Goal: Contribute content: Add original content to the website for others to see

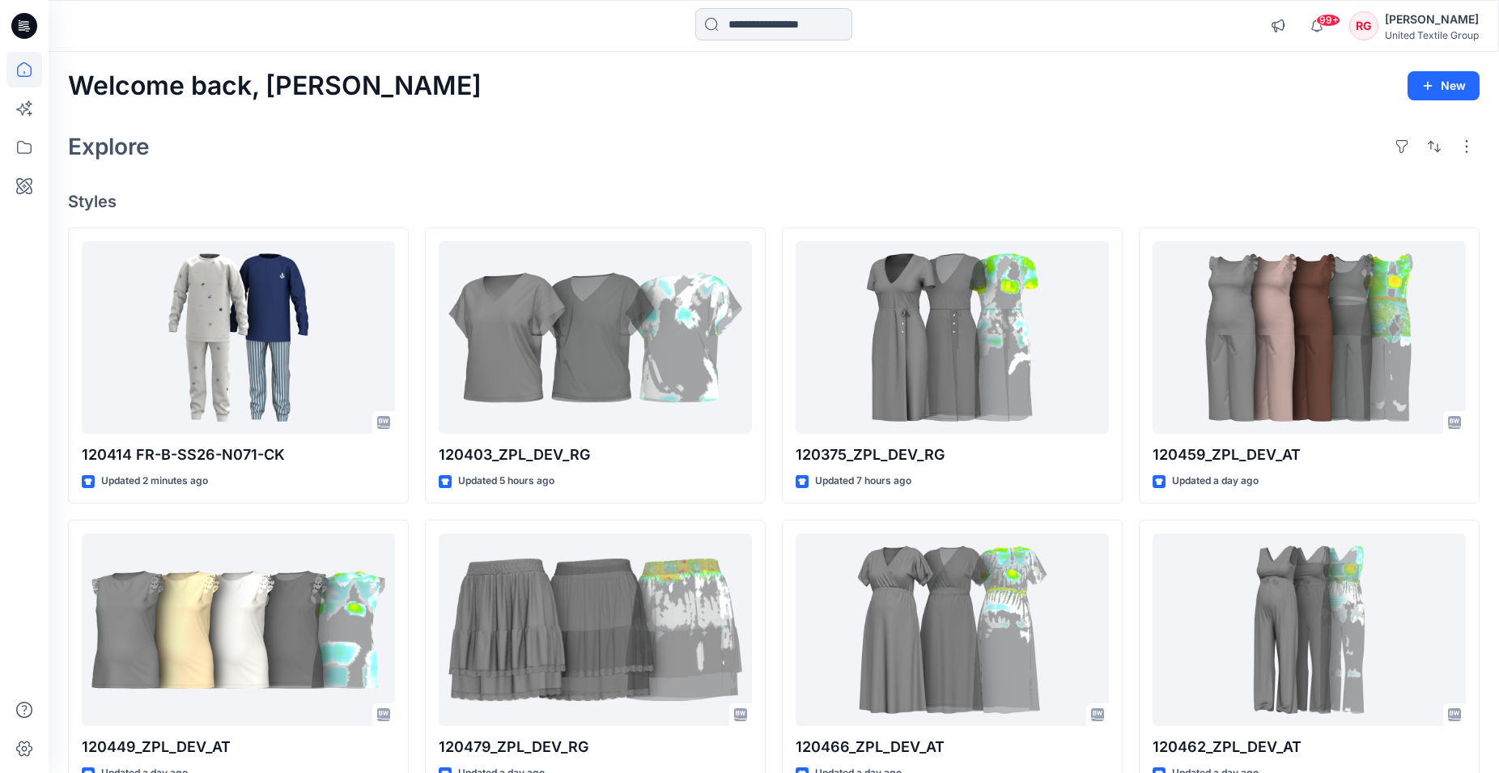
click at [734, 32] on input at bounding box center [773, 24] width 157 height 32
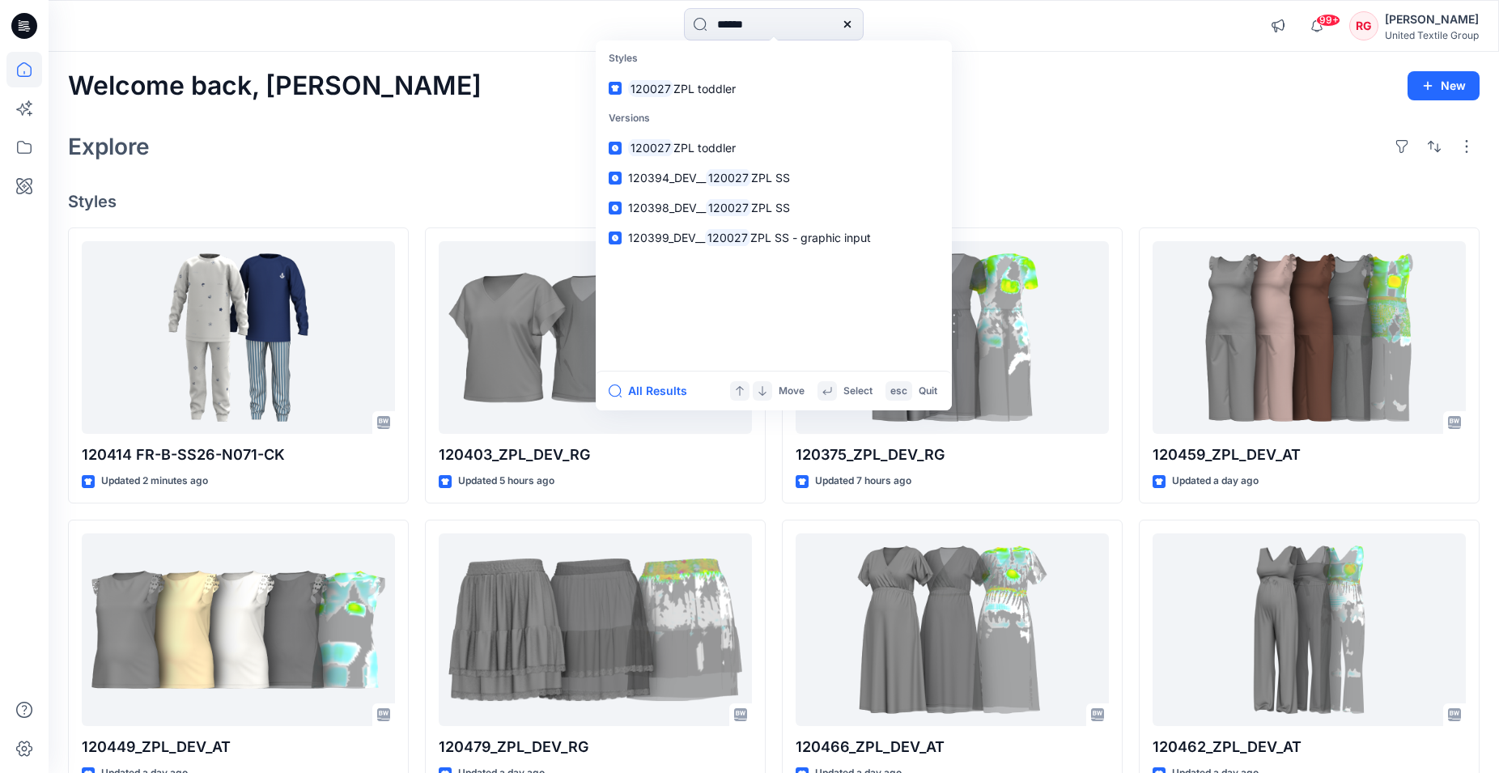
type input "******"
click at [712, 87] on span "ZPL toddler" at bounding box center [705, 89] width 62 height 14
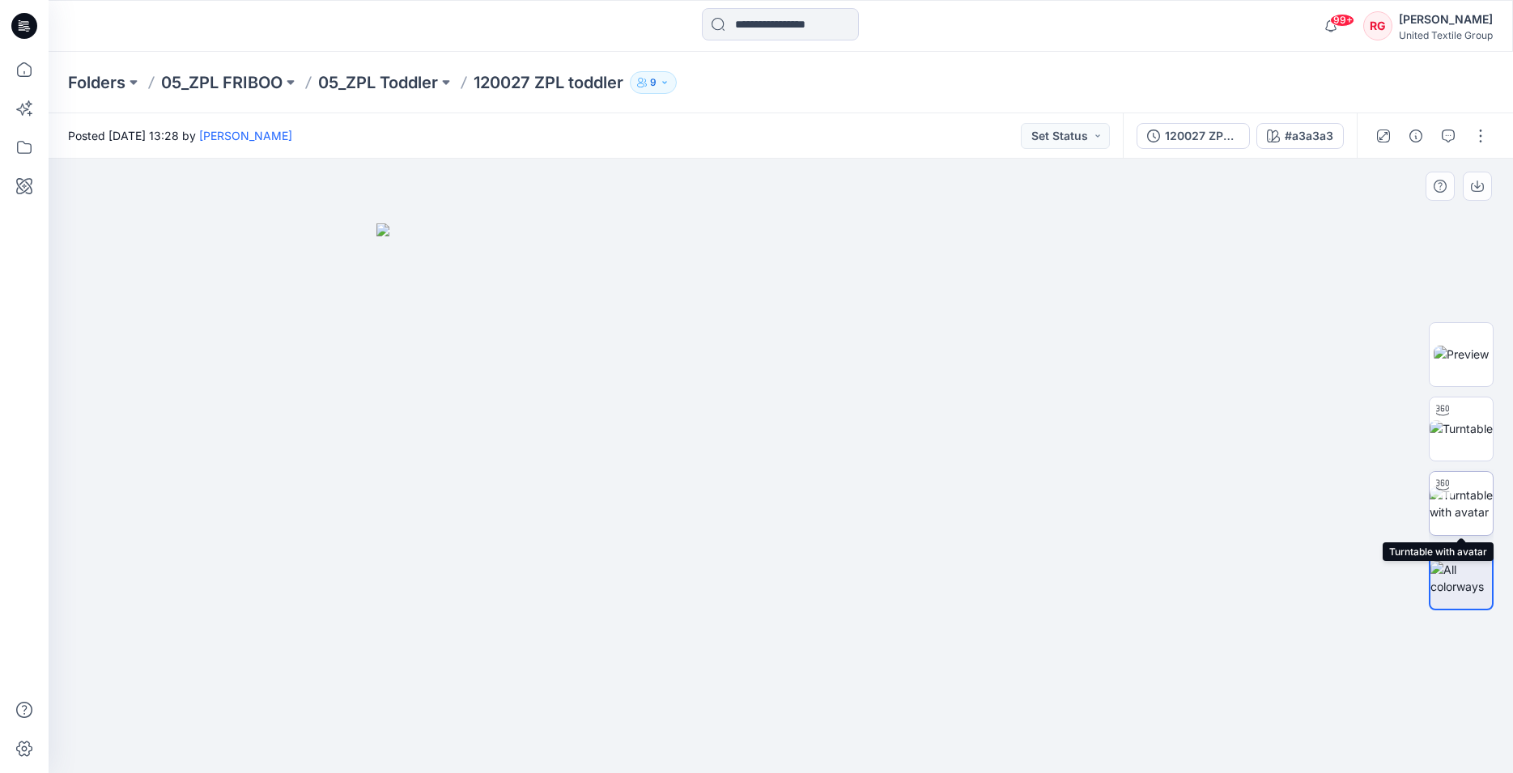
click at [1465, 504] on img at bounding box center [1461, 504] width 63 height 34
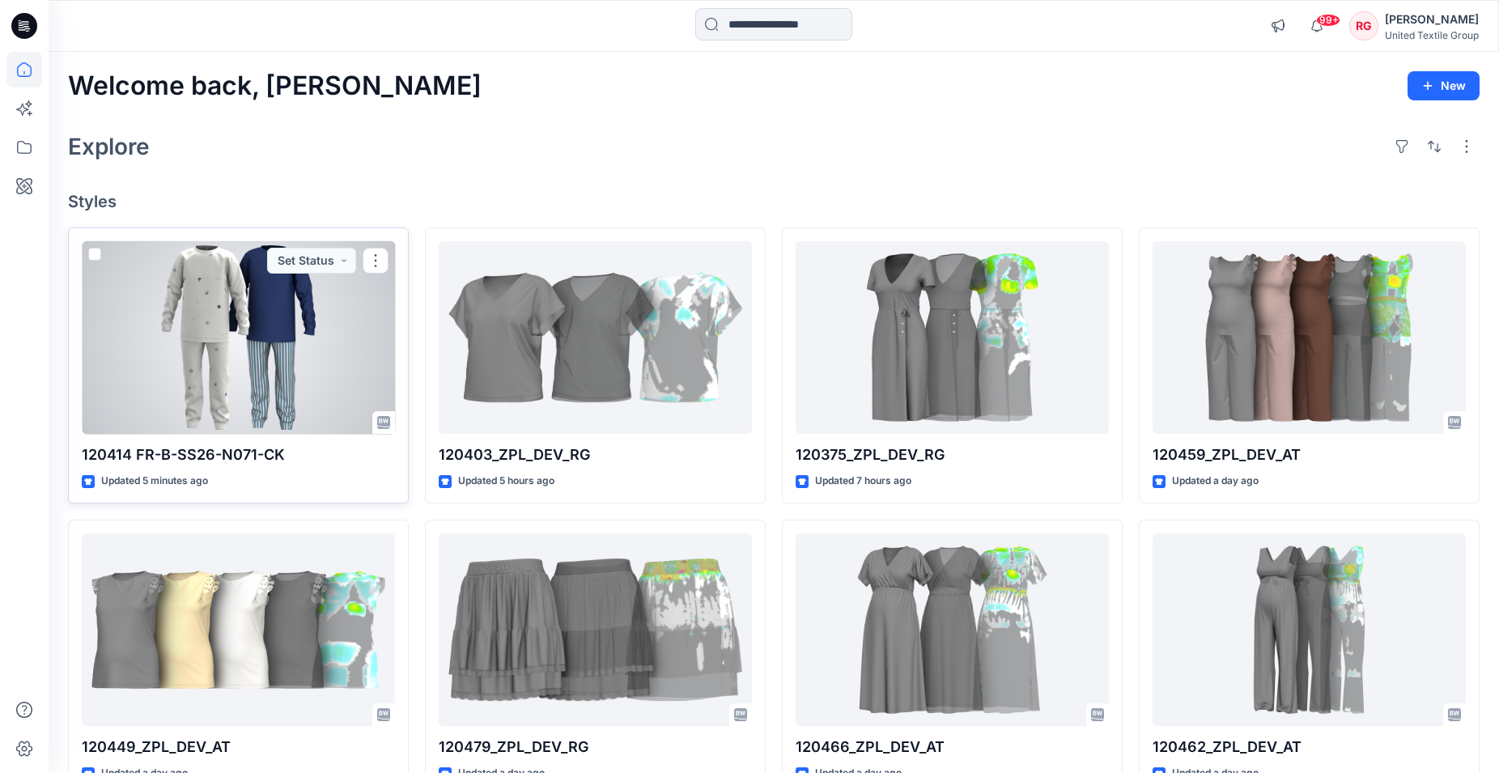
click at [220, 356] on div at bounding box center [238, 337] width 313 height 193
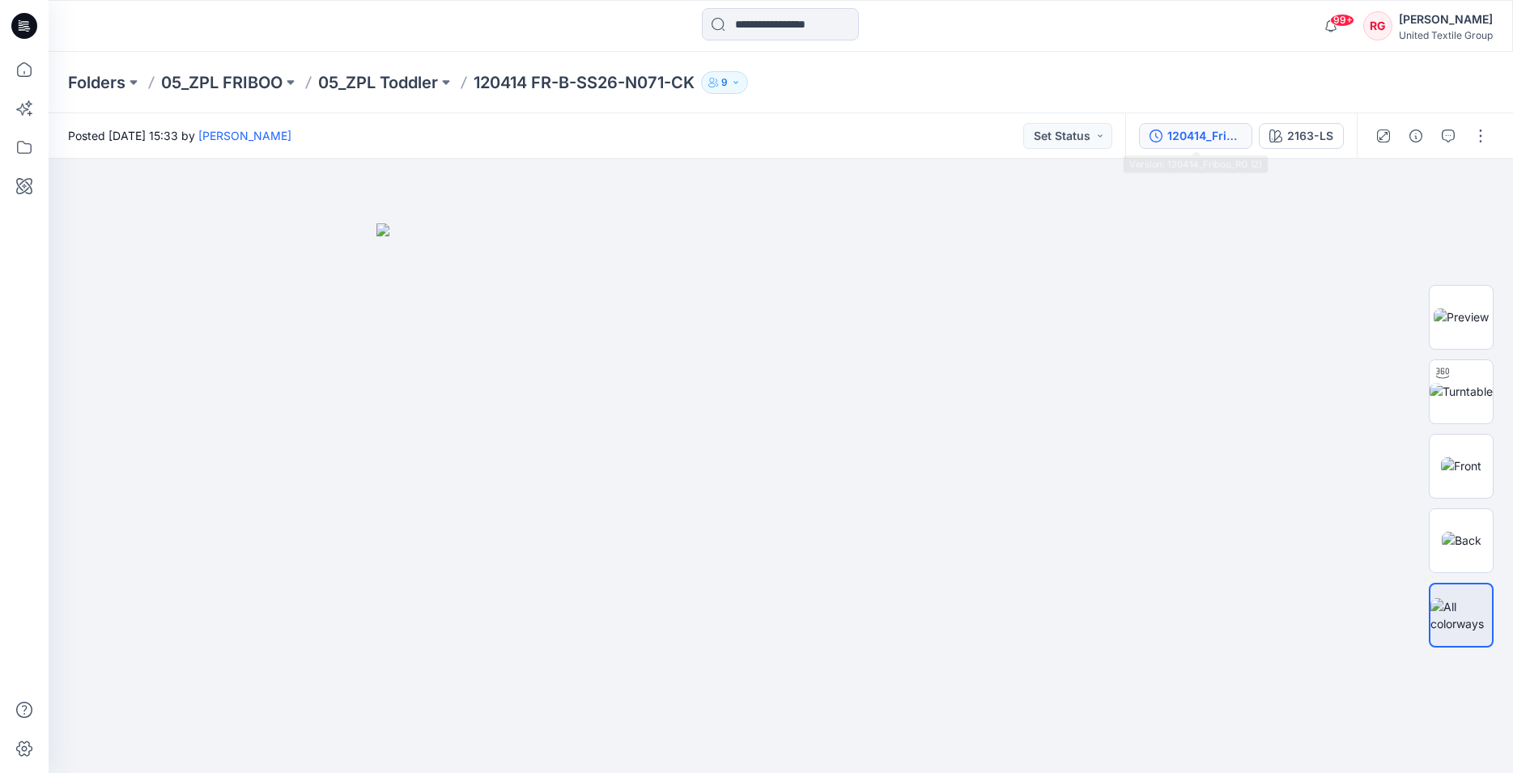
click at [1197, 137] on div "120414_Friboo_RG (2)" at bounding box center [1204, 136] width 74 height 18
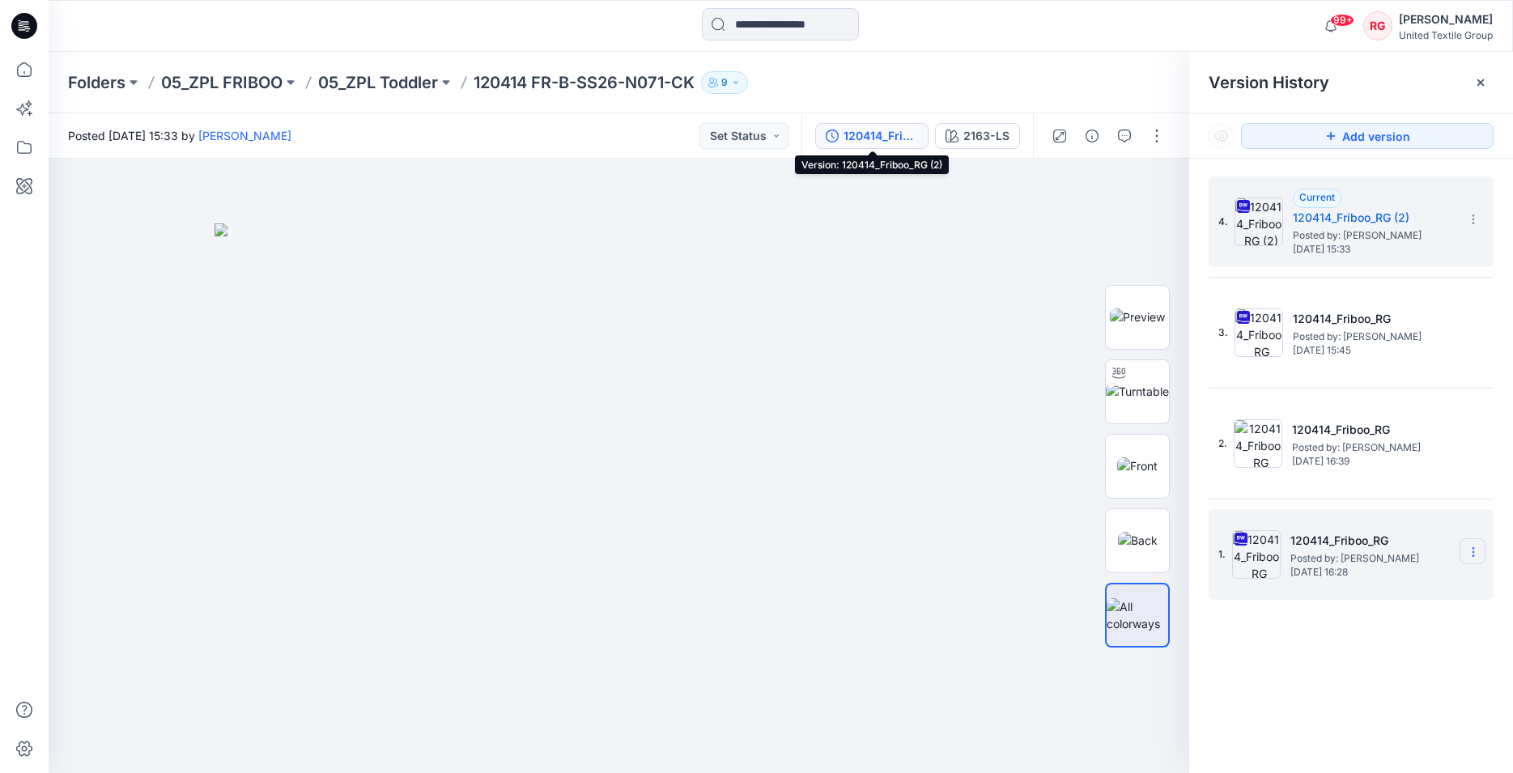
click at [1473, 551] on icon at bounding box center [1473, 552] width 13 height 13
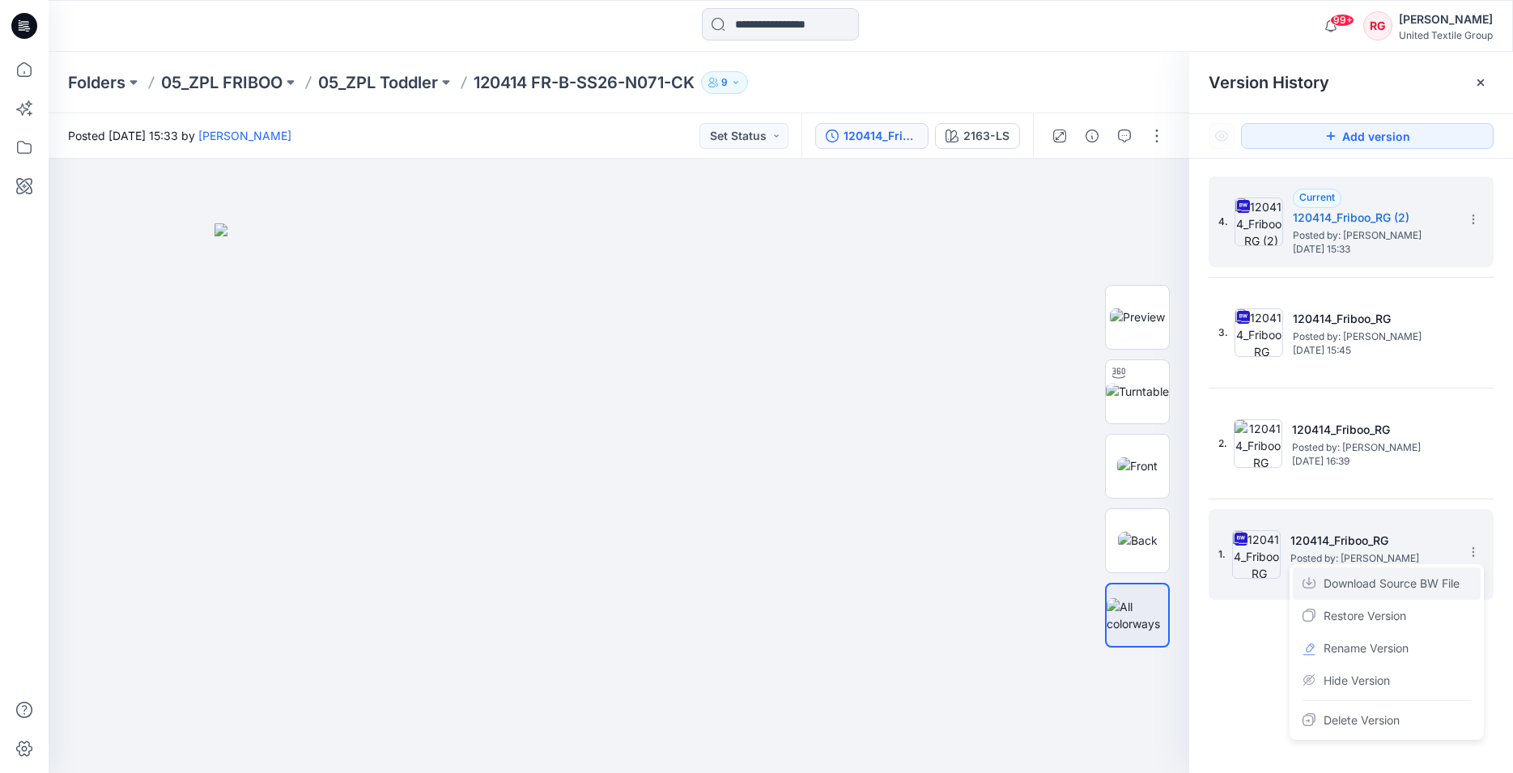
click at [1409, 584] on span "Download Source BW File" at bounding box center [1392, 583] width 136 height 19
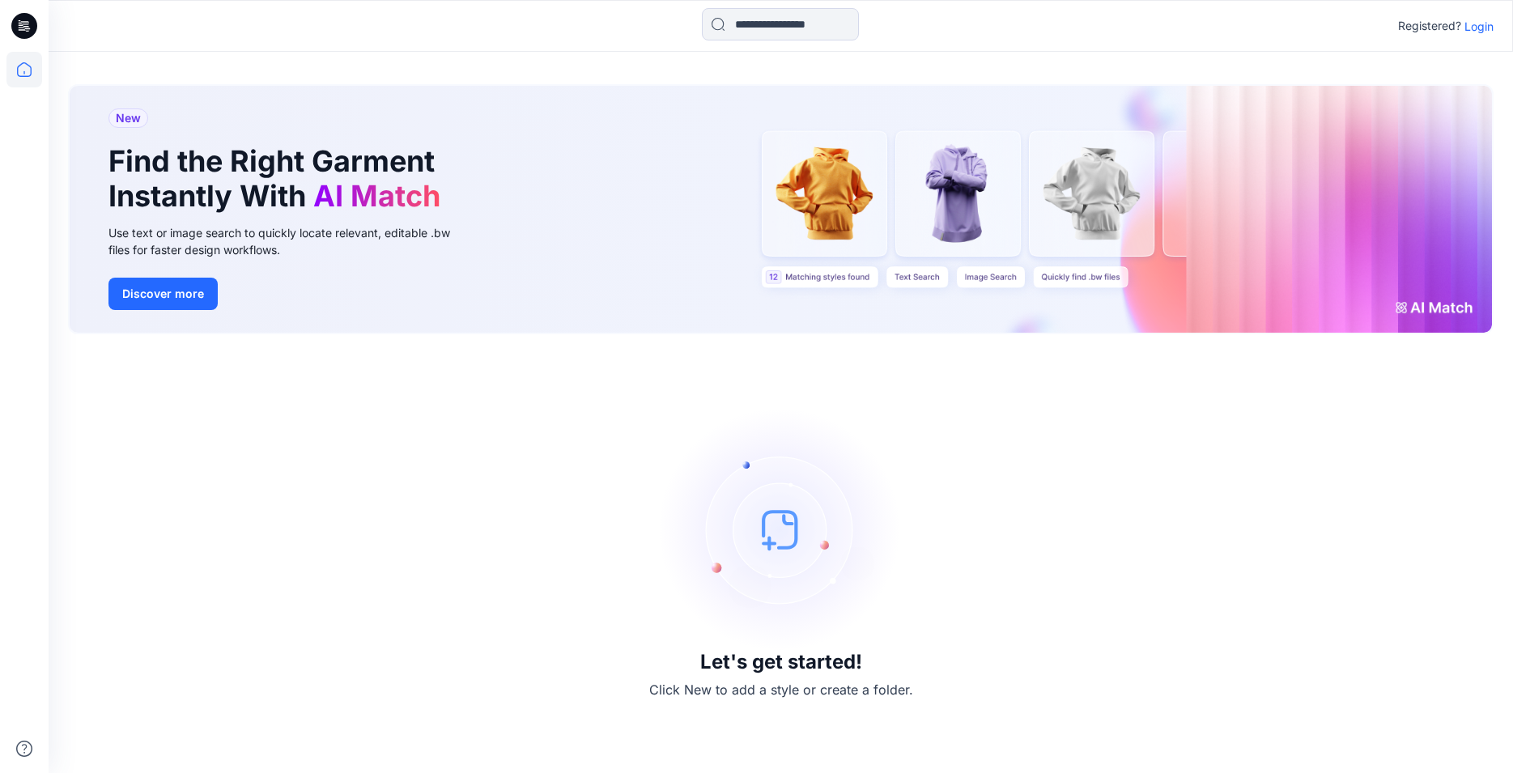
click at [1483, 28] on p "Login" at bounding box center [1479, 26] width 29 height 17
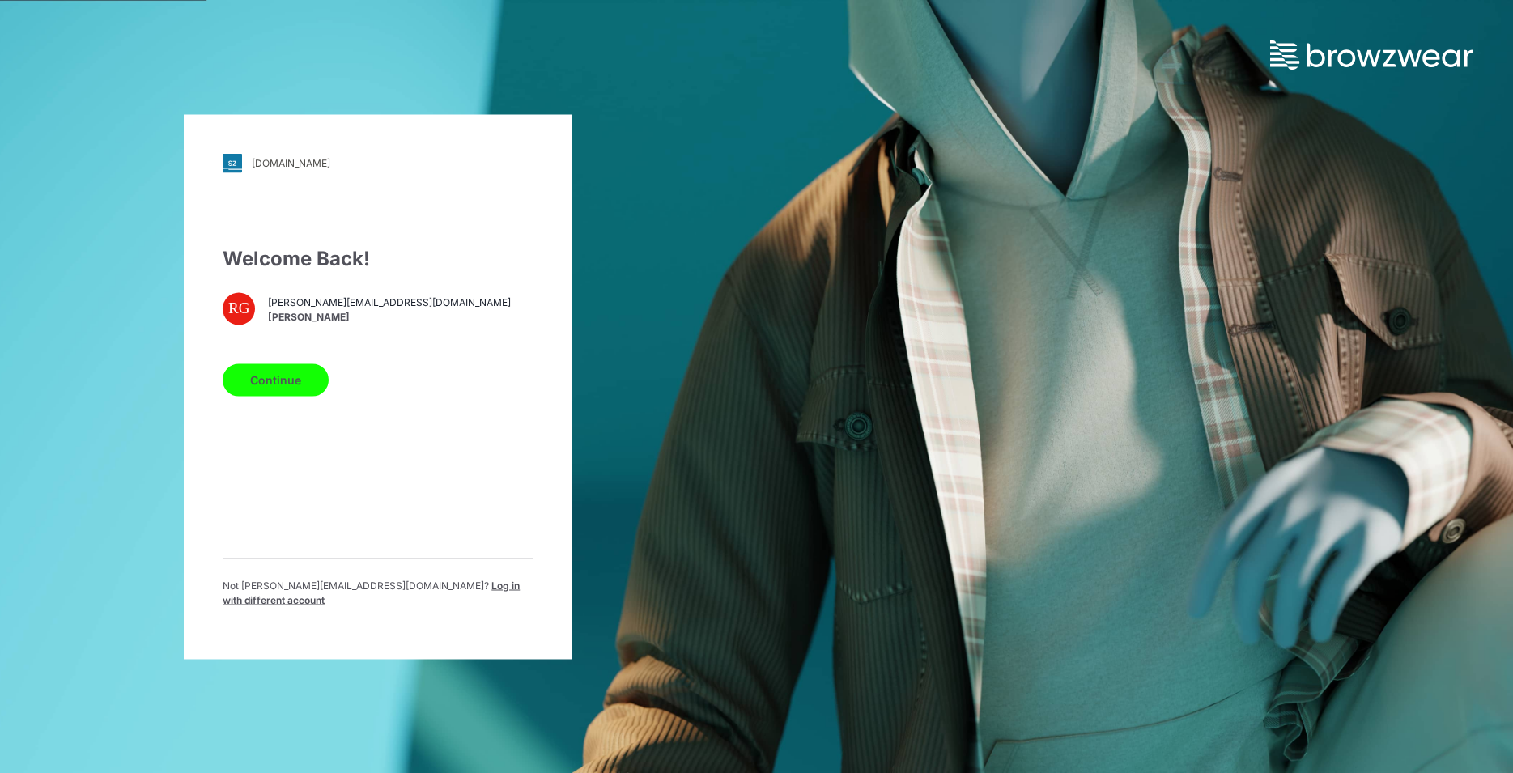
click at [289, 386] on button "Continue" at bounding box center [276, 379] width 106 height 32
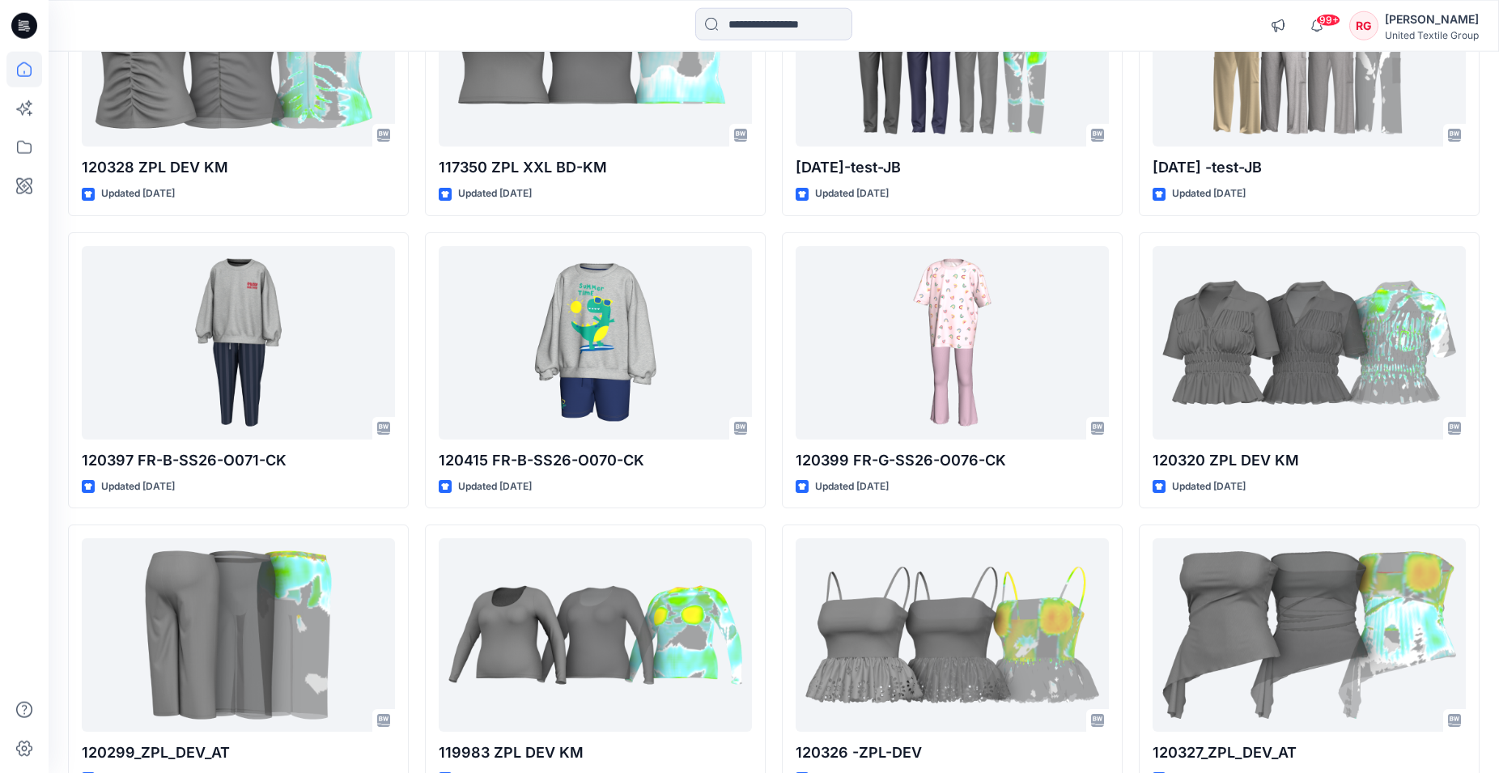
scroll to position [2973, 0]
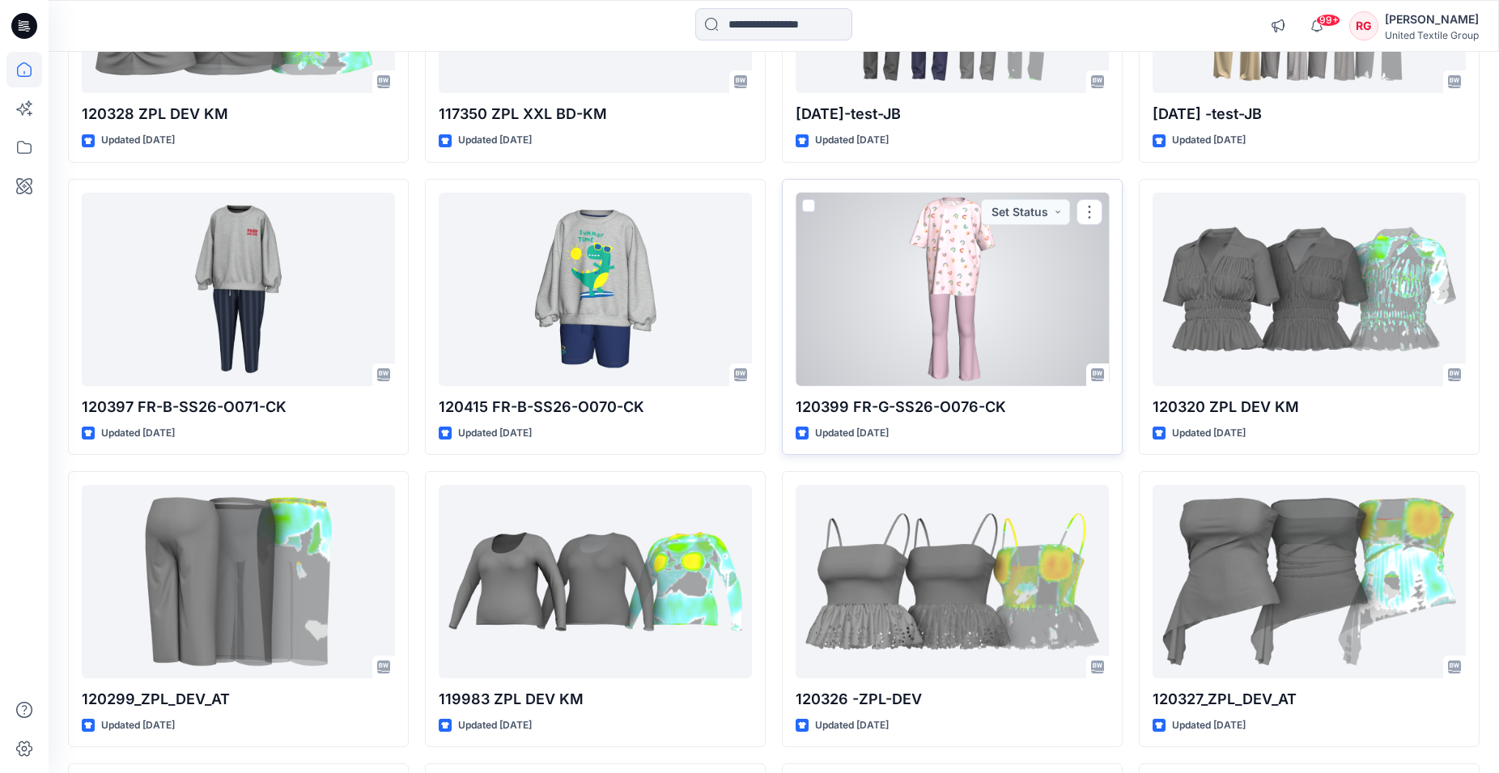
click at [954, 318] on div at bounding box center [952, 289] width 313 height 193
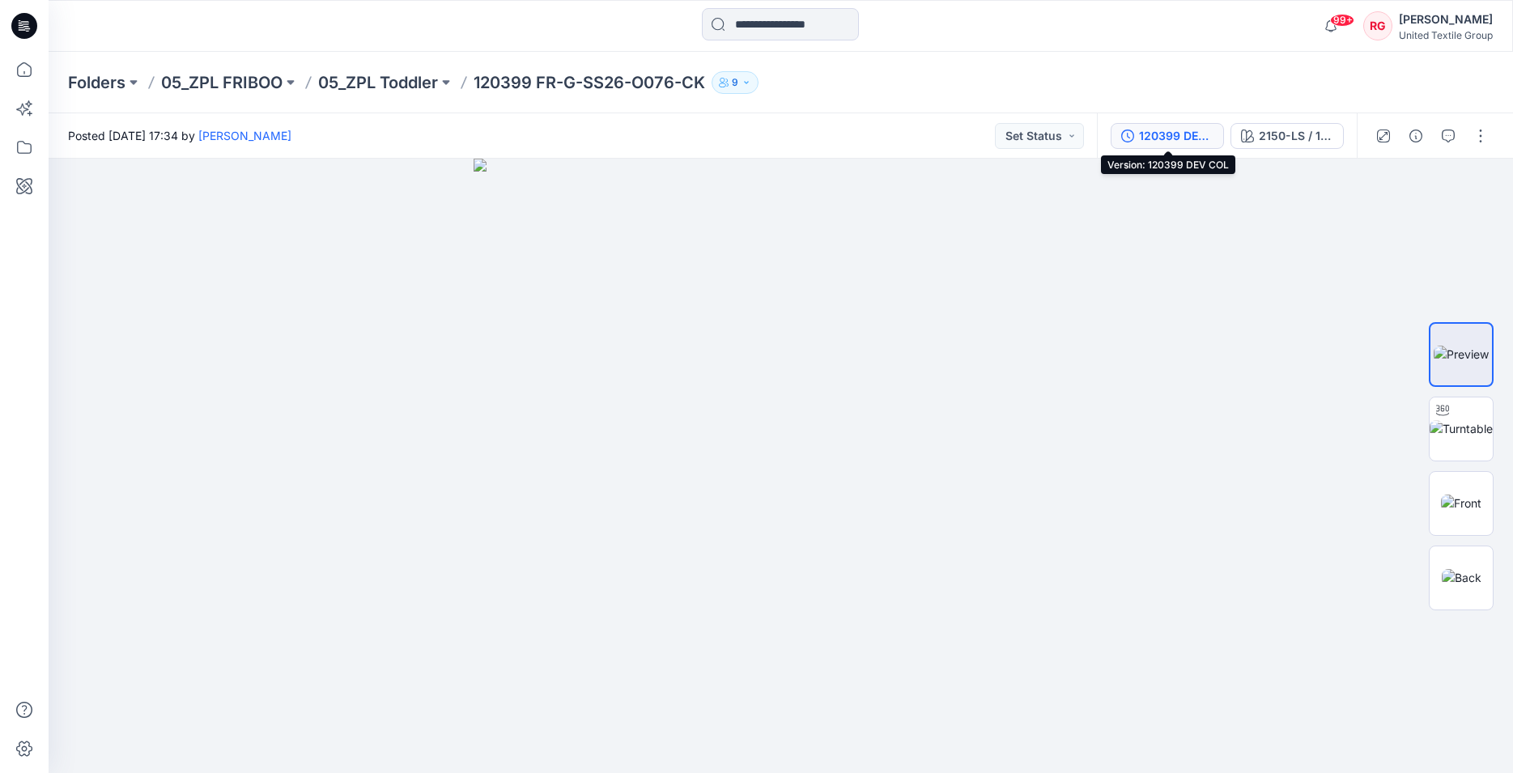
click at [1173, 133] on div "120399 DEV COL" at bounding box center [1176, 136] width 74 height 18
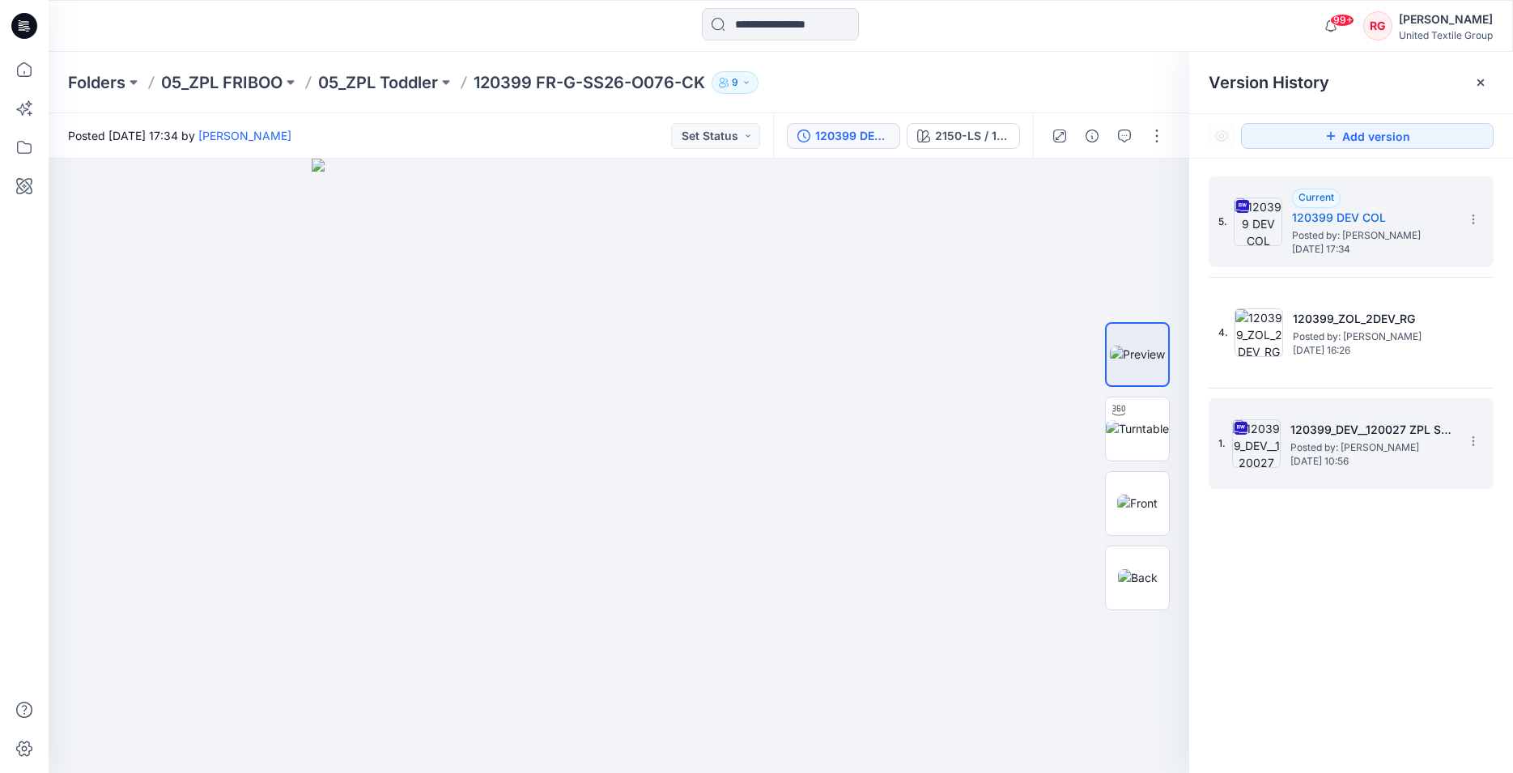
click at [1364, 454] on span "Posted by: Lise Stougaard" at bounding box center [1371, 448] width 162 height 16
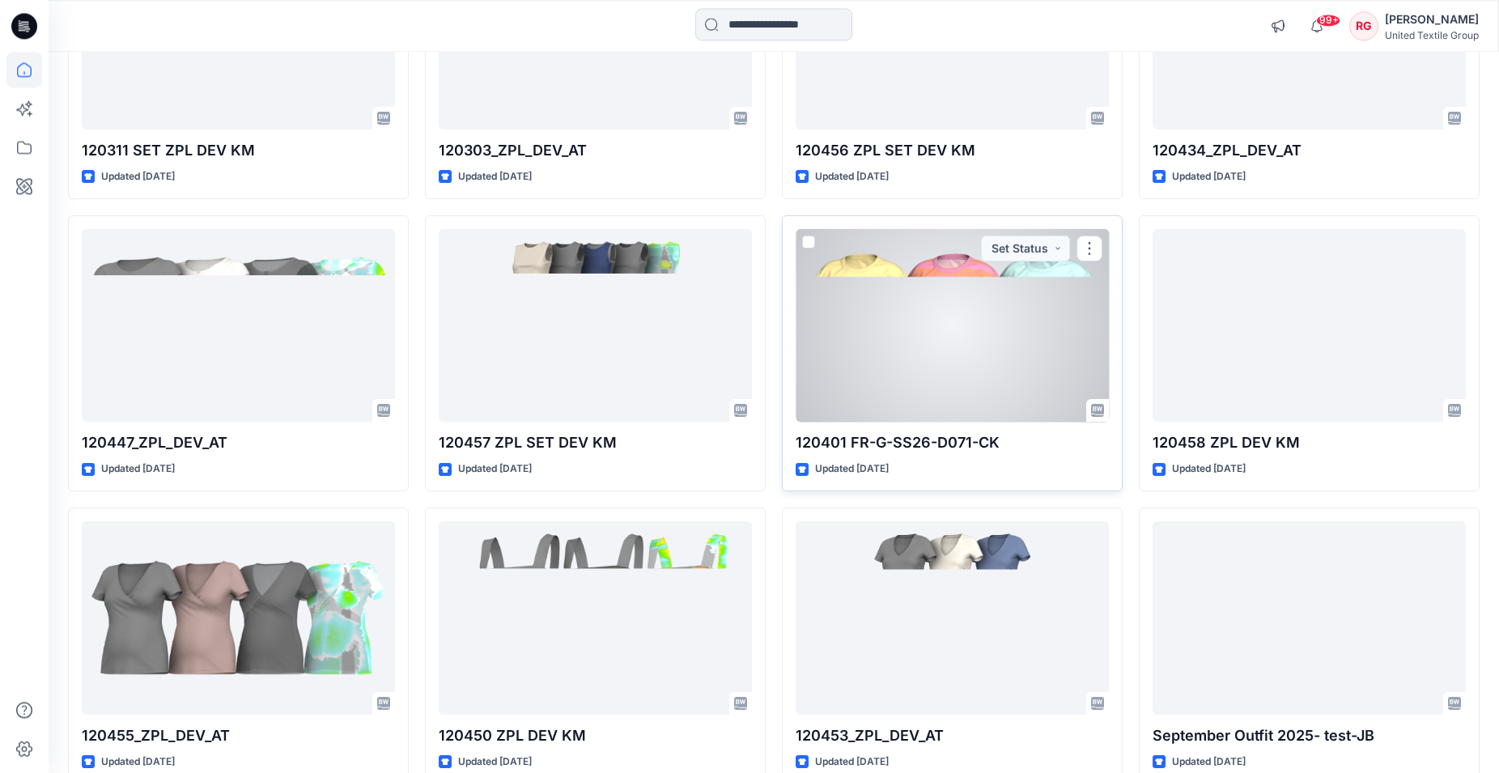
scroll to position [3881, 0]
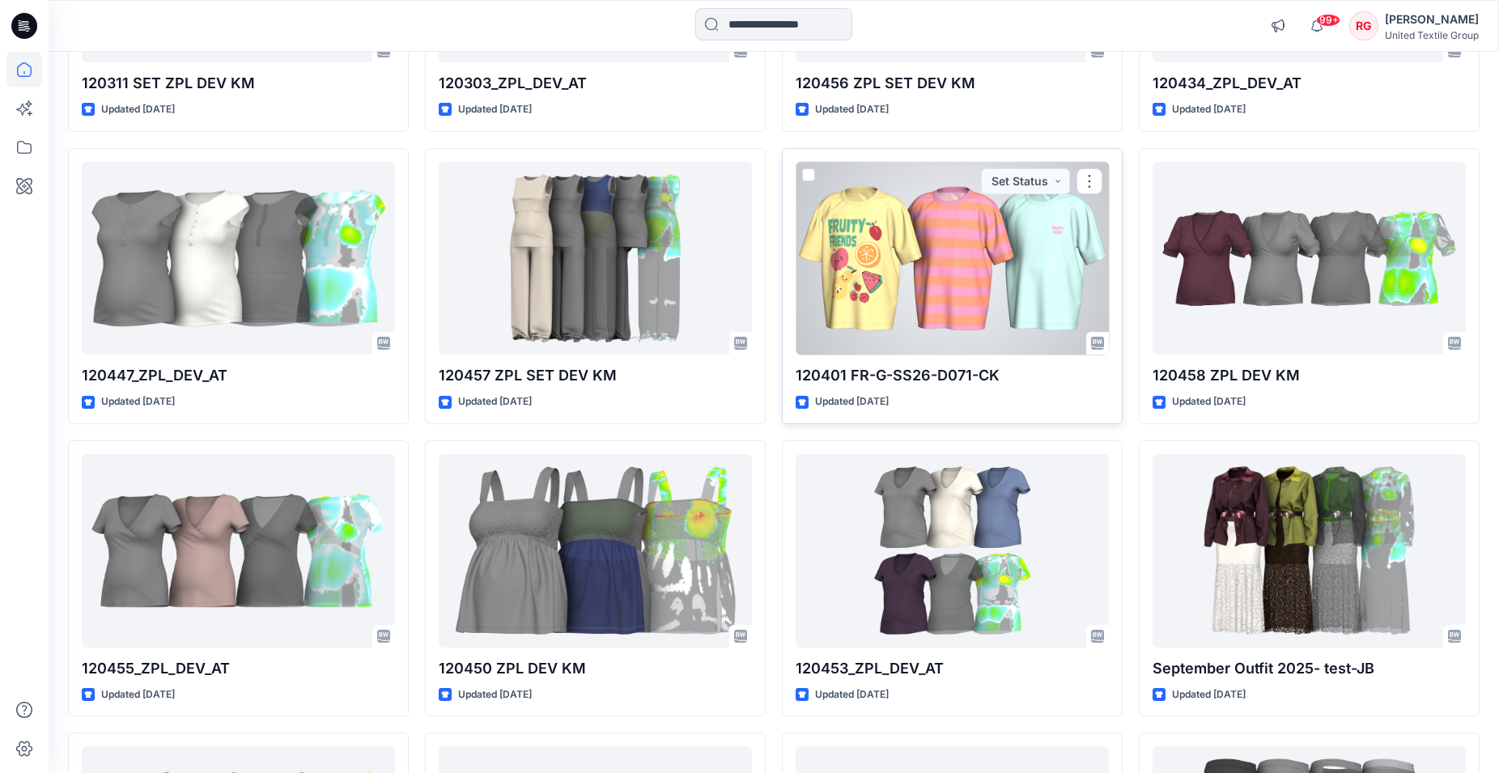
click at [946, 308] on div at bounding box center [952, 258] width 313 height 193
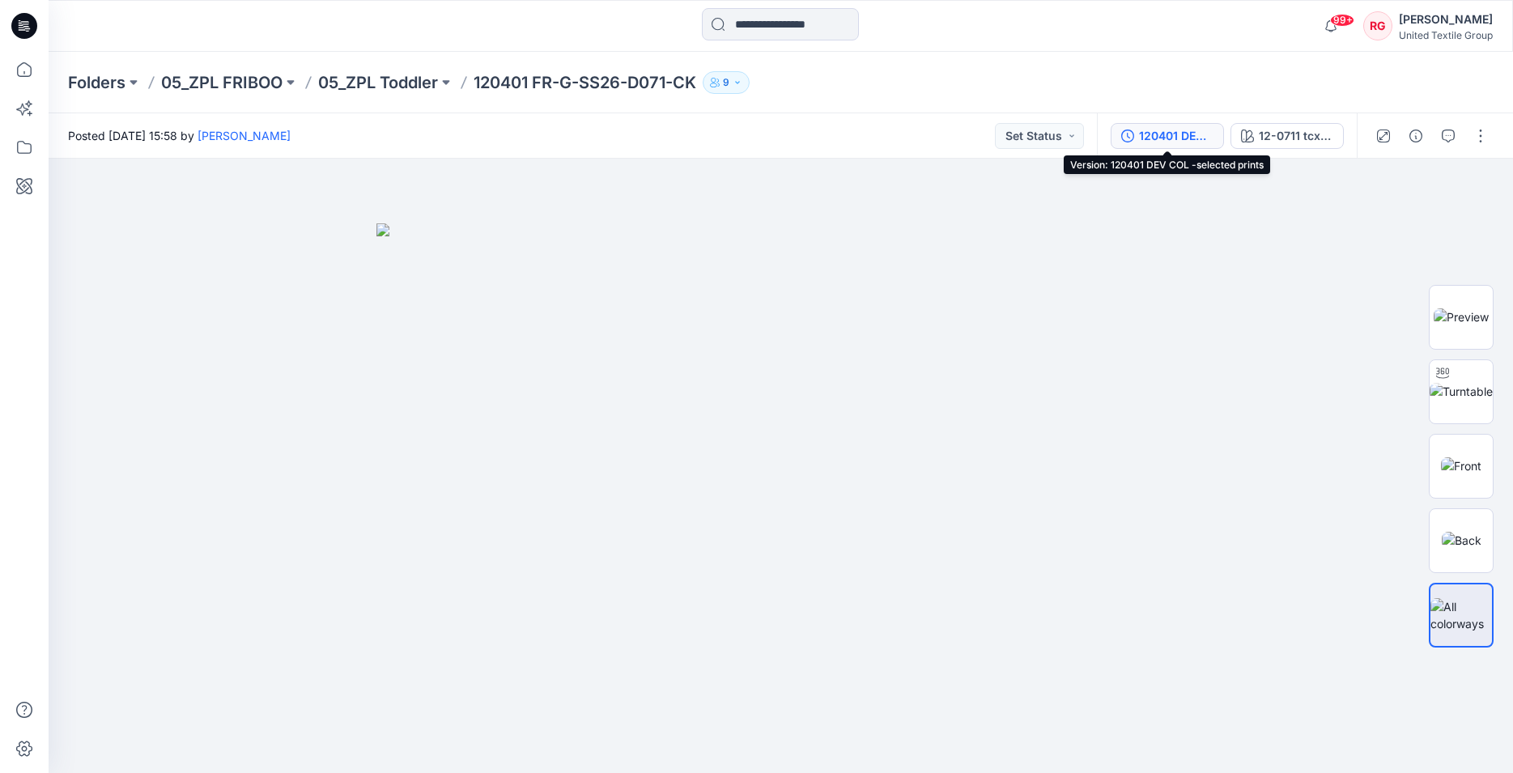
click at [1161, 131] on div "120401 DEV COL -selected prints" at bounding box center [1176, 136] width 74 height 18
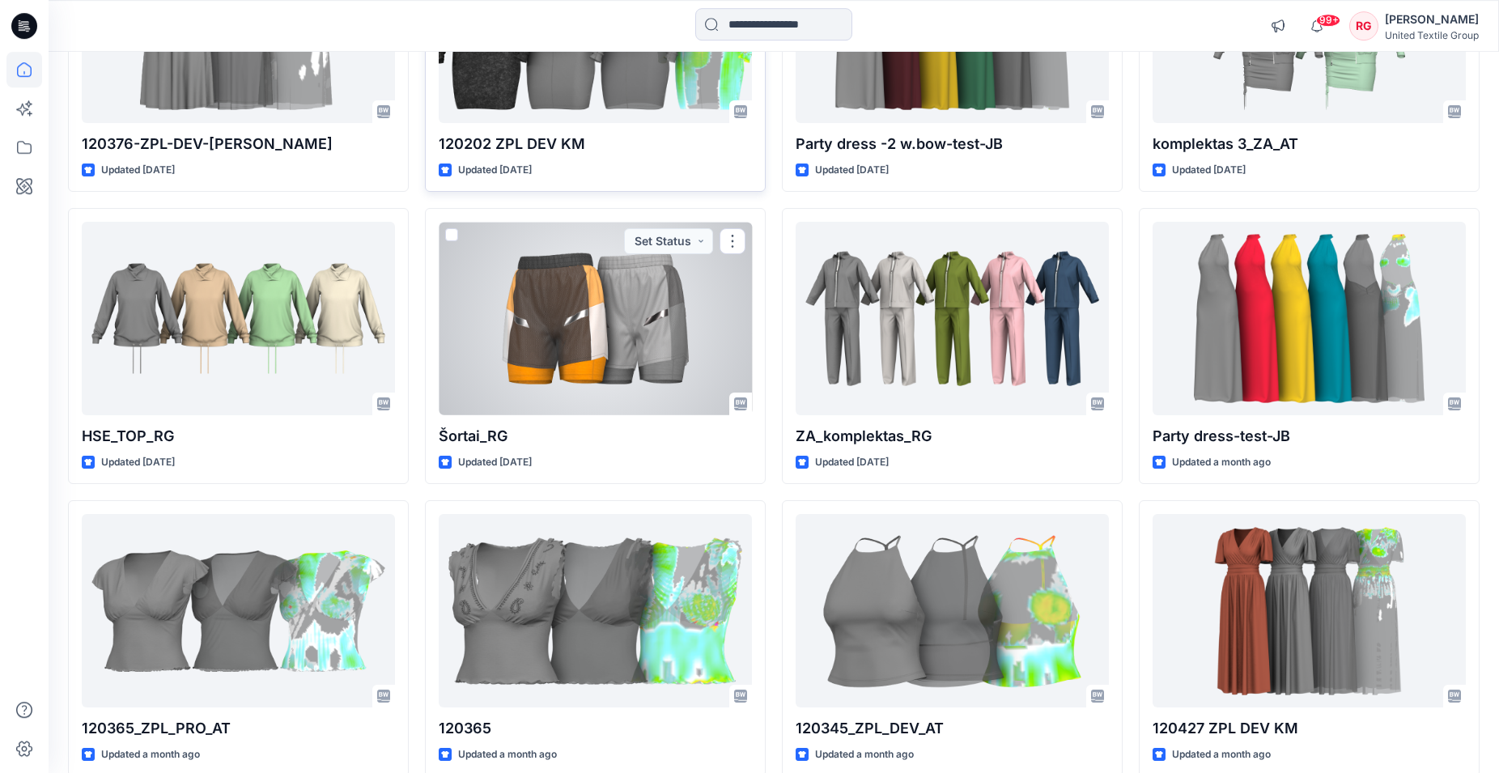
scroll to position [7112, 0]
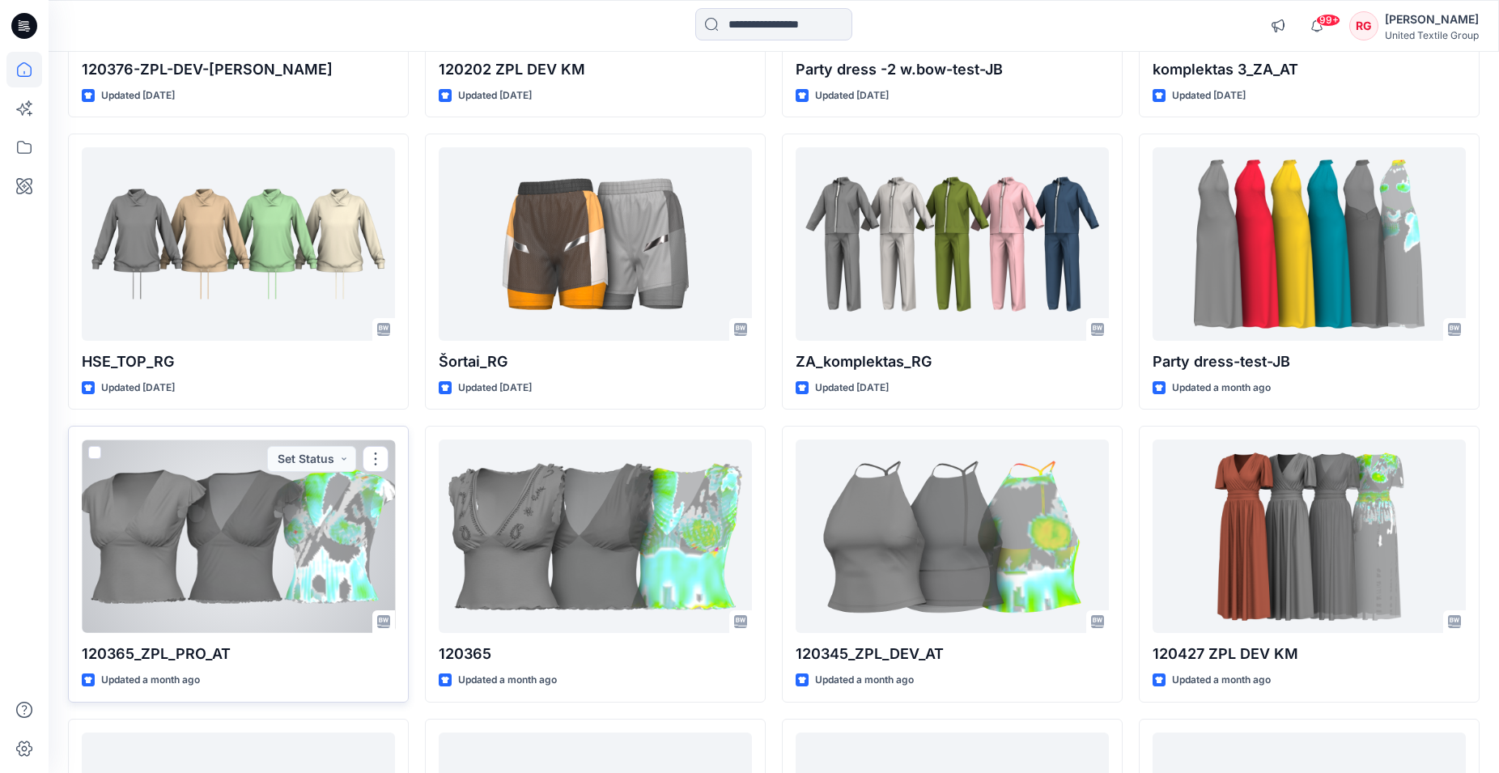
click at [265, 553] on div at bounding box center [238, 536] width 313 height 193
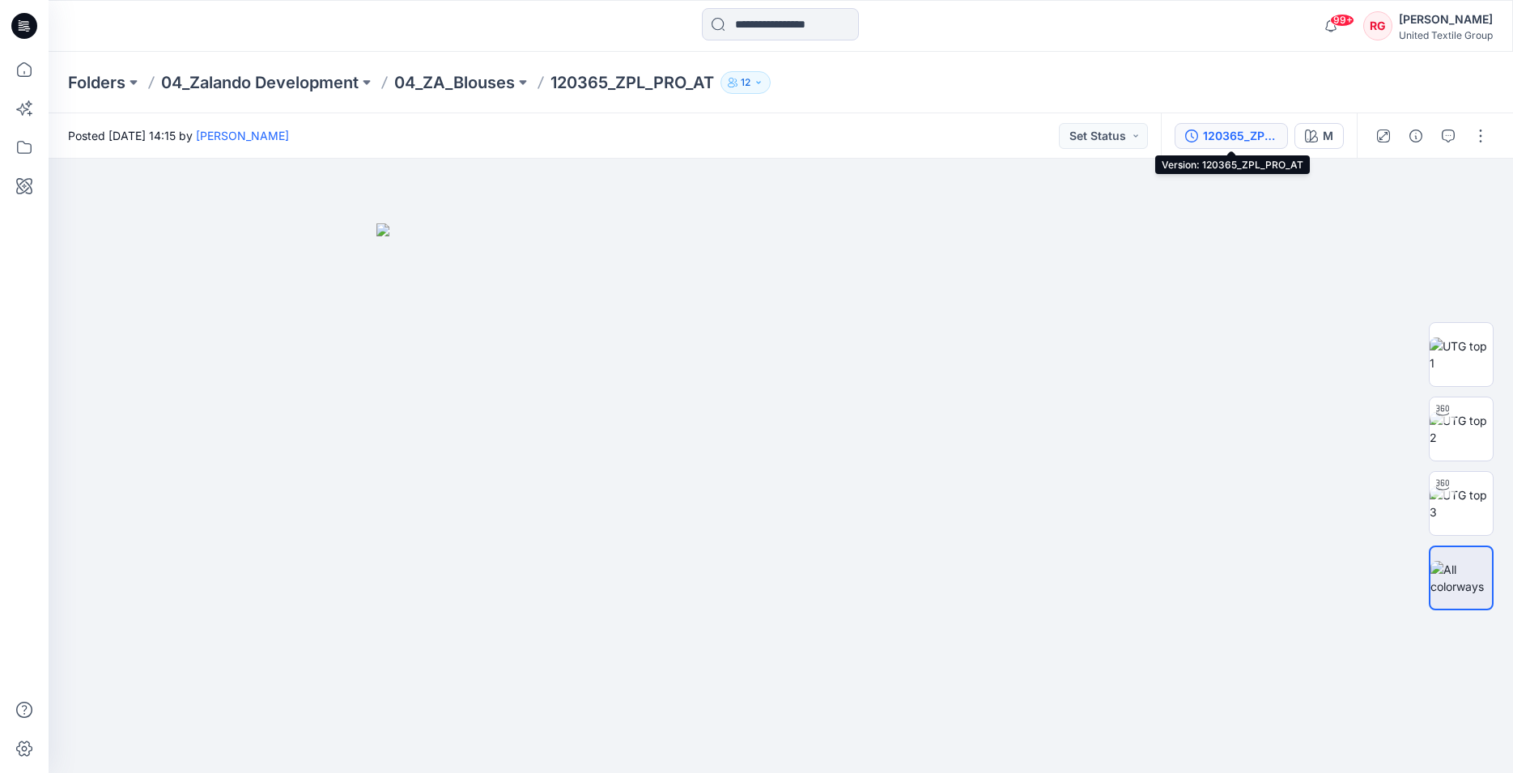
click at [1239, 130] on div "120365_ZPL_PRO_AT" at bounding box center [1240, 136] width 74 height 18
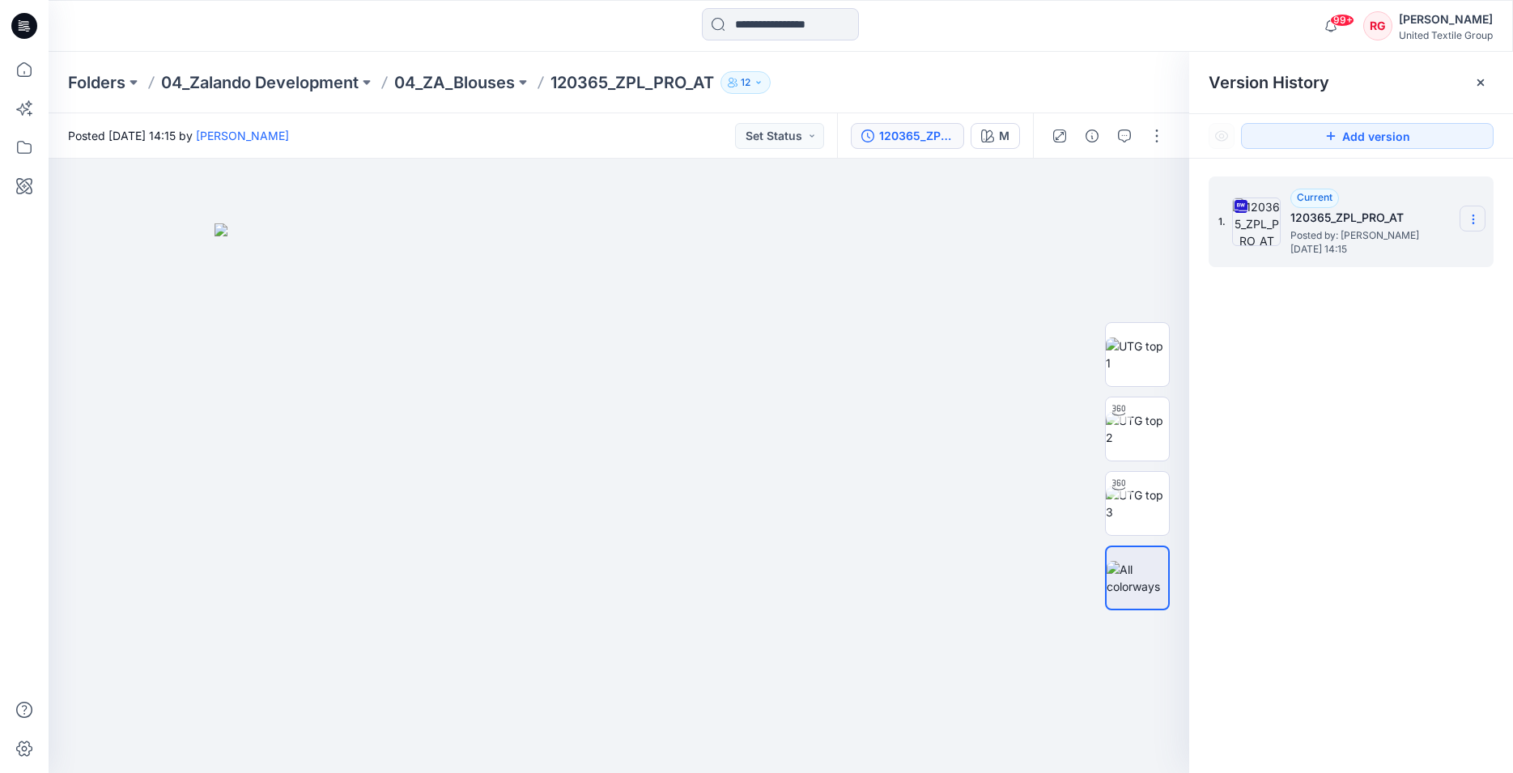
click at [1471, 219] on icon at bounding box center [1473, 219] width 13 height 13
click at [1398, 247] on span "Download Source BW File" at bounding box center [1392, 250] width 136 height 19
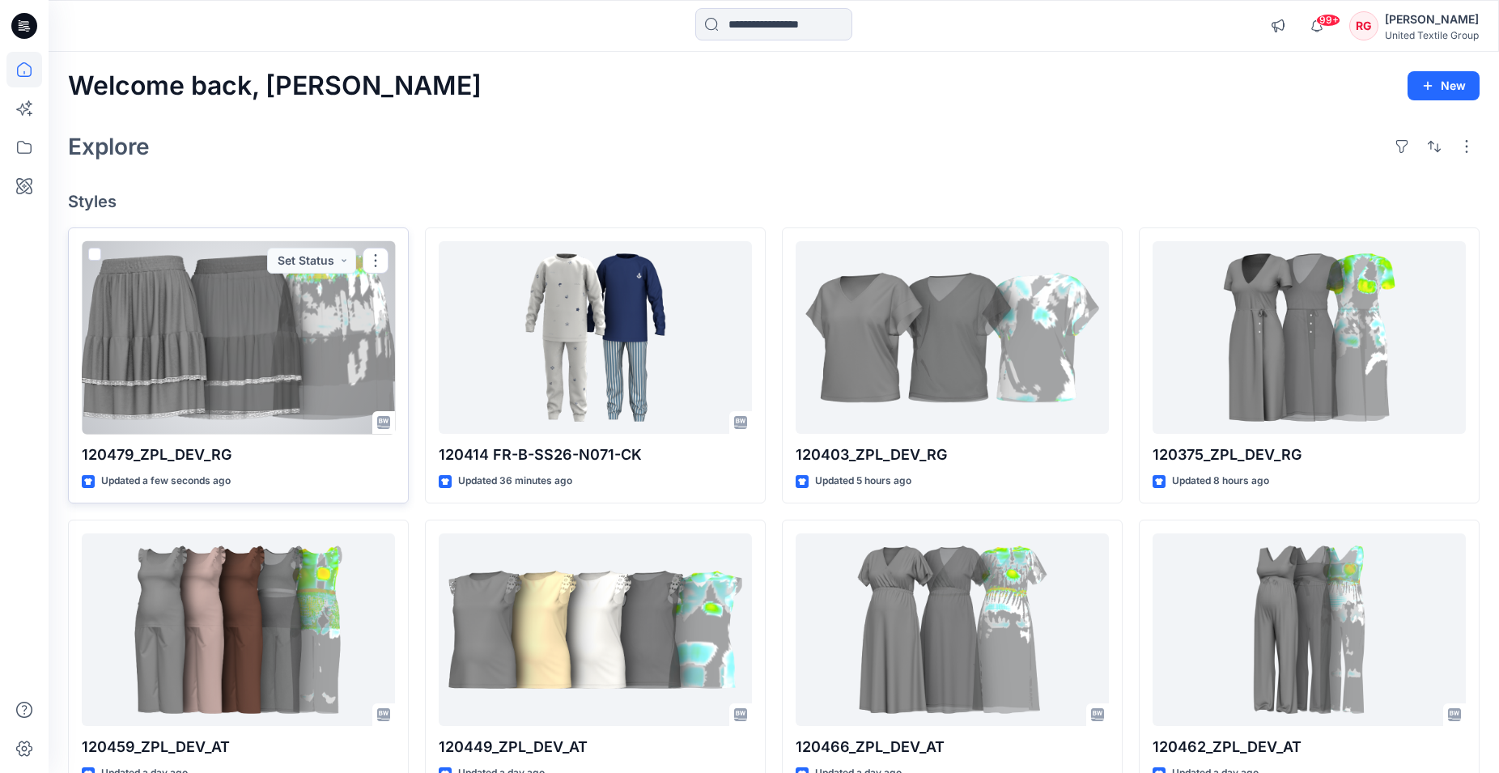
click at [203, 368] on div at bounding box center [238, 337] width 313 height 193
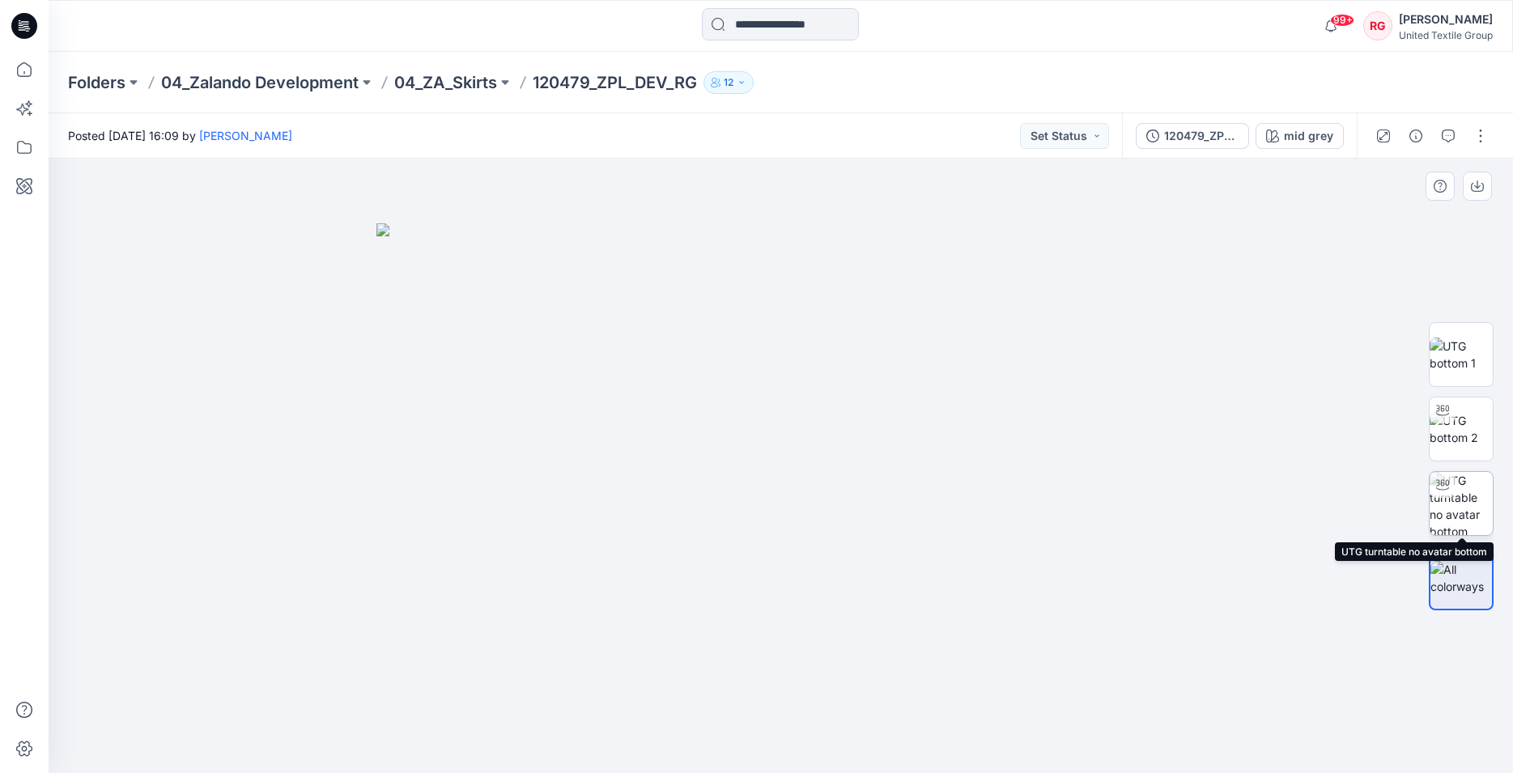
click at [1459, 486] on img at bounding box center [1461, 503] width 63 height 63
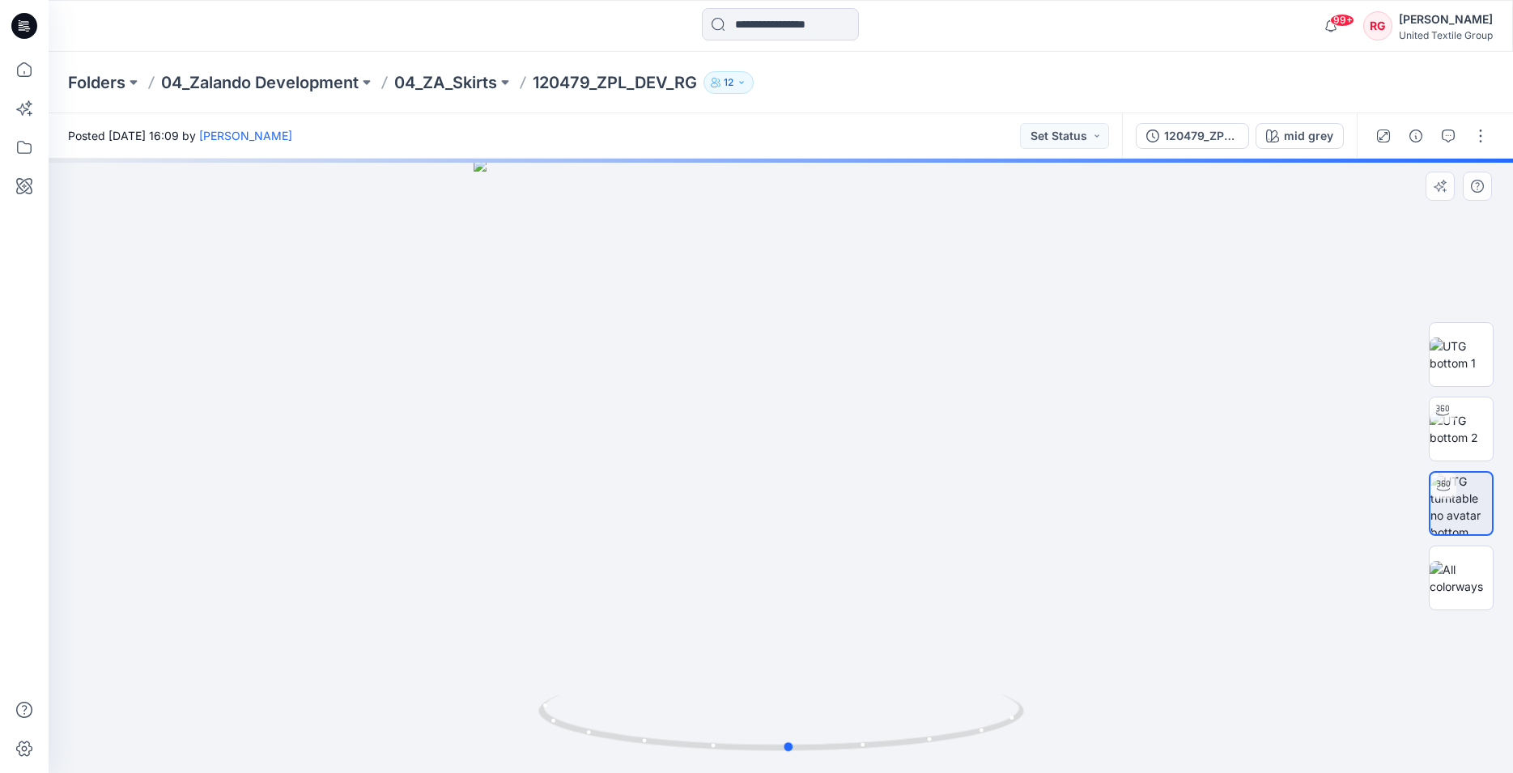
drag, startPoint x: 831, startPoint y: 268, endPoint x: 839, endPoint y: 352, distance: 84.6
click at [839, 352] on div at bounding box center [781, 466] width 1465 height 614
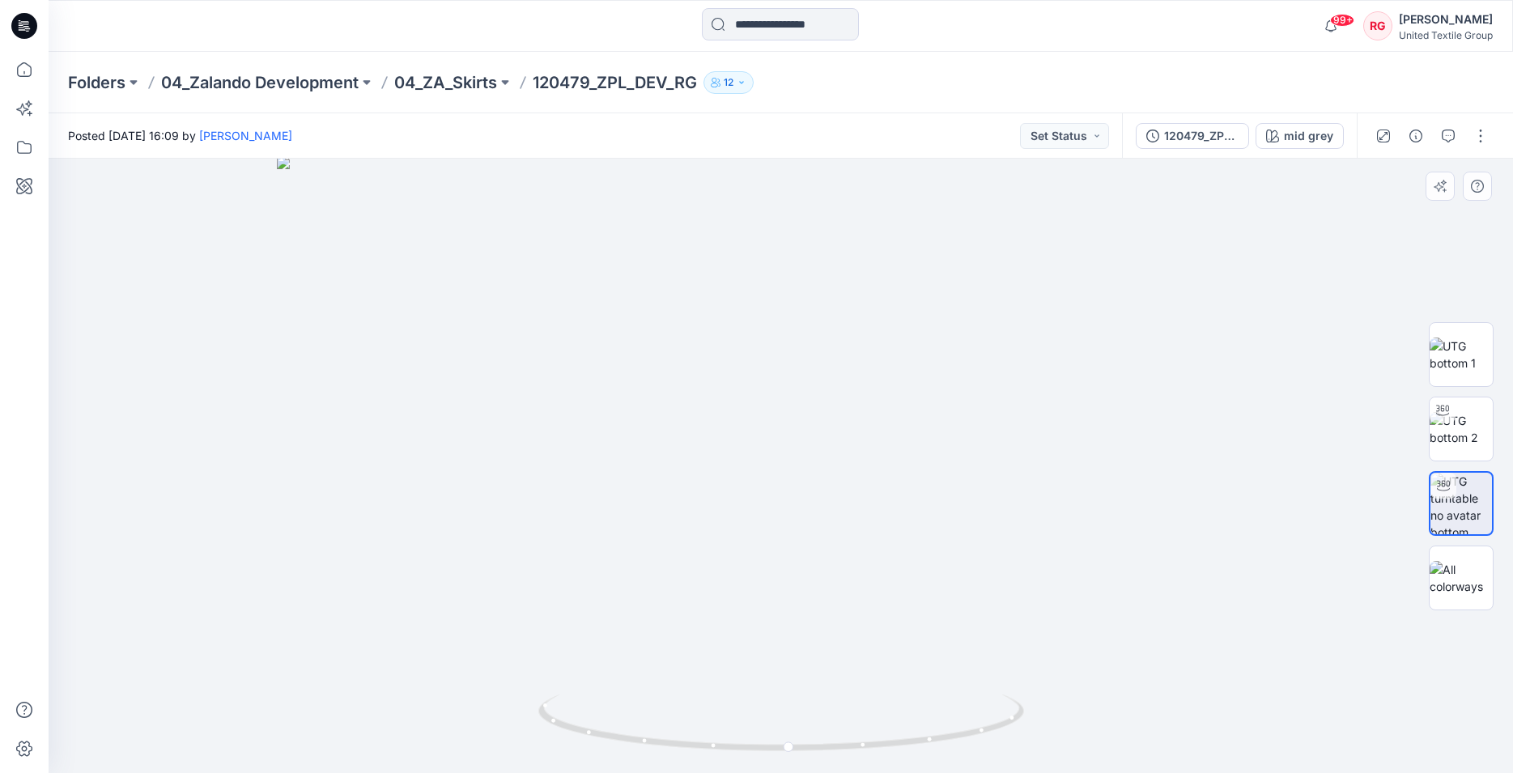
drag, startPoint x: 835, startPoint y: 313, endPoint x: 799, endPoint y: 516, distance: 205.5
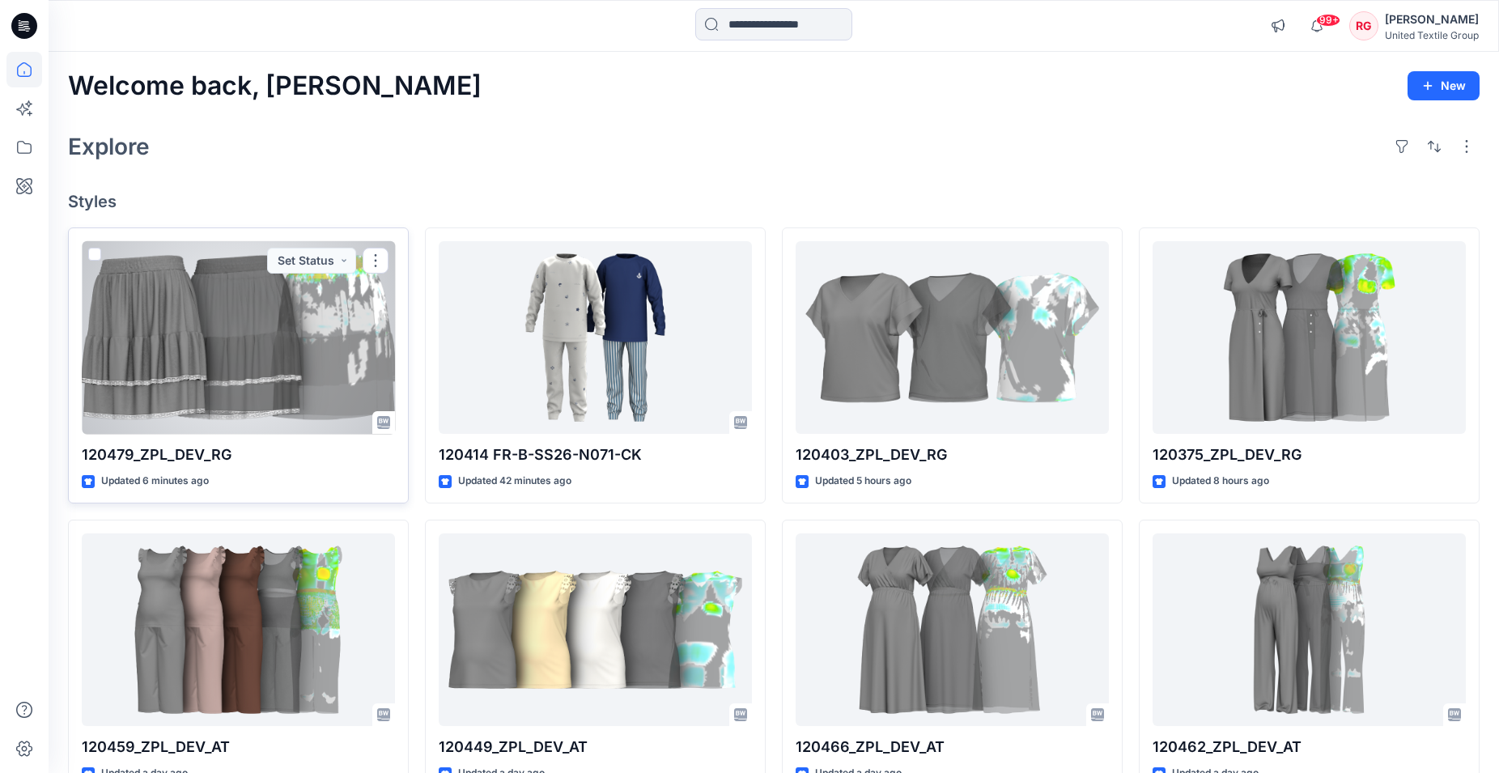
click at [249, 341] on div at bounding box center [238, 337] width 313 height 193
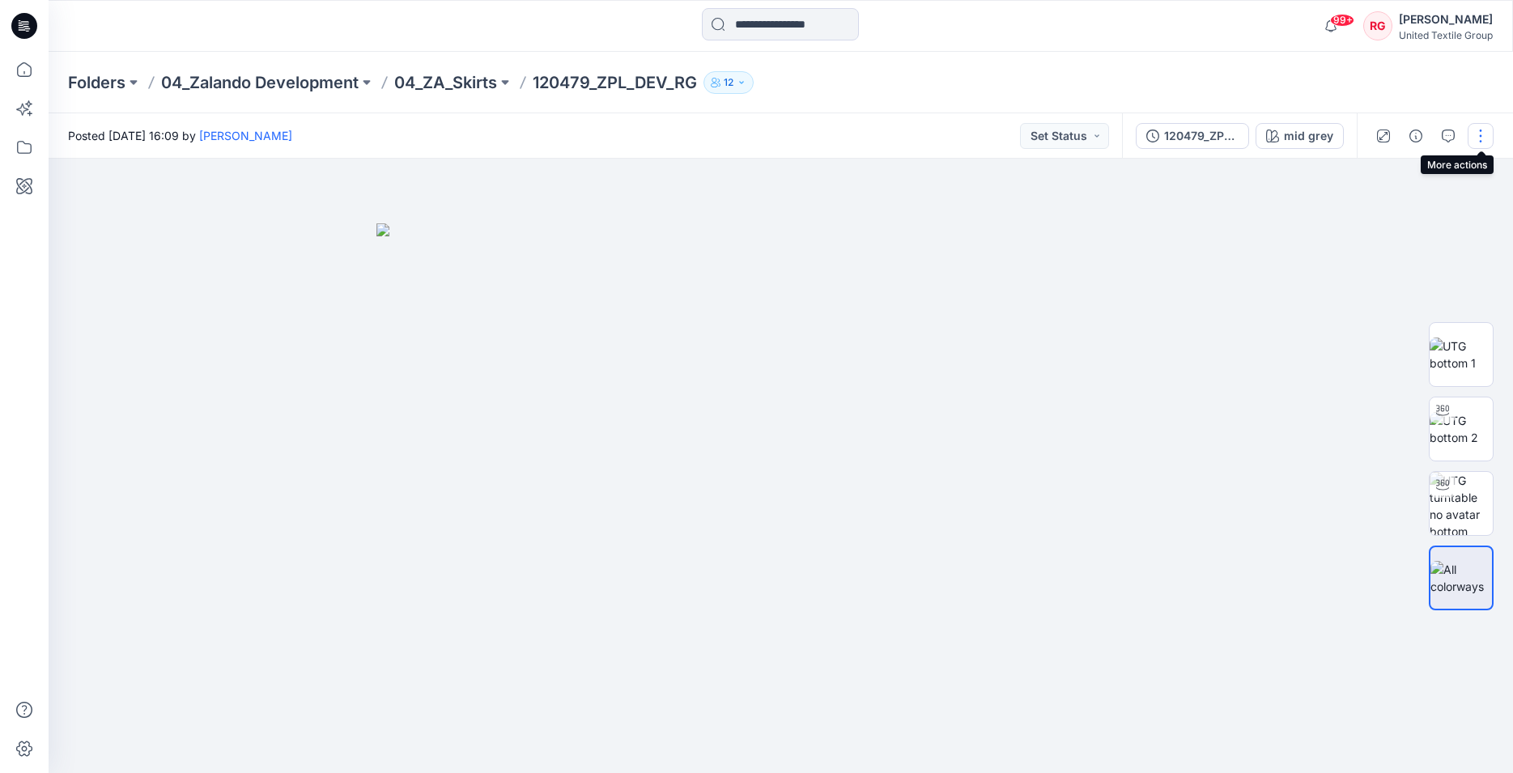
click at [1482, 136] on button "button" at bounding box center [1481, 136] width 26 height 26
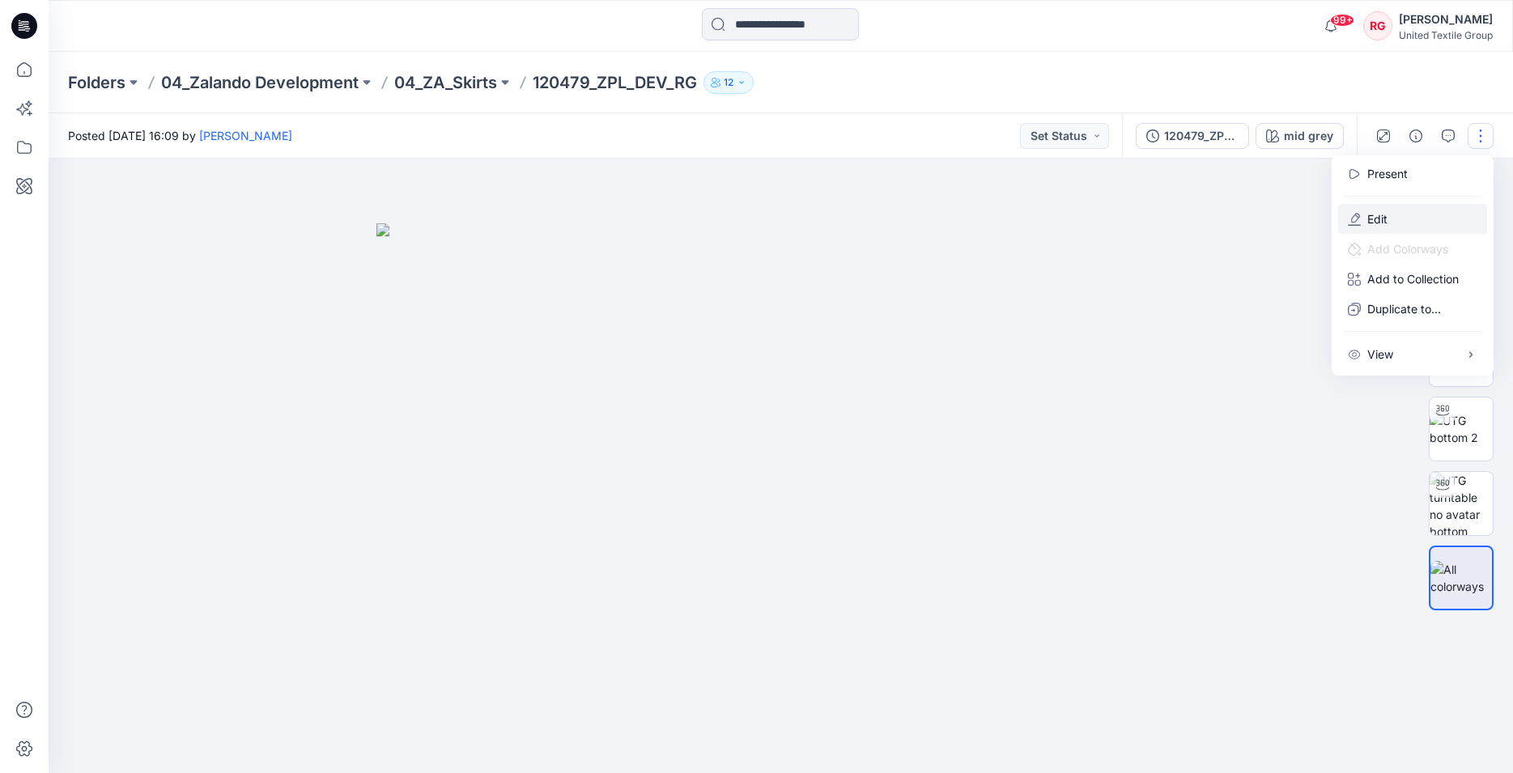
click at [1390, 215] on button "Edit" at bounding box center [1412, 219] width 149 height 30
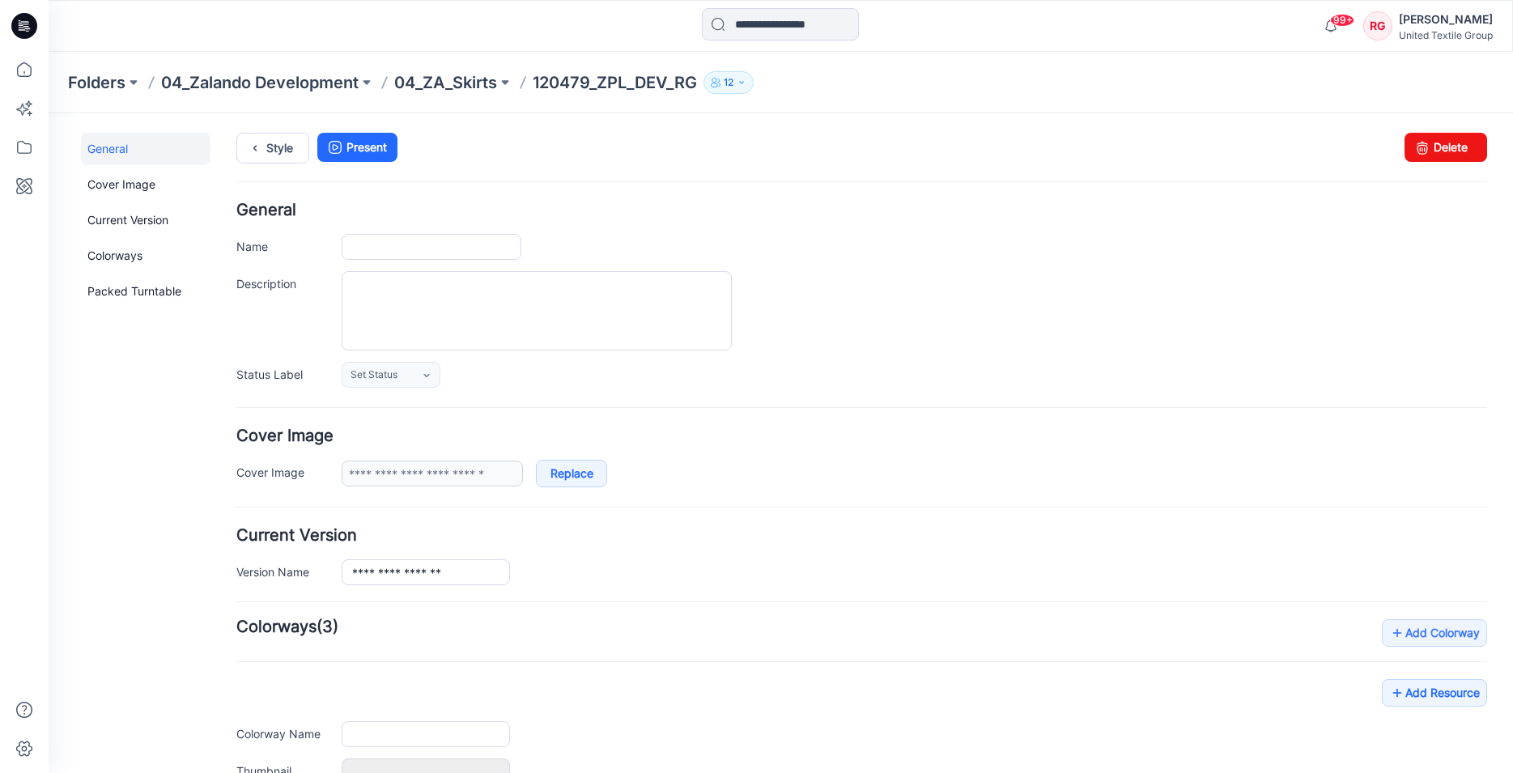
type input "**********"
type input "********"
type input "**********"
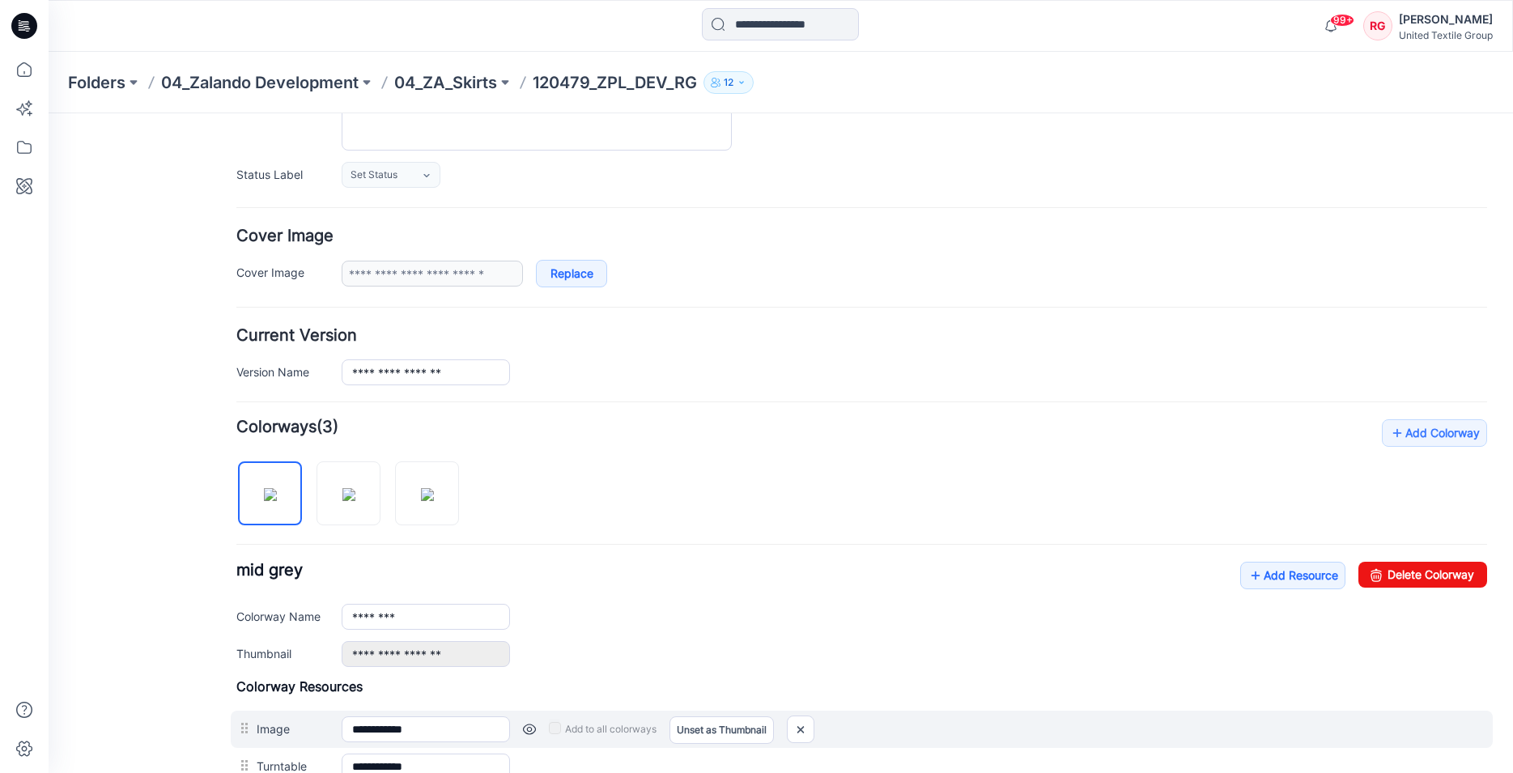
scroll to position [413, 0]
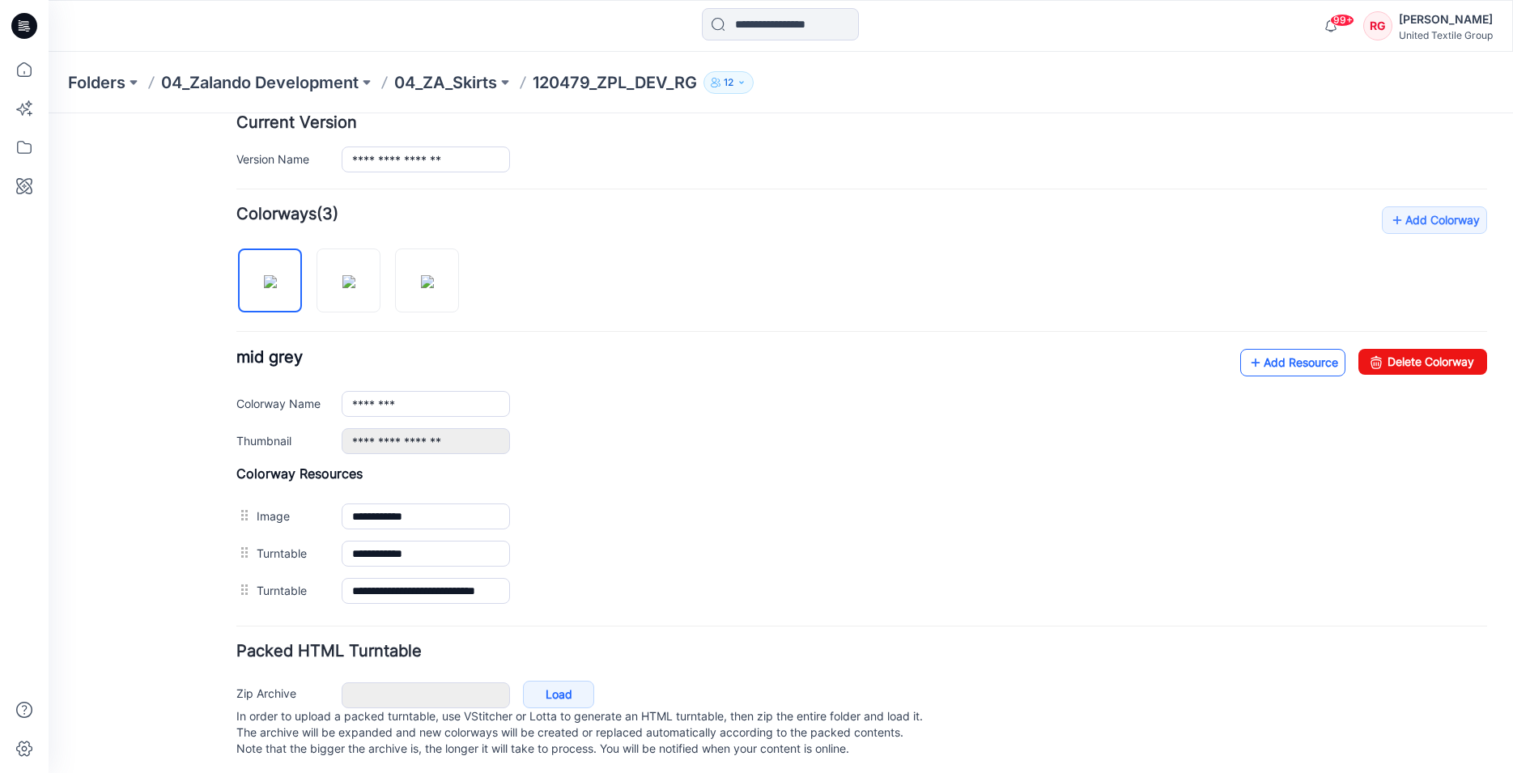
click at [1276, 364] on link "Add Resource" at bounding box center [1292, 363] width 105 height 28
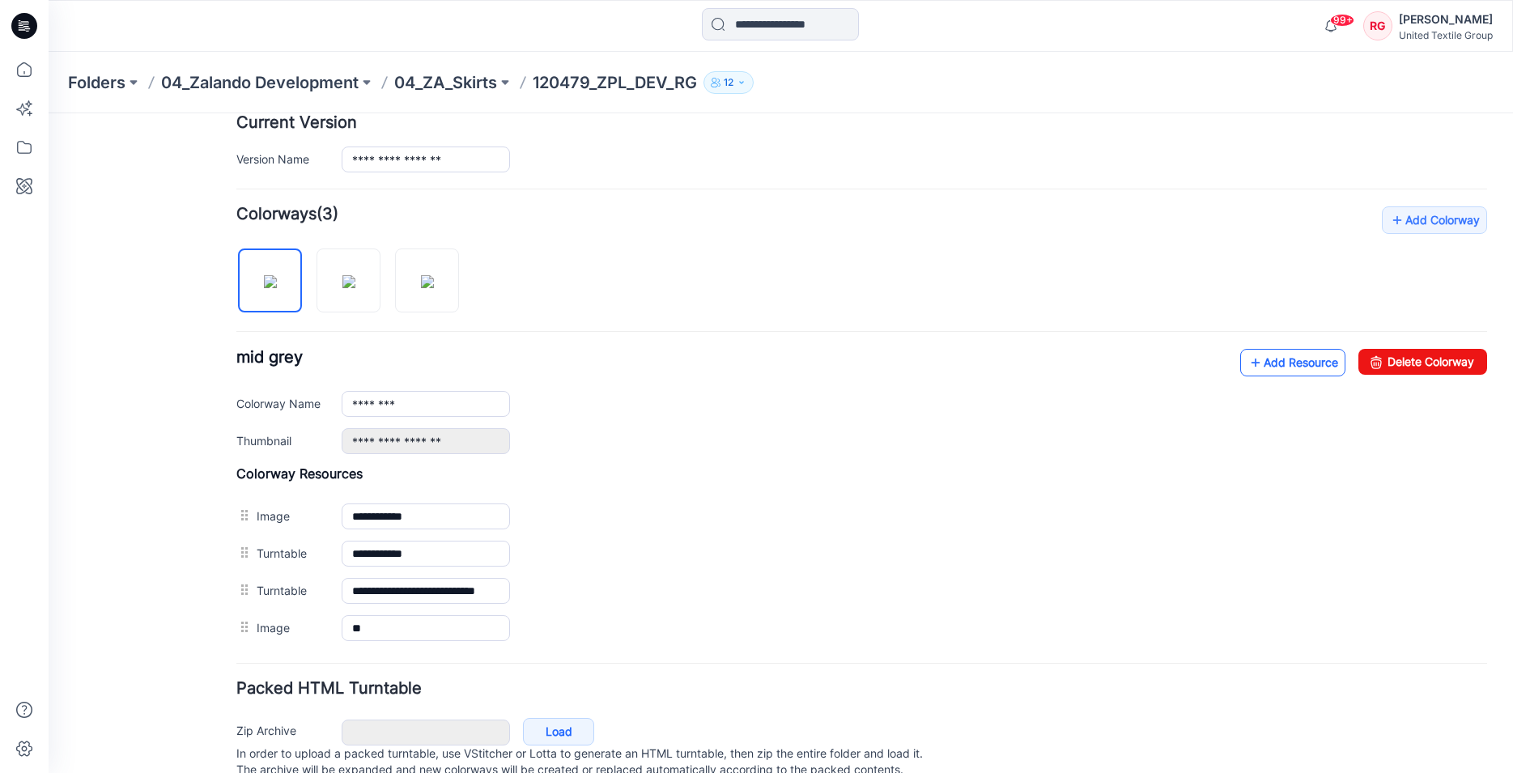
click at [1256, 360] on link "Add Resource" at bounding box center [1292, 363] width 105 height 28
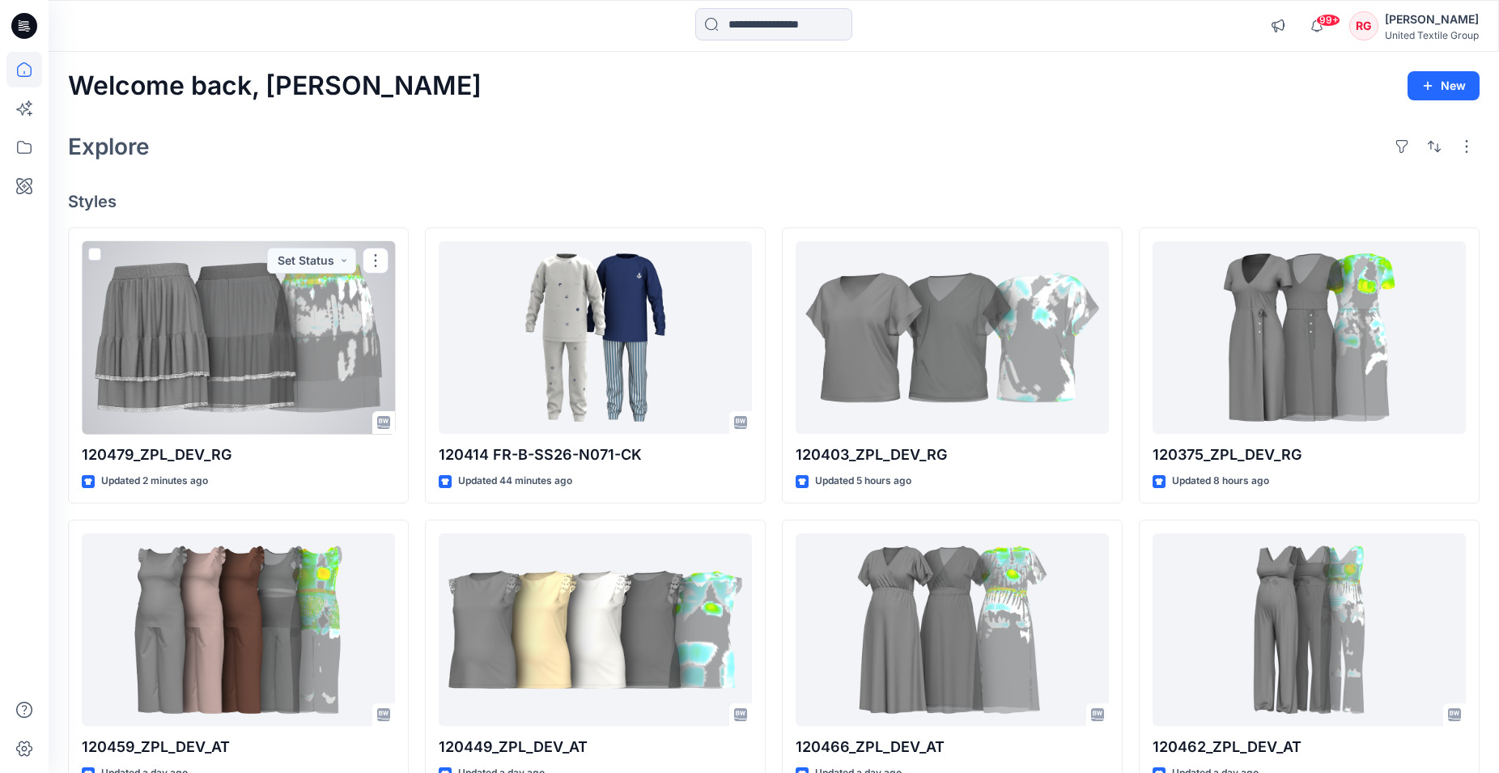
click at [256, 372] on div at bounding box center [238, 337] width 313 height 193
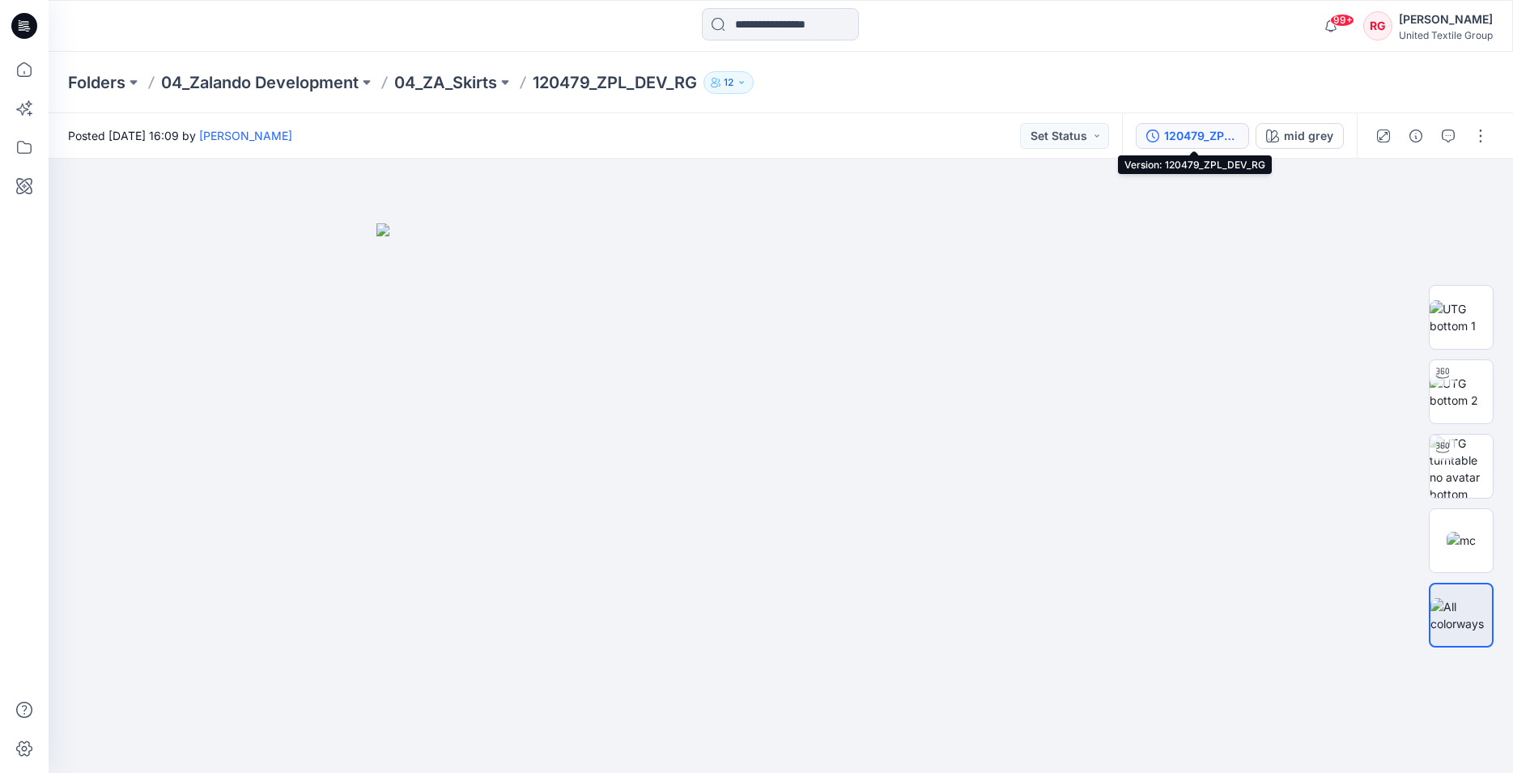
click at [1222, 132] on div "120479_ZPL_DEV_RG" at bounding box center [1201, 136] width 74 height 18
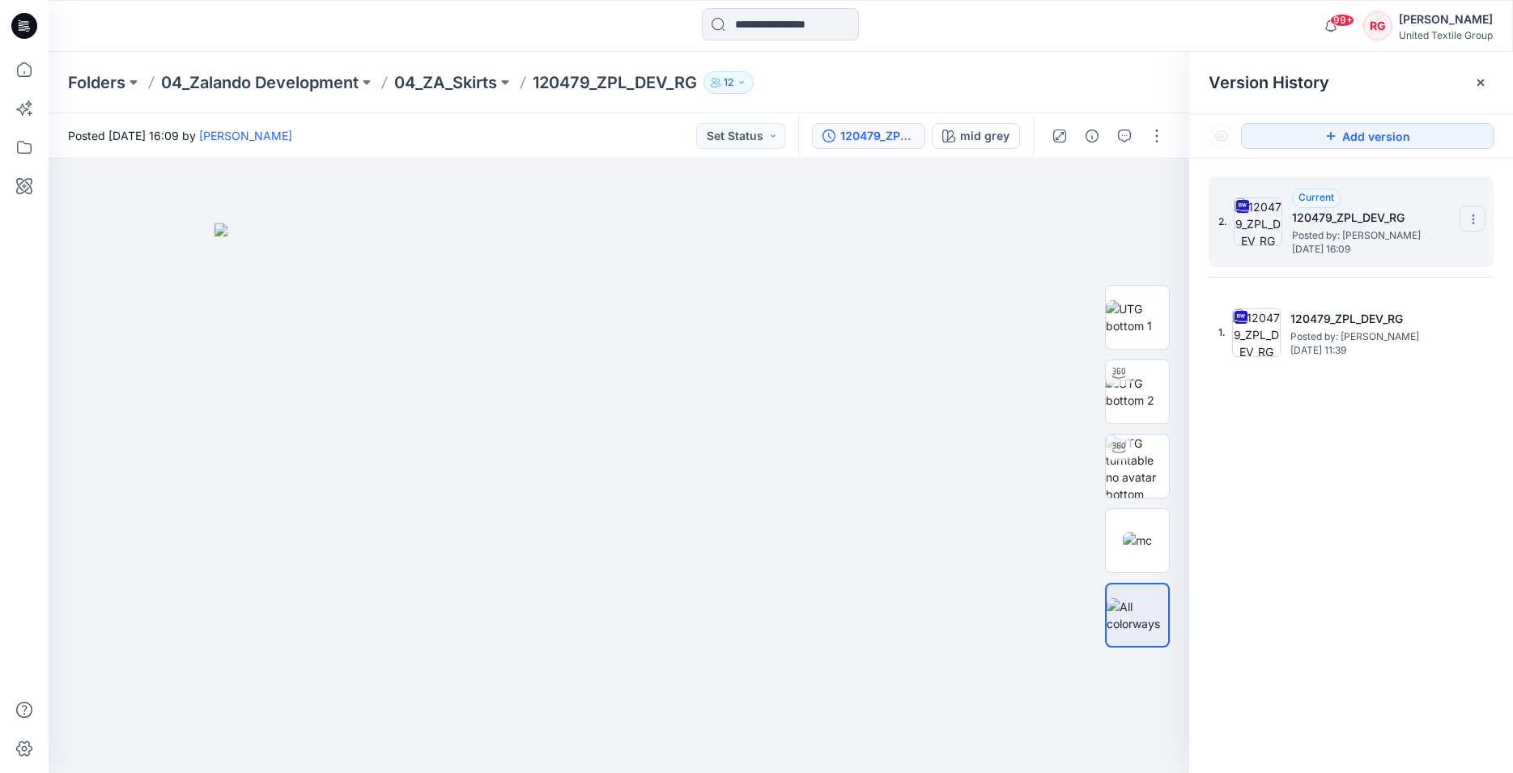
click at [1477, 216] on icon at bounding box center [1473, 219] width 13 height 13
click at [1095, 226] on div at bounding box center [619, 466] width 1141 height 614
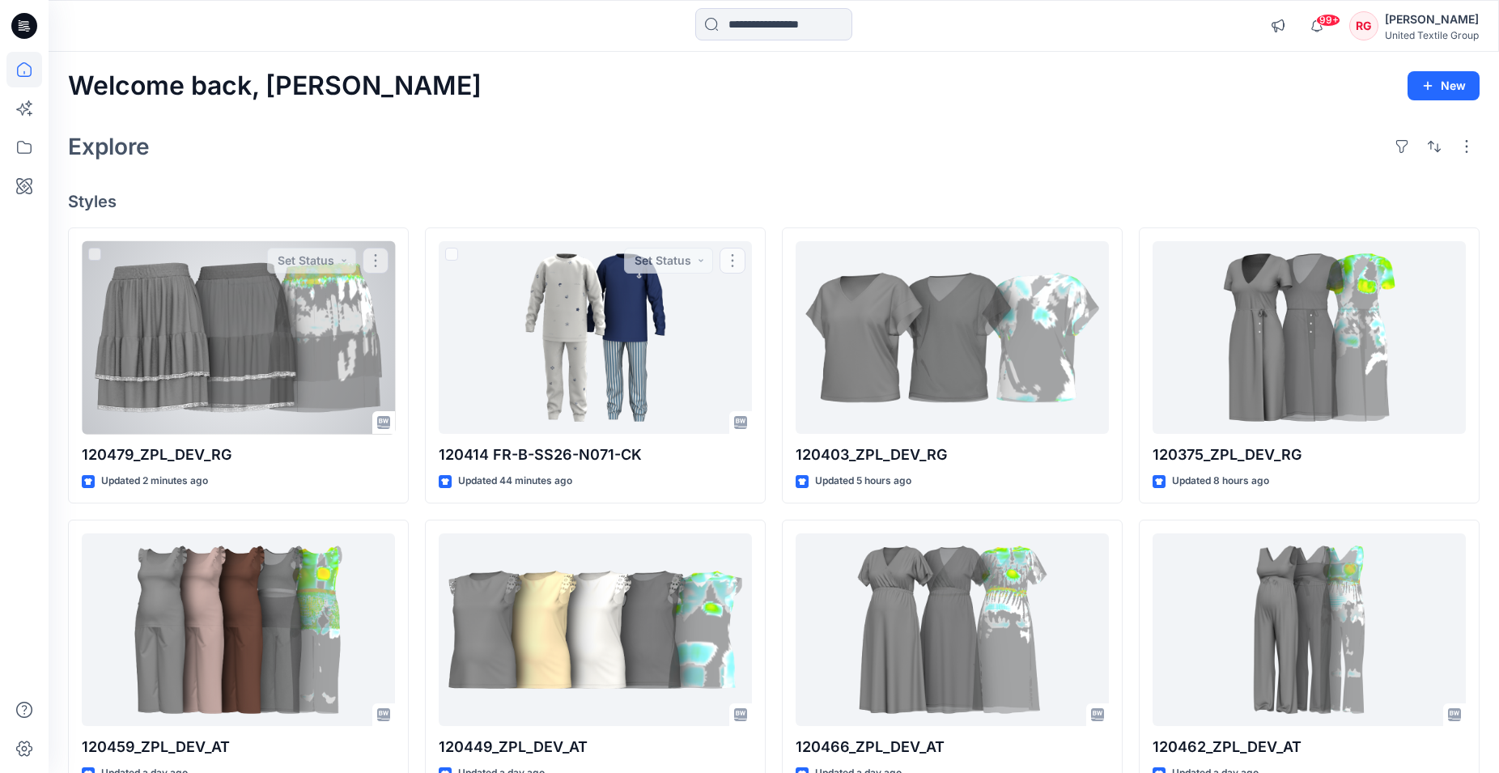
click at [253, 334] on div at bounding box center [238, 337] width 313 height 193
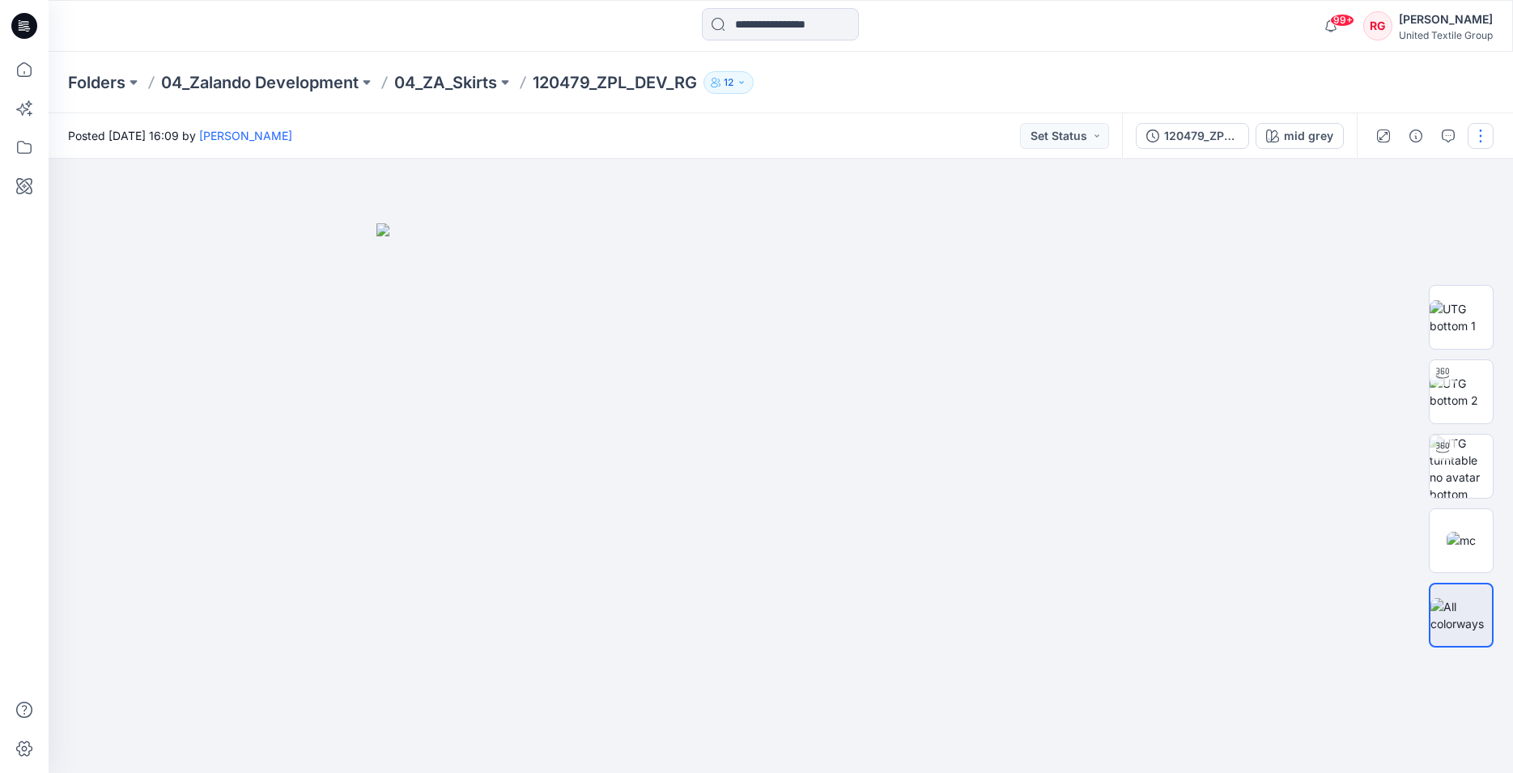
click at [1480, 132] on button "button" at bounding box center [1481, 136] width 26 height 26
click at [1392, 218] on button "Edit" at bounding box center [1412, 219] width 149 height 30
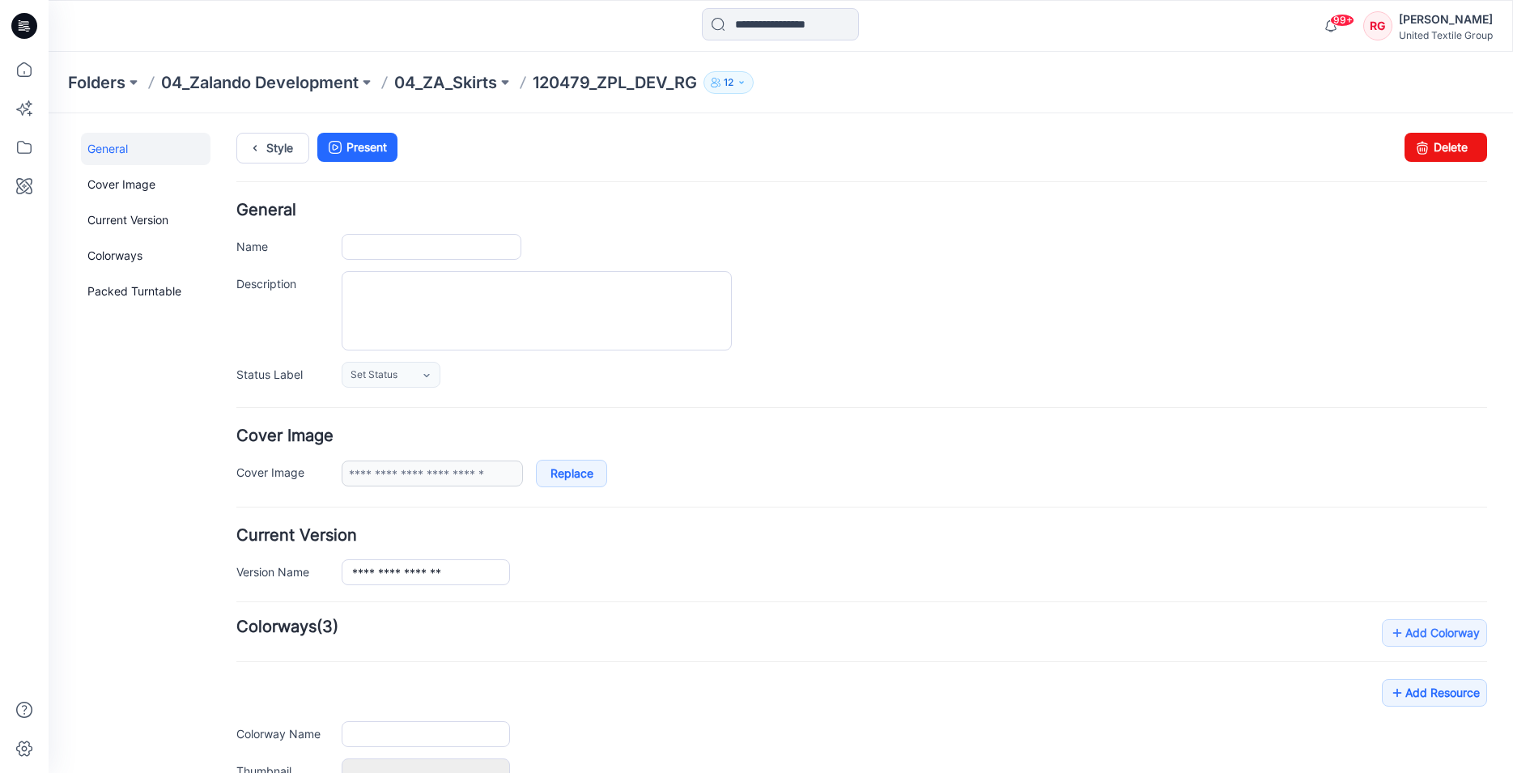
type input "**********"
type input "********"
type input "**********"
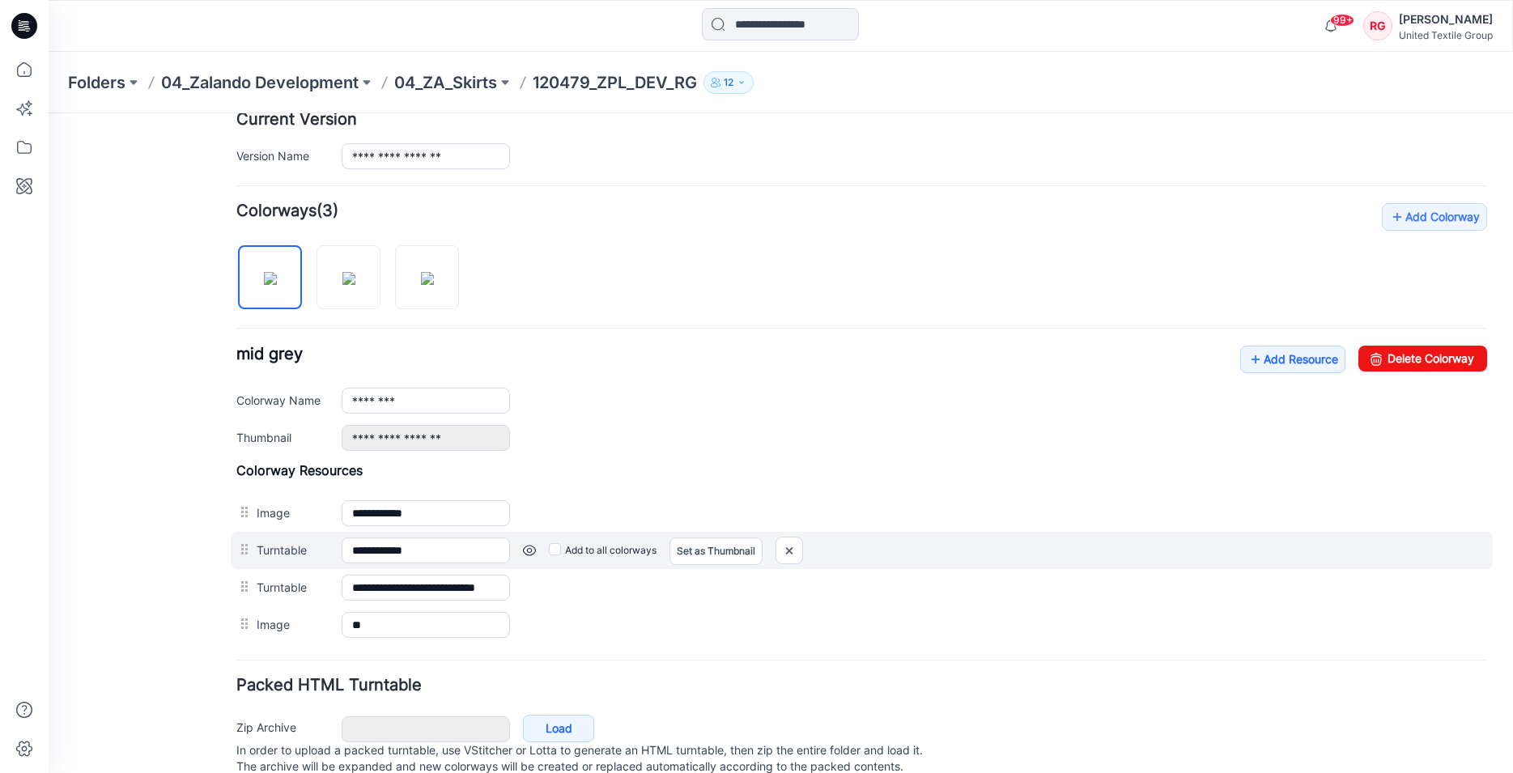
scroll to position [473, 0]
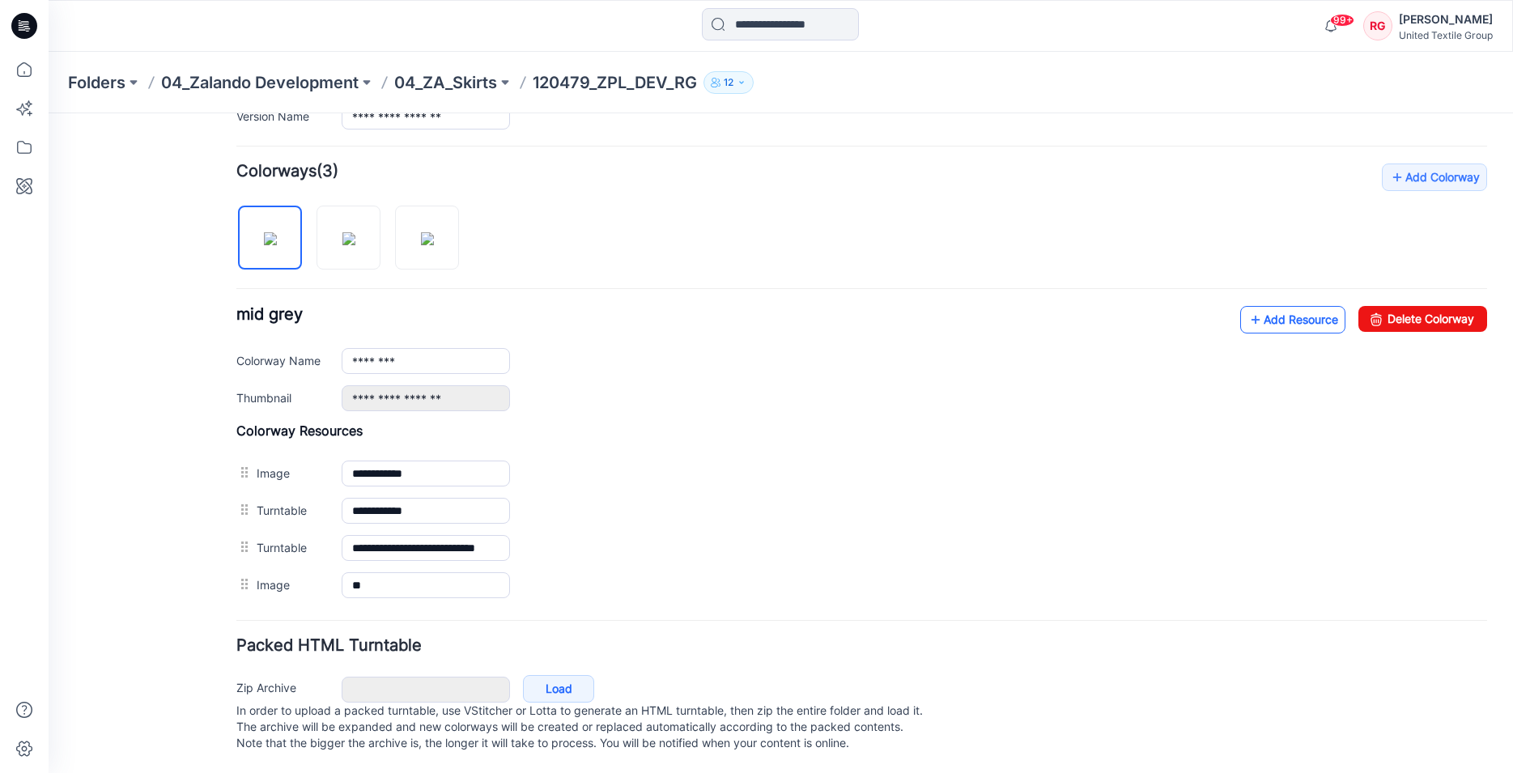
click at [1263, 306] on link "Add Resource" at bounding box center [1292, 320] width 105 height 28
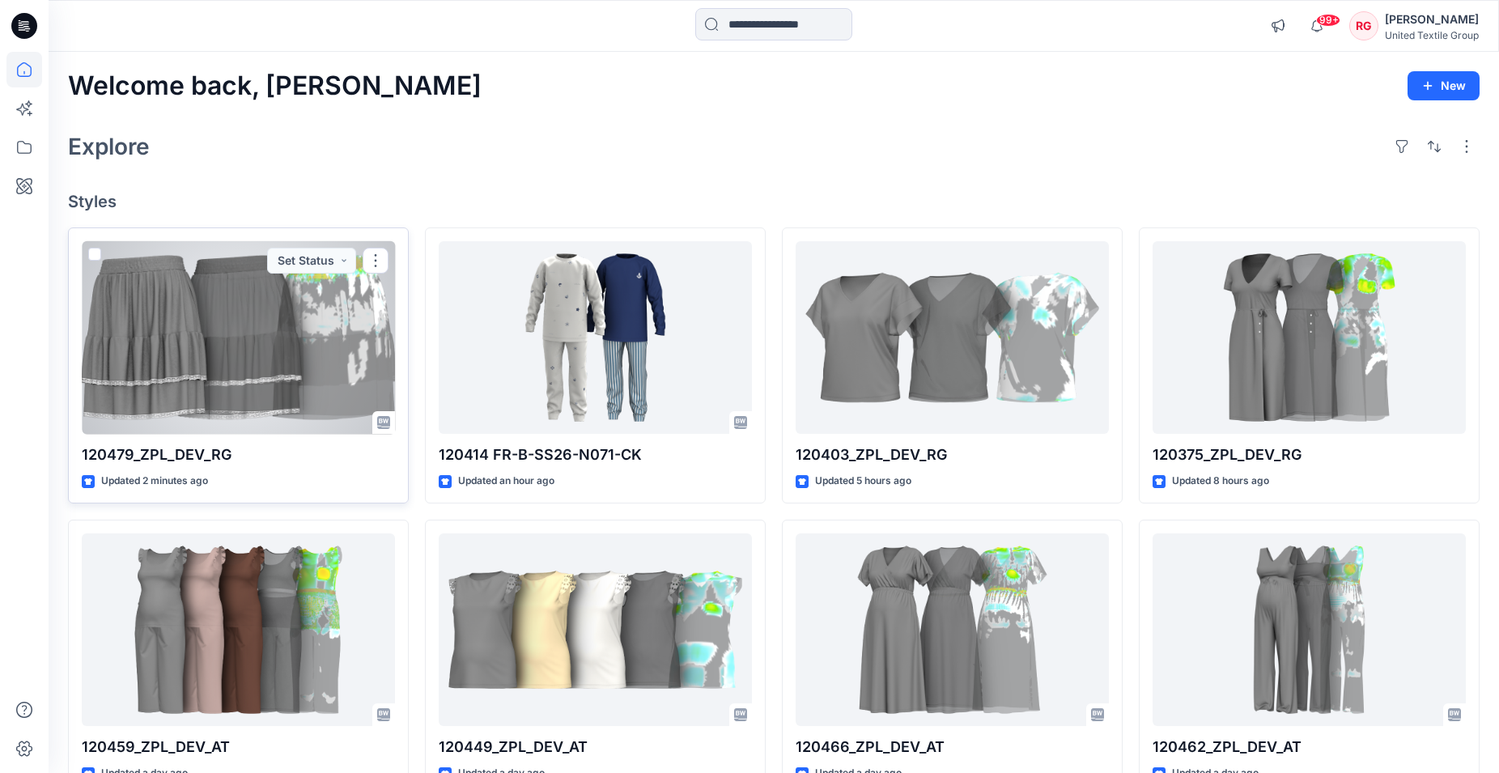
click at [308, 343] on div at bounding box center [238, 337] width 313 height 193
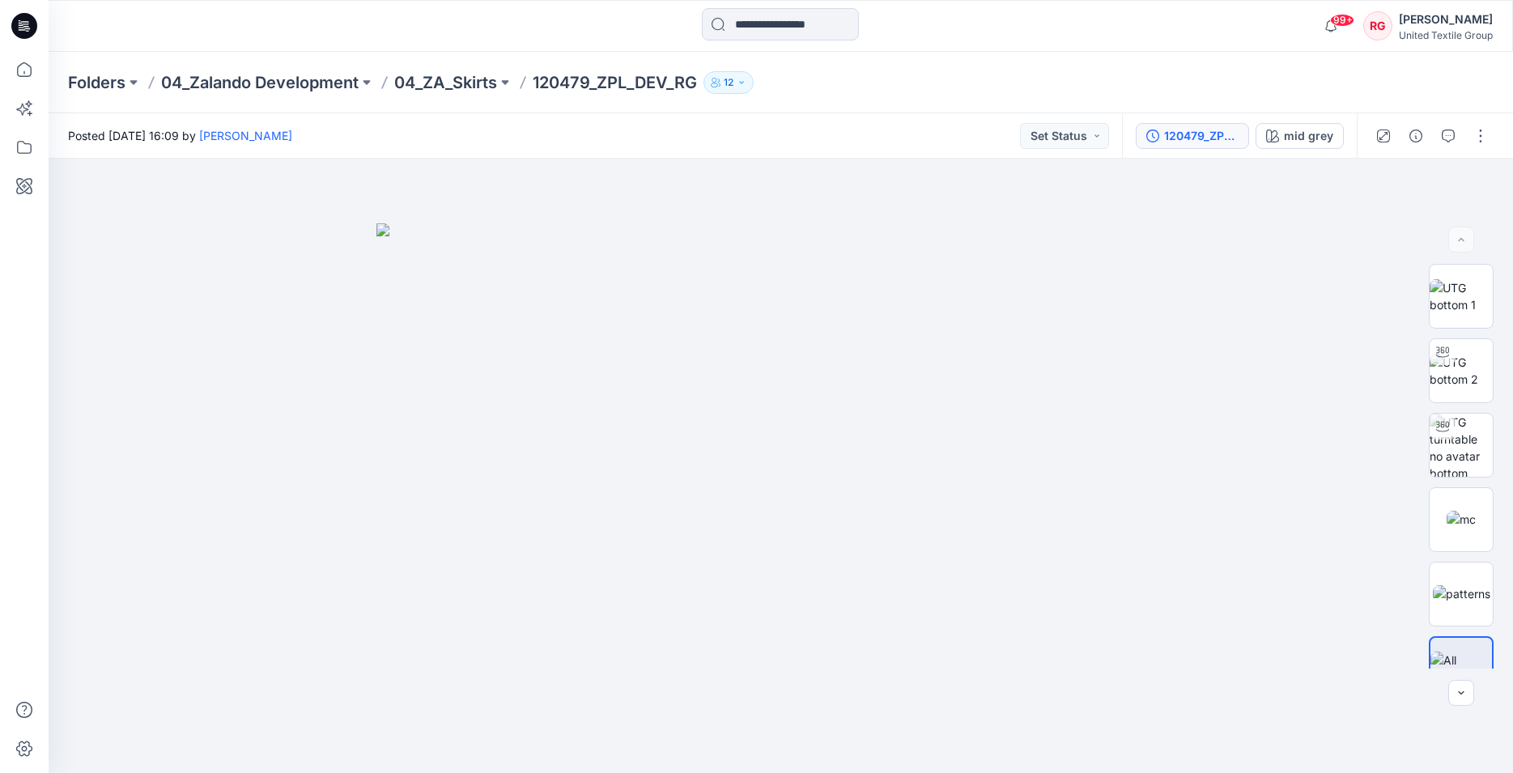
click at [1212, 136] on div "120479_ZPL_DEV_RG" at bounding box center [1201, 136] width 74 height 18
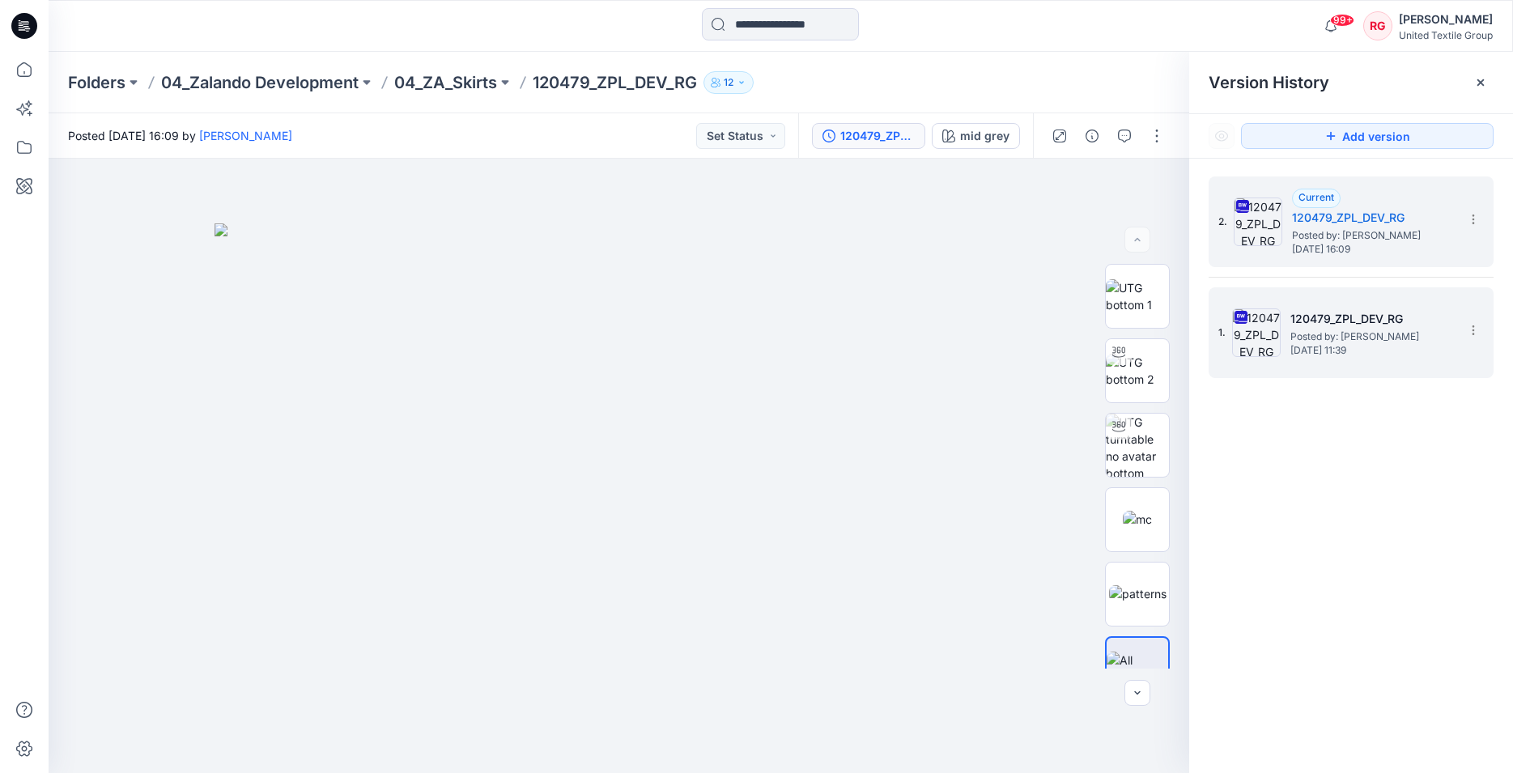
click at [1365, 324] on h5 "120479_ZPL_DEV_RG" at bounding box center [1371, 318] width 162 height 19
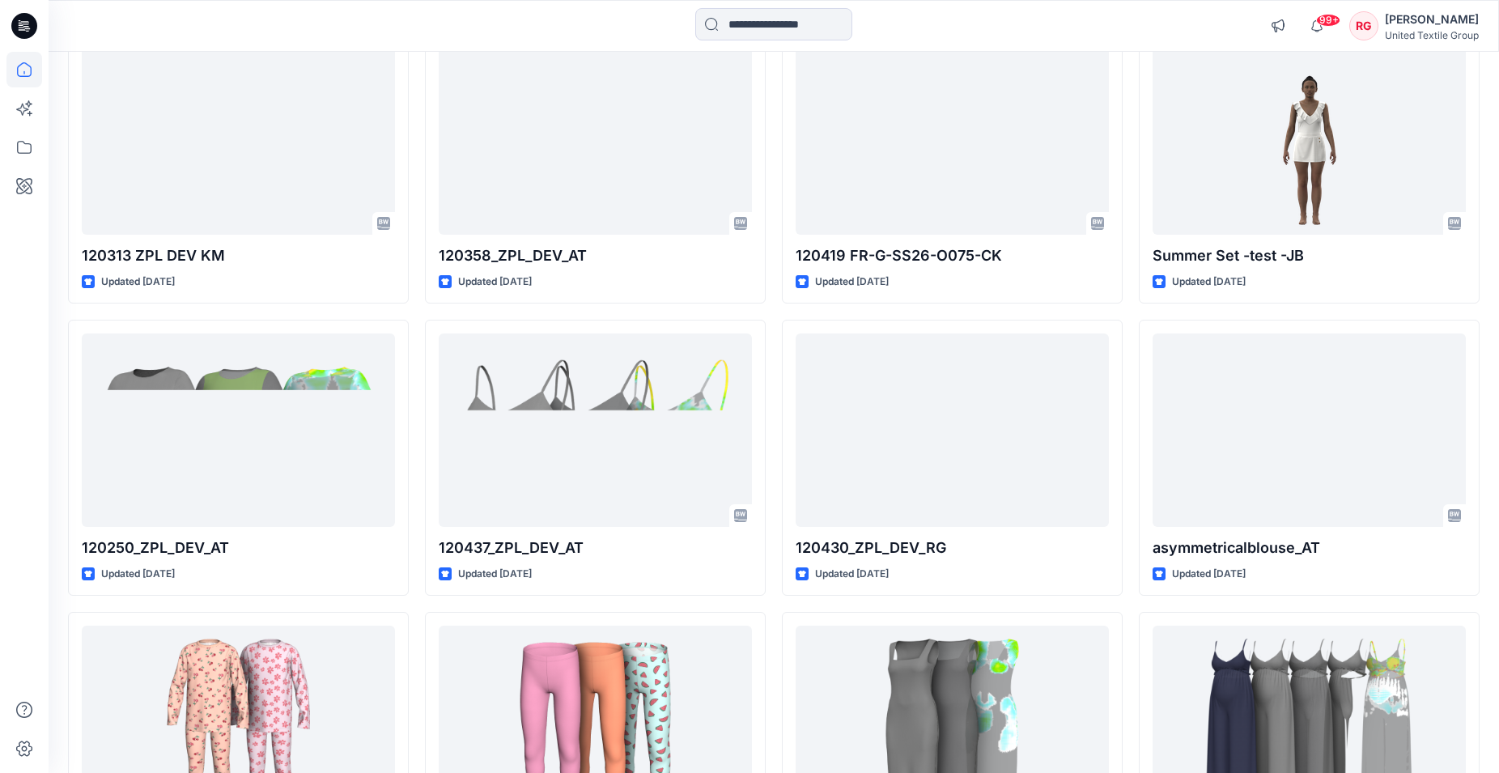
scroll to position [394, 0]
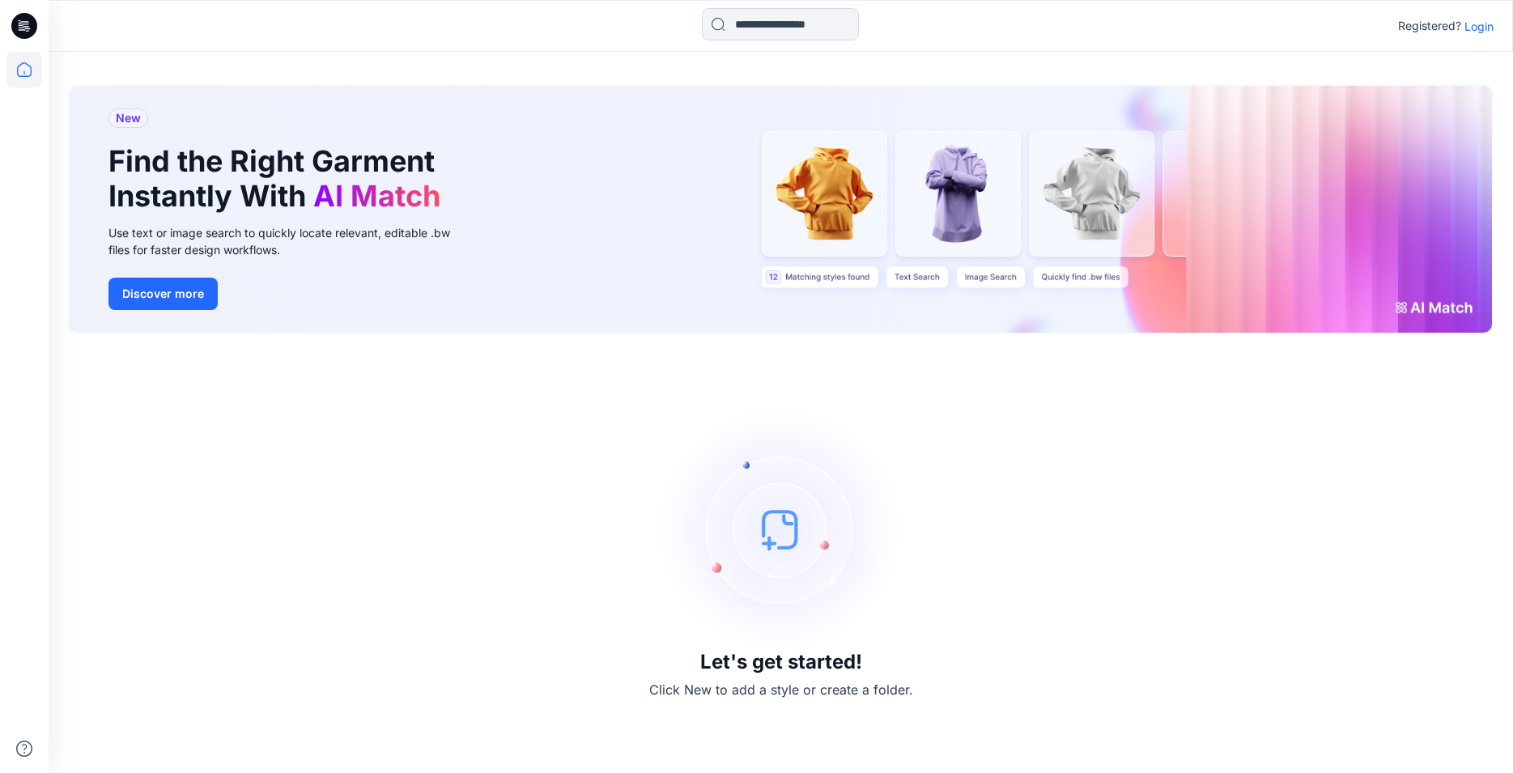
click at [1482, 27] on p "Login" at bounding box center [1479, 26] width 29 height 17
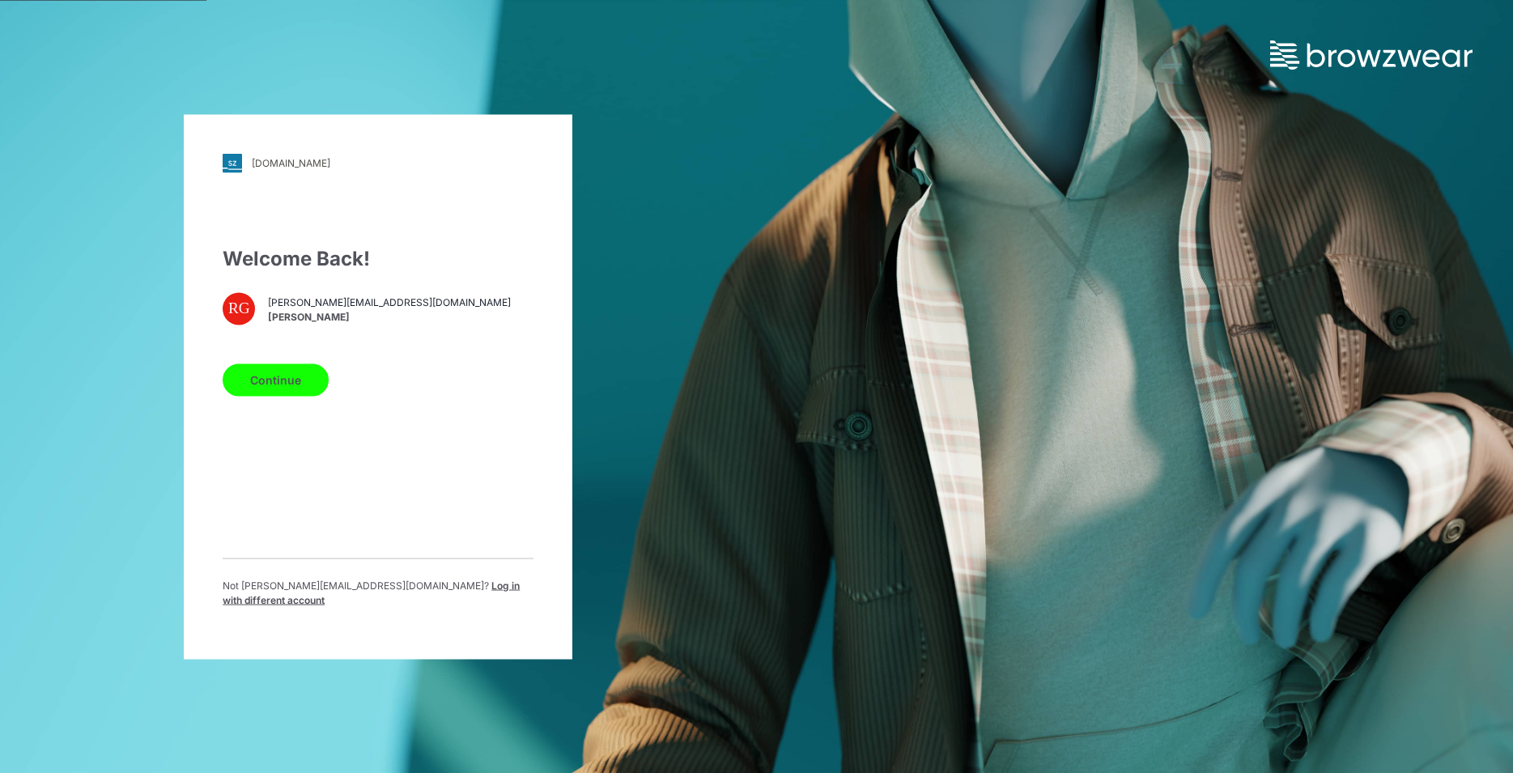
click at [312, 389] on button "Continue" at bounding box center [276, 379] width 106 height 32
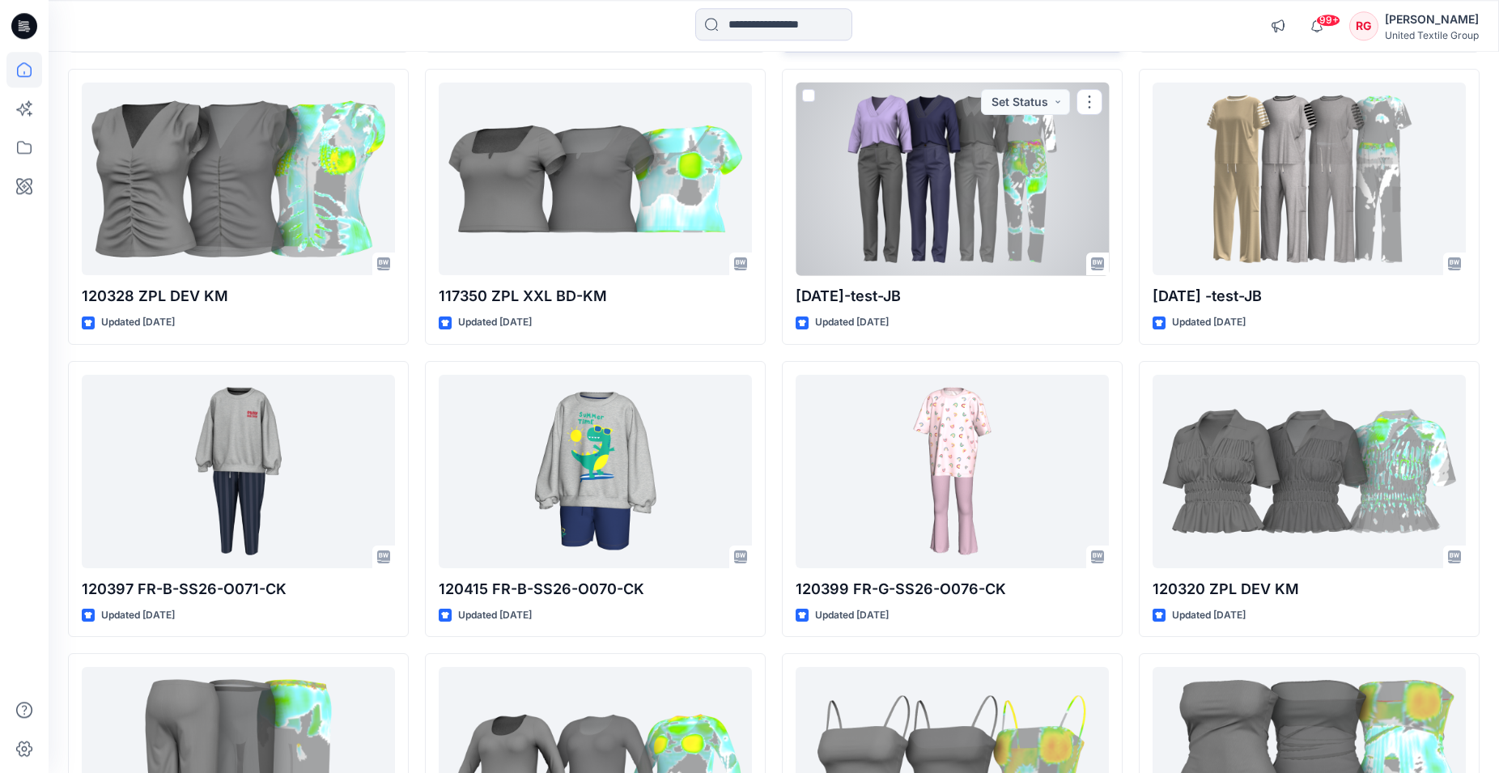
scroll to position [2808, 0]
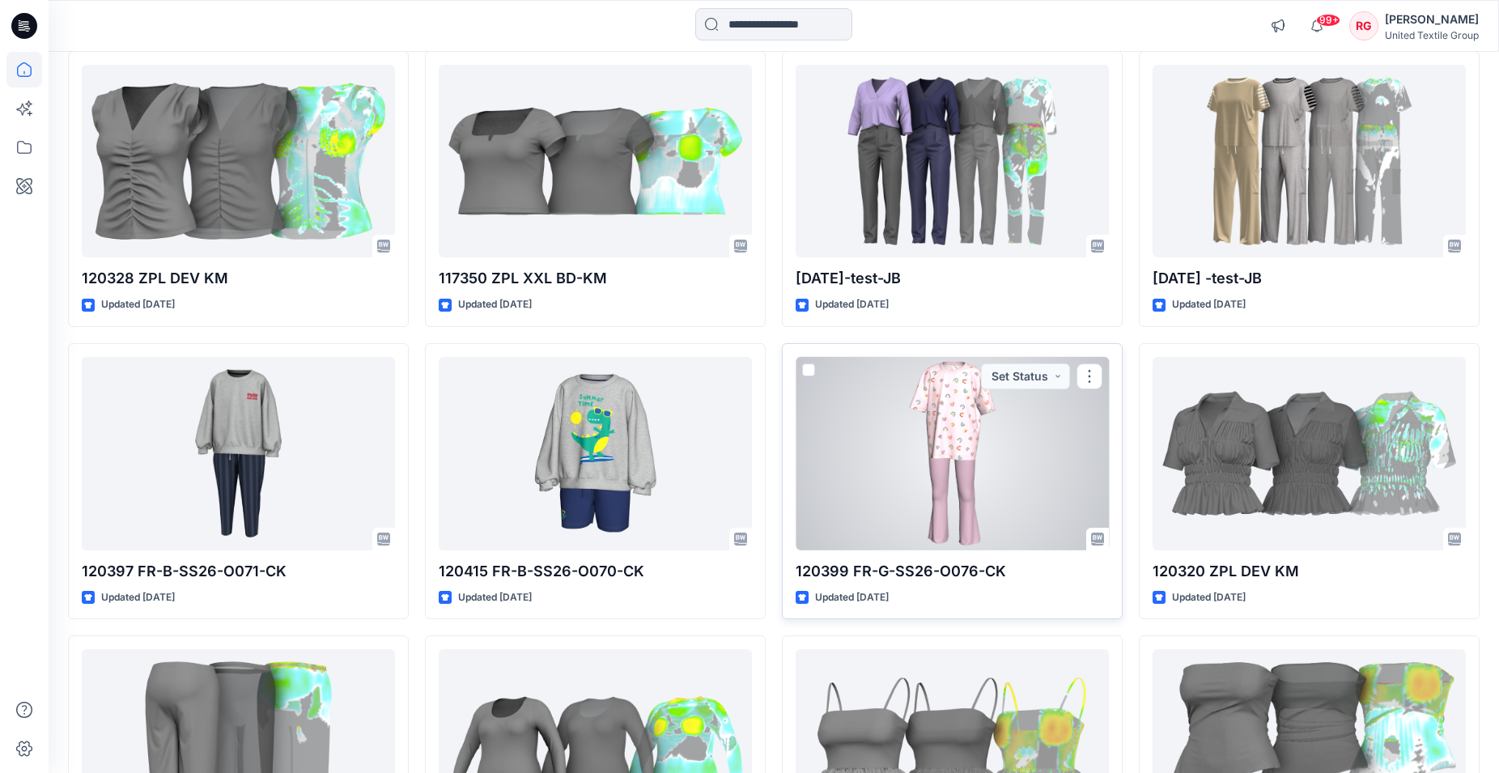
click at [942, 467] on div at bounding box center [952, 453] width 313 height 193
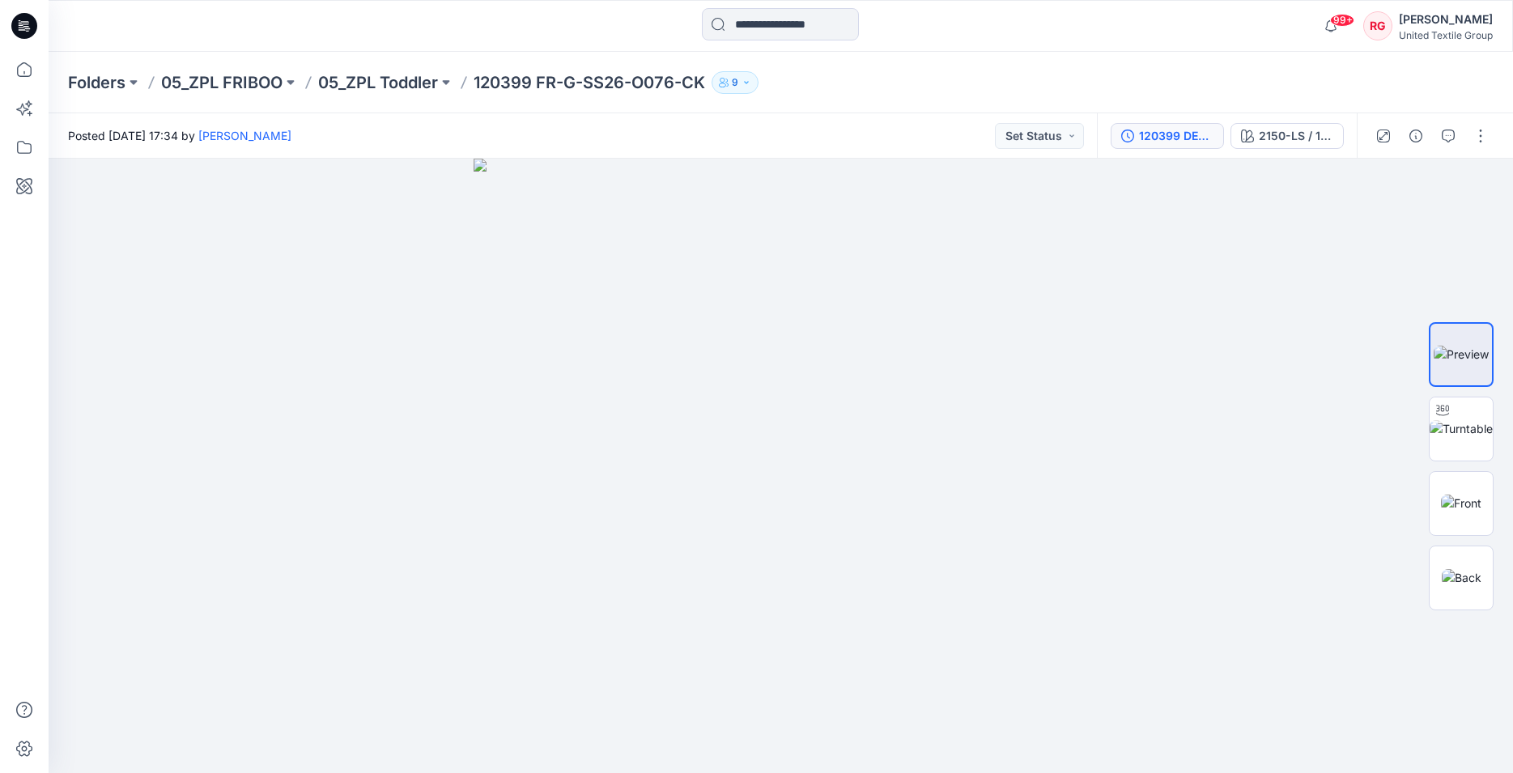
click at [1167, 137] on div "120399 DEV COL" at bounding box center [1176, 136] width 74 height 18
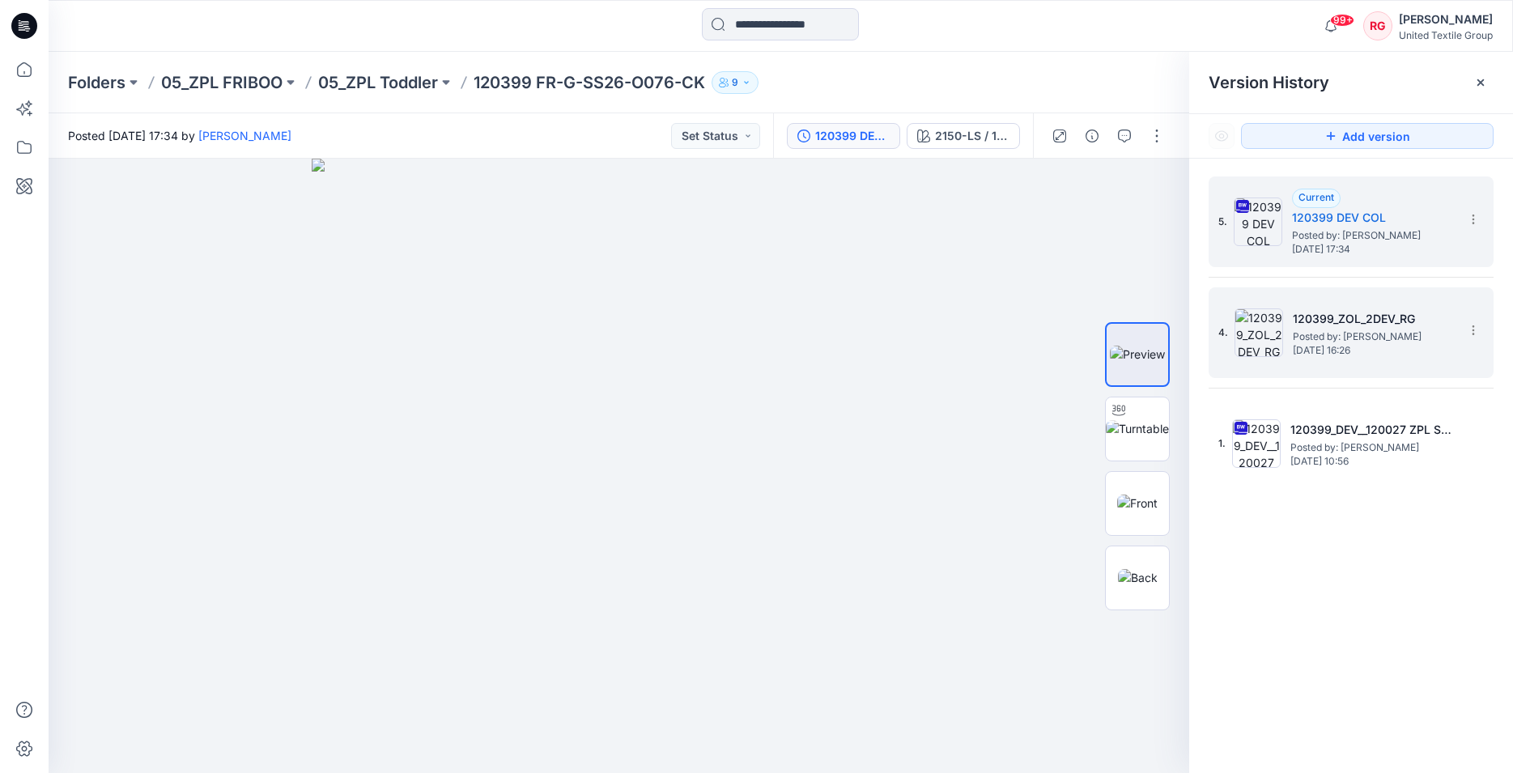
click at [1350, 323] on h5 "120399_ZOL_2DEV_RG" at bounding box center [1374, 318] width 162 height 19
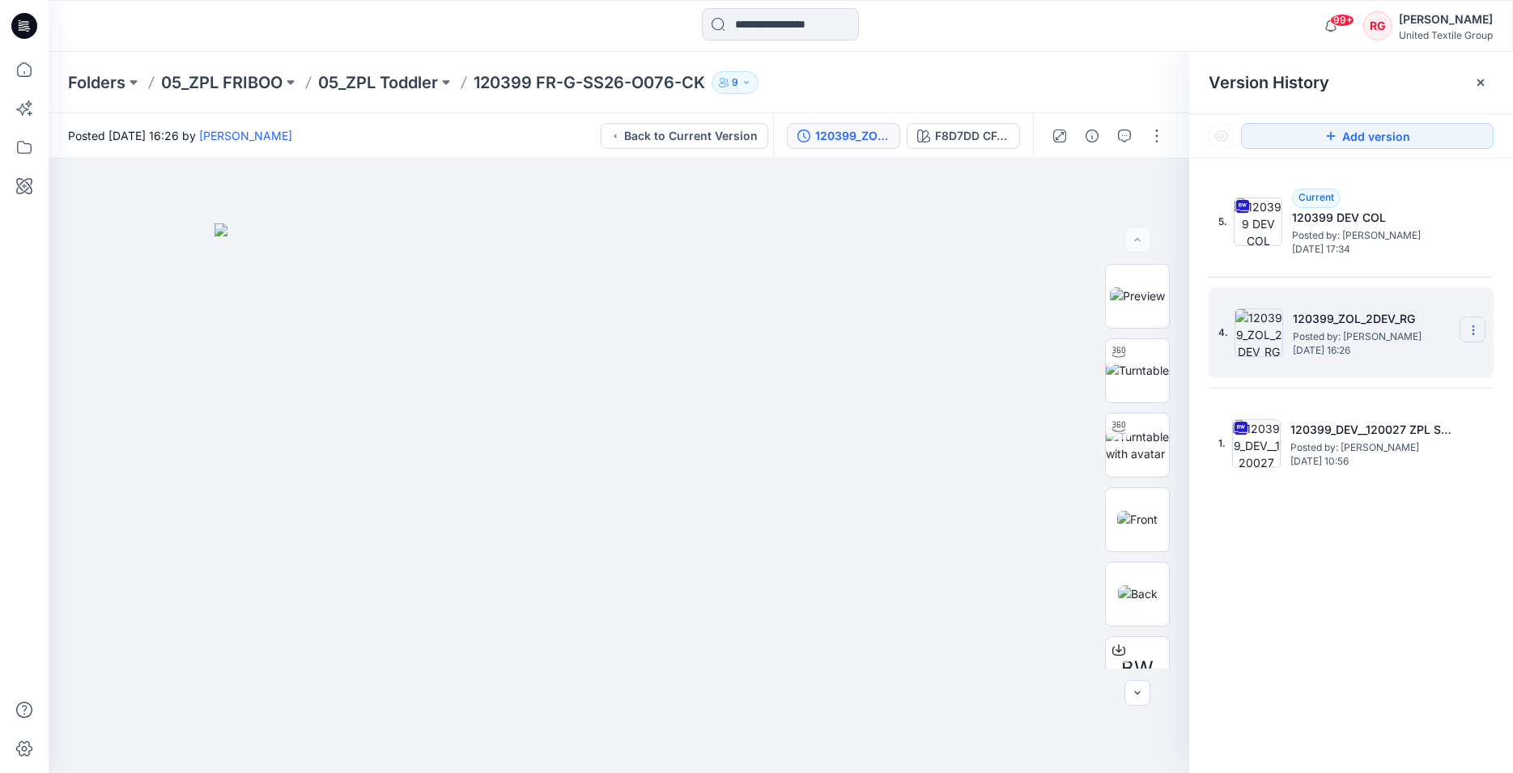
click at [1473, 329] on icon at bounding box center [1473, 330] width 13 height 13
click at [978, 455] on img at bounding box center [620, 498] width 810 height 551
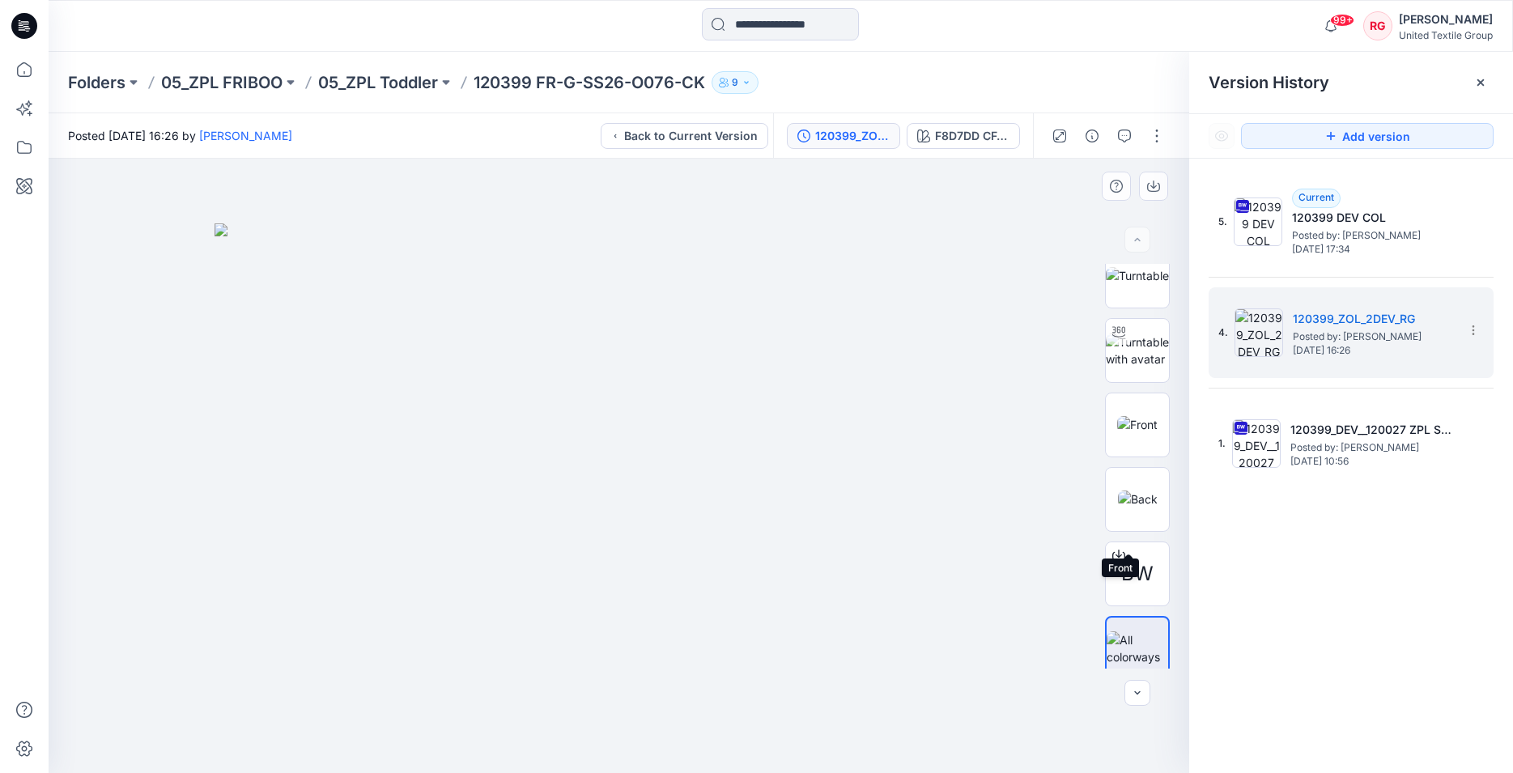
scroll to position [113, 0]
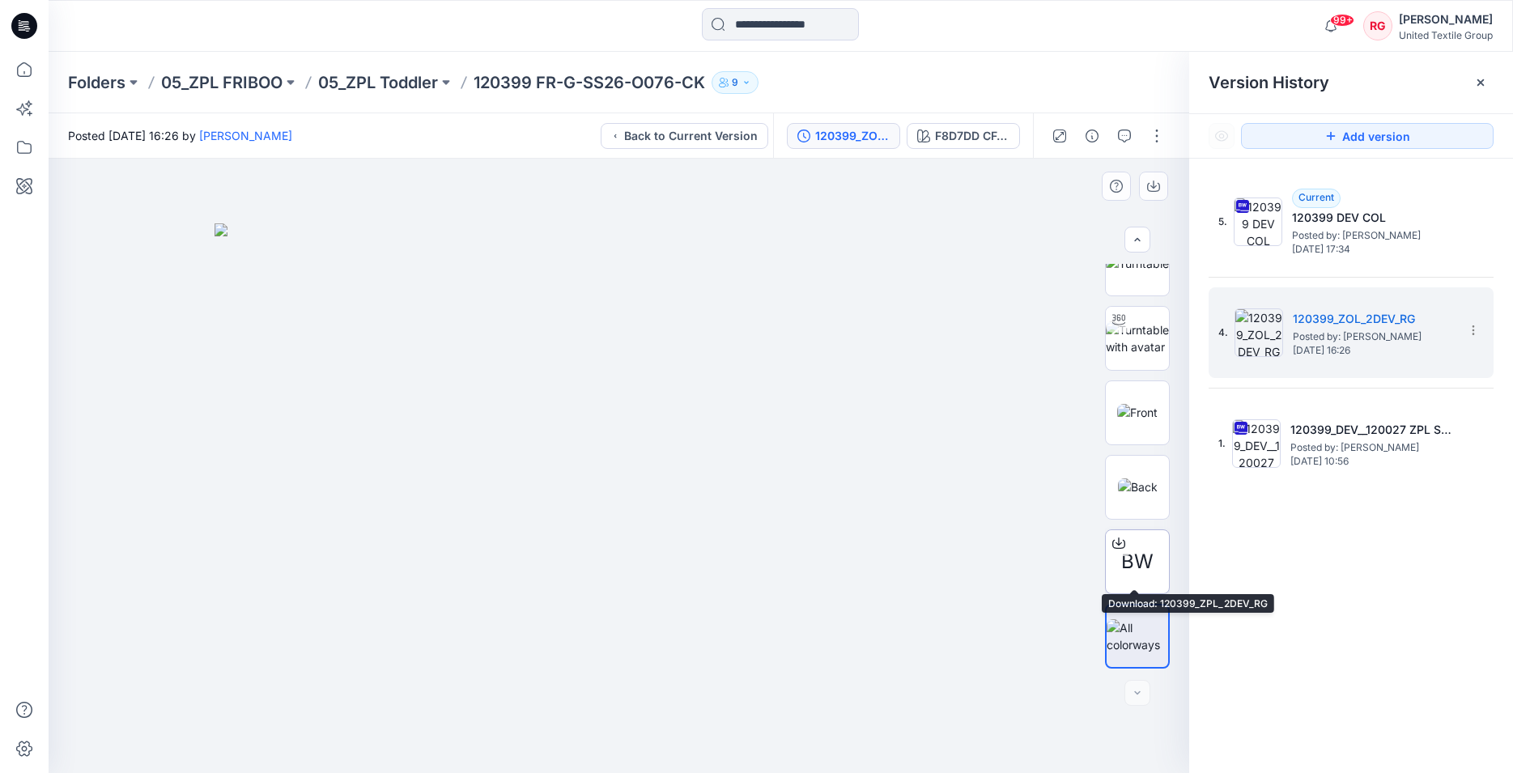
click at [1129, 557] on span "BW" at bounding box center [1137, 561] width 32 height 29
click at [1129, 557] on div "Stylezone cannot scan this file for viruses 120399_ZPL_2DEV_RG.bw (213 MB) is t…" at bounding box center [756, 386] width 1513 height 773
click at [1126, 551] on span "BW" at bounding box center [1137, 561] width 32 height 29
click at [1126, 551] on div "Stylezone cannot scan this file for viruses 120399_ZPL_2DEV_RG.bw (213 MB) is t…" at bounding box center [756, 386] width 1513 height 773
click at [1137, 552] on span "BW" at bounding box center [1137, 561] width 32 height 29
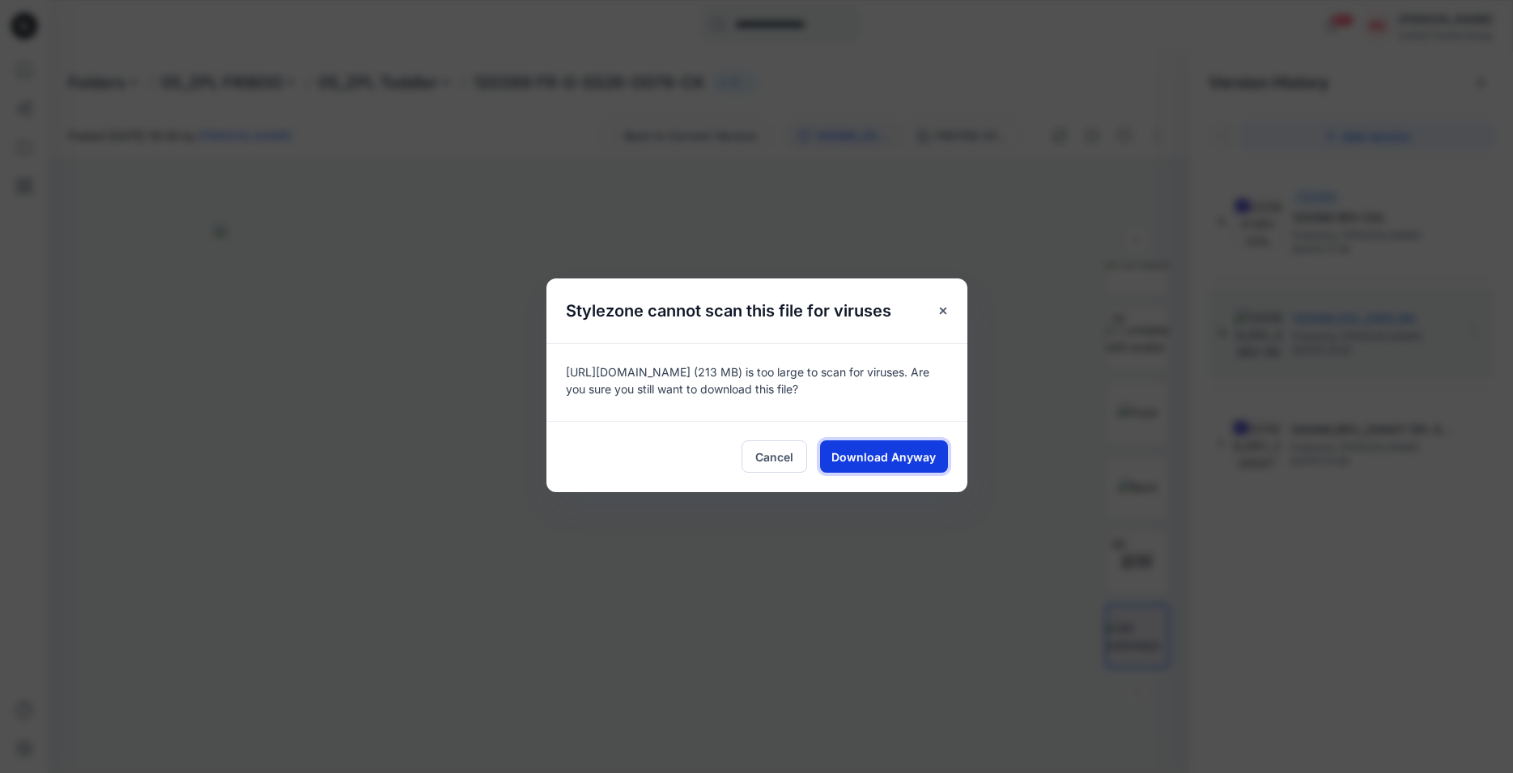
click at [866, 459] on span "Download Anyway" at bounding box center [883, 457] width 104 height 17
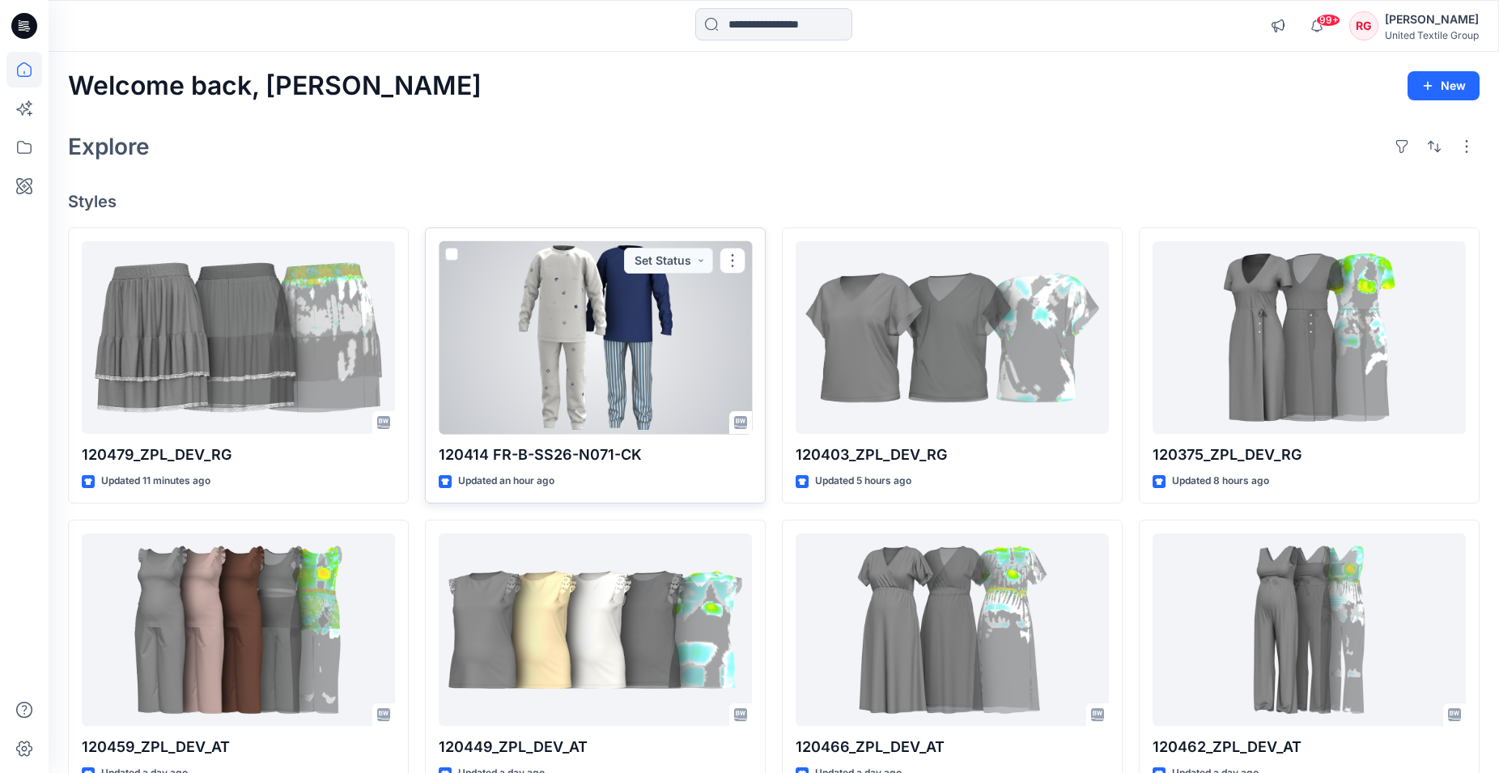
click at [577, 333] on div at bounding box center [595, 337] width 313 height 193
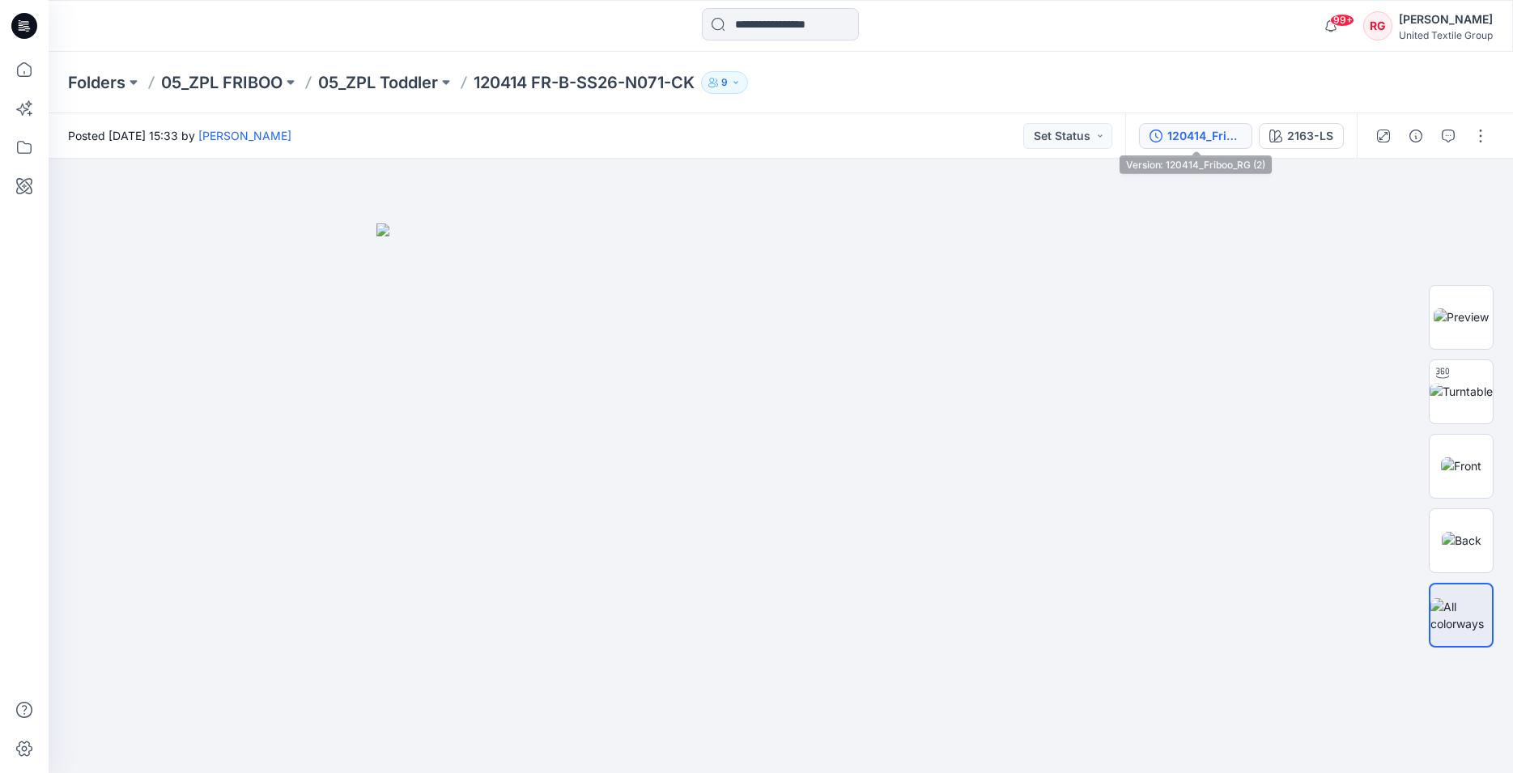
click at [1201, 127] on div "120414_Friboo_RG (2)" at bounding box center [1204, 136] width 74 height 18
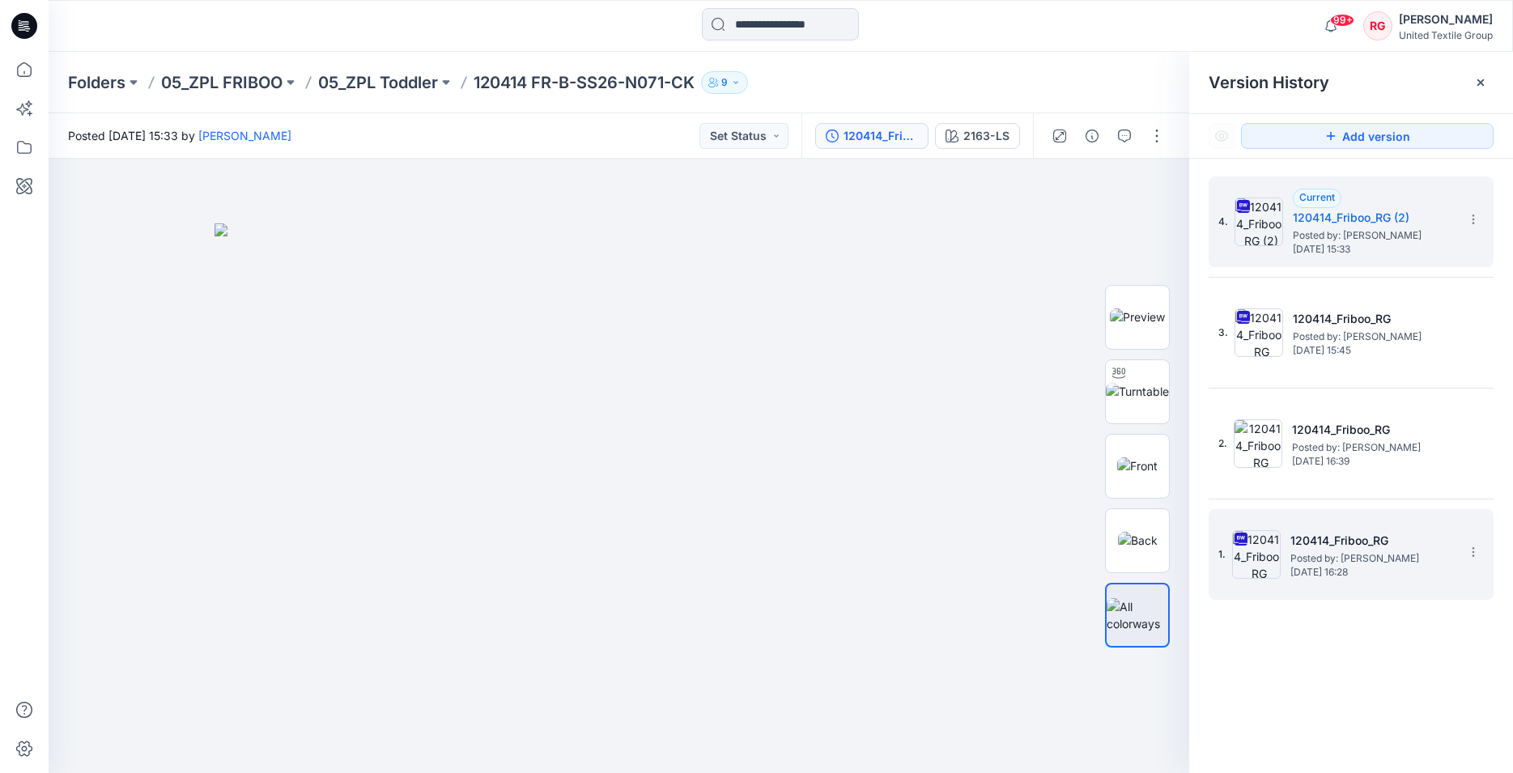
click at [1337, 561] on span "Posted by: Rita Garneliene" at bounding box center [1371, 559] width 162 height 16
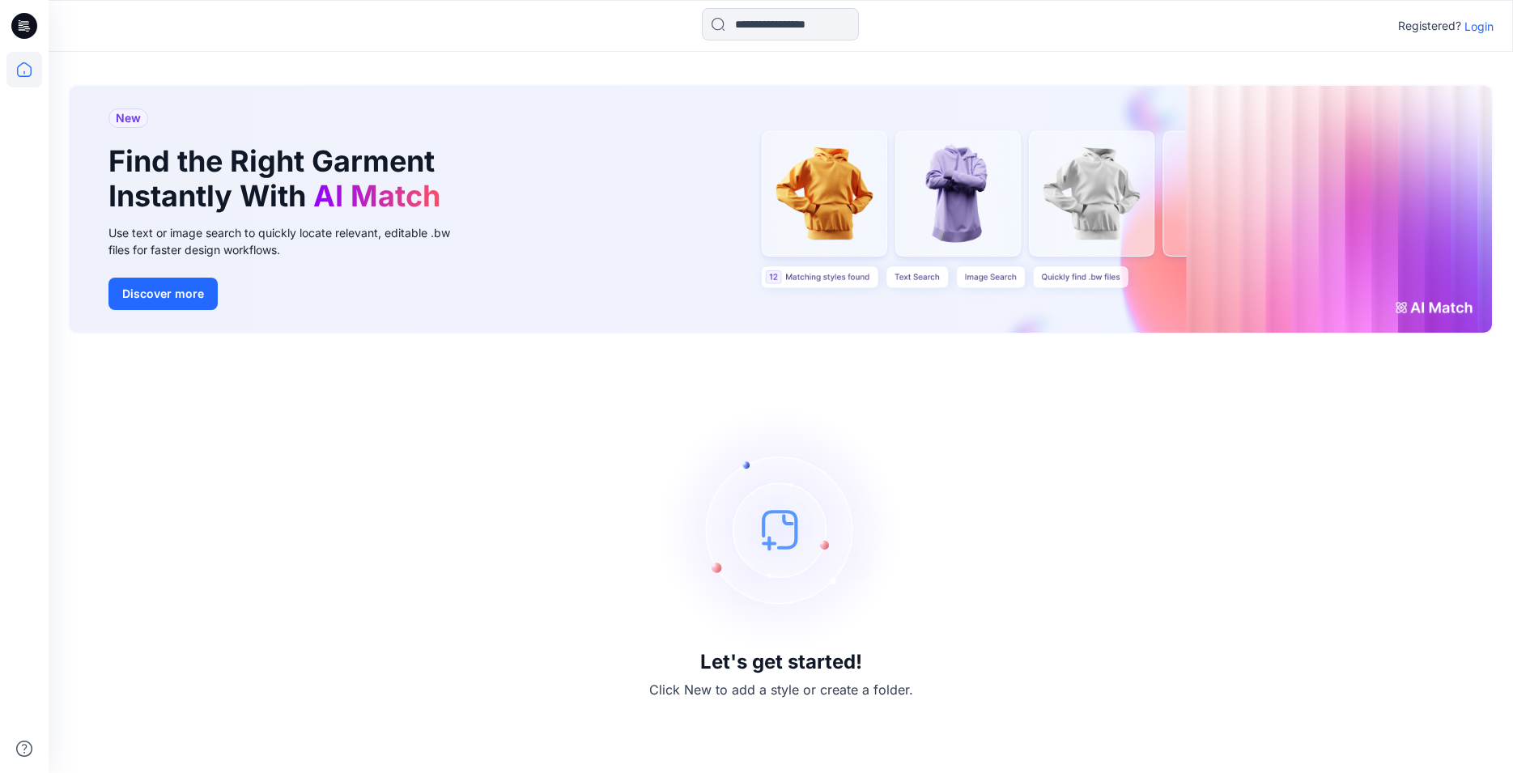
click at [1482, 23] on p "Login" at bounding box center [1479, 26] width 29 height 17
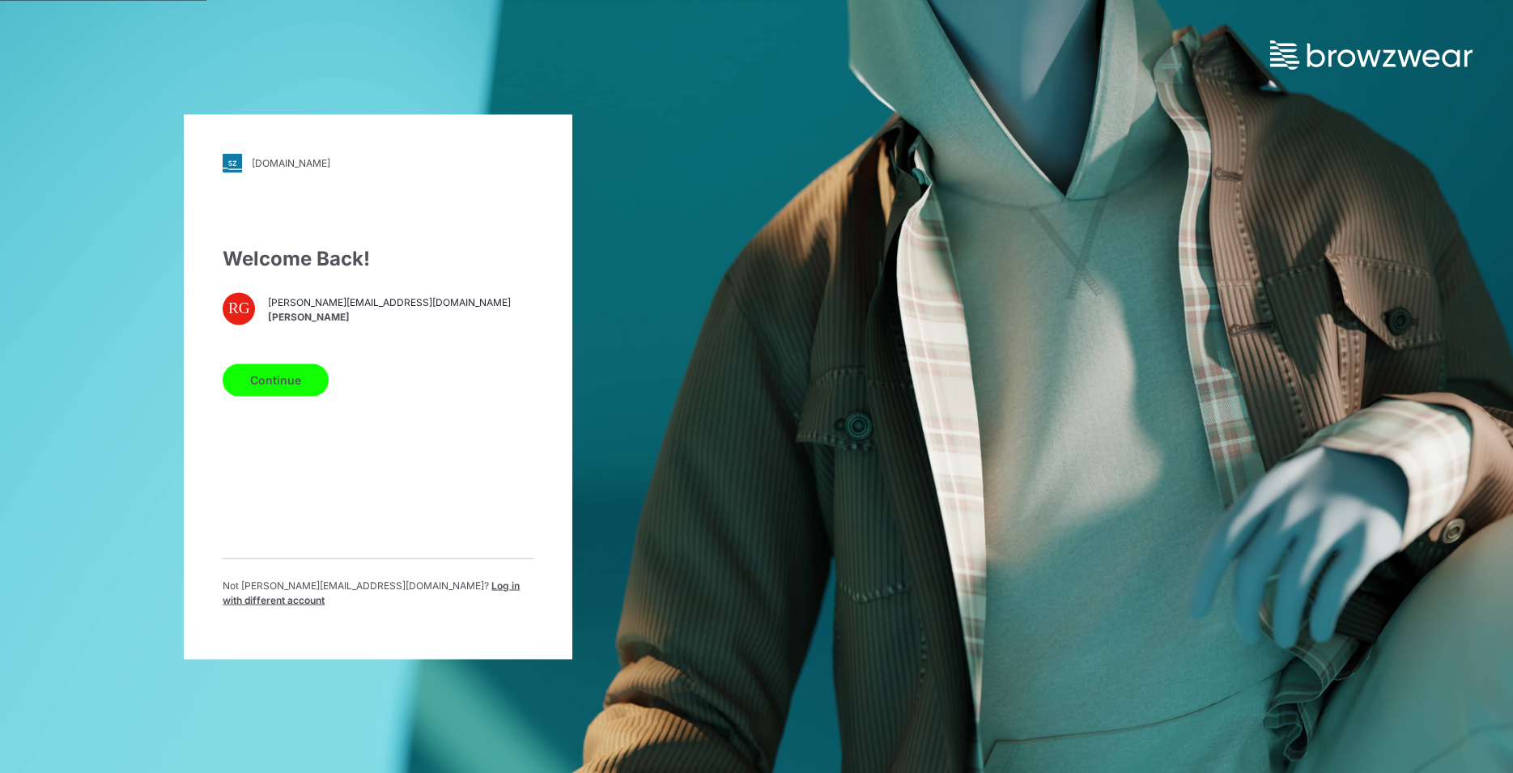
click at [296, 382] on button "Continue" at bounding box center [276, 379] width 106 height 32
click at [290, 393] on button "Continue" at bounding box center [276, 379] width 106 height 32
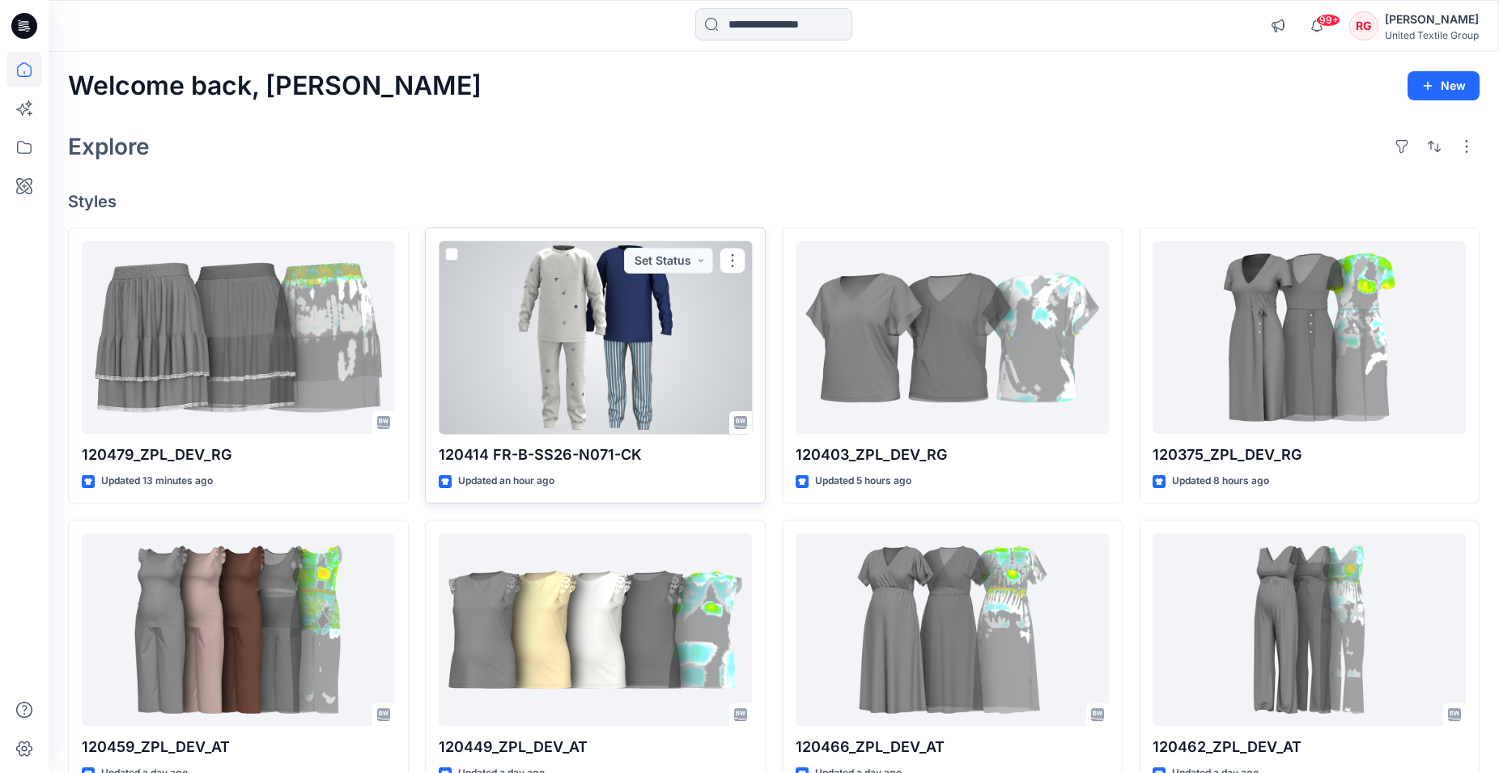
click at [582, 359] on div at bounding box center [595, 337] width 313 height 193
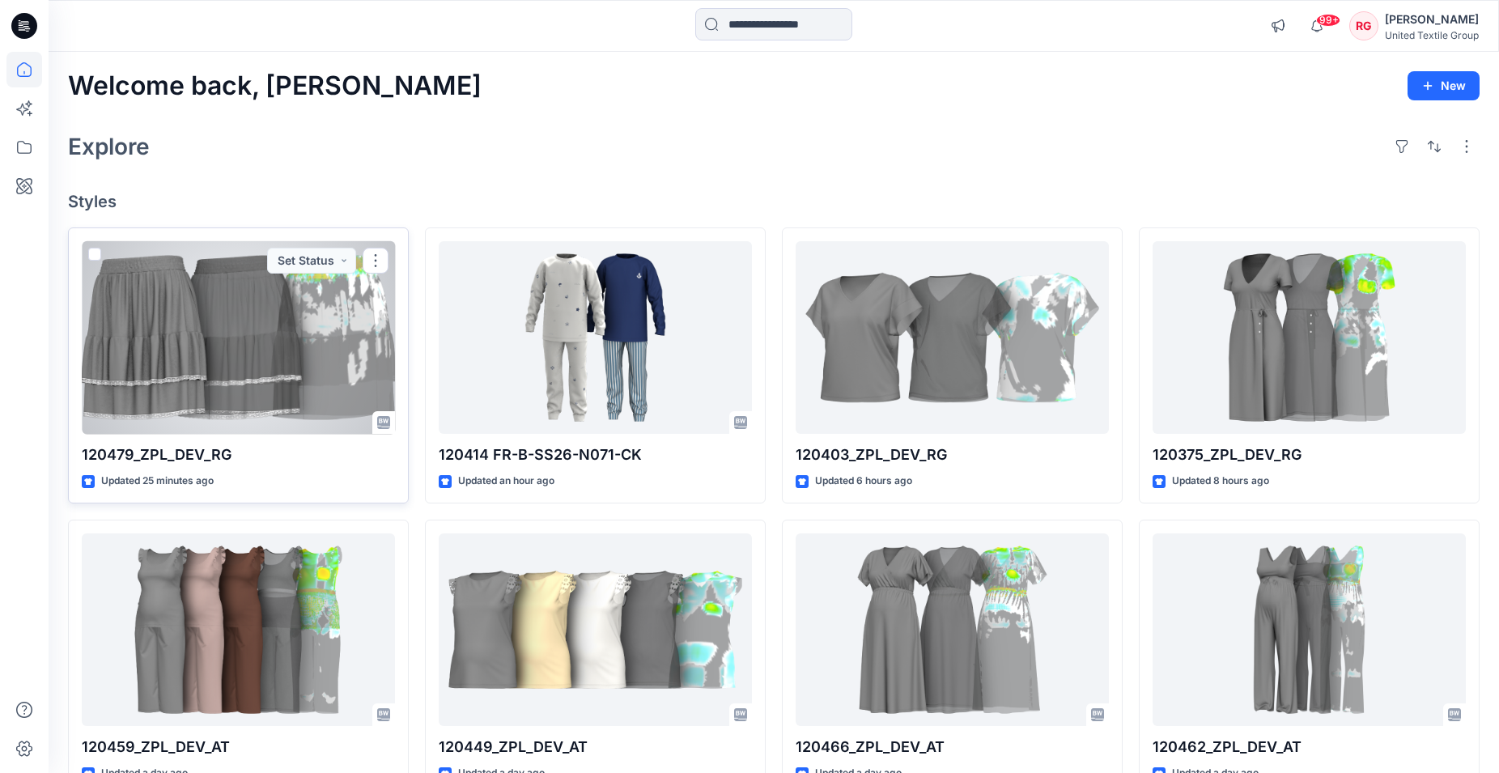
drag, startPoint x: 232, startPoint y: 329, endPoint x: 240, endPoint y: 330, distance: 8.1
click at [233, 329] on div at bounding box center [238, 337] width 313 height 193
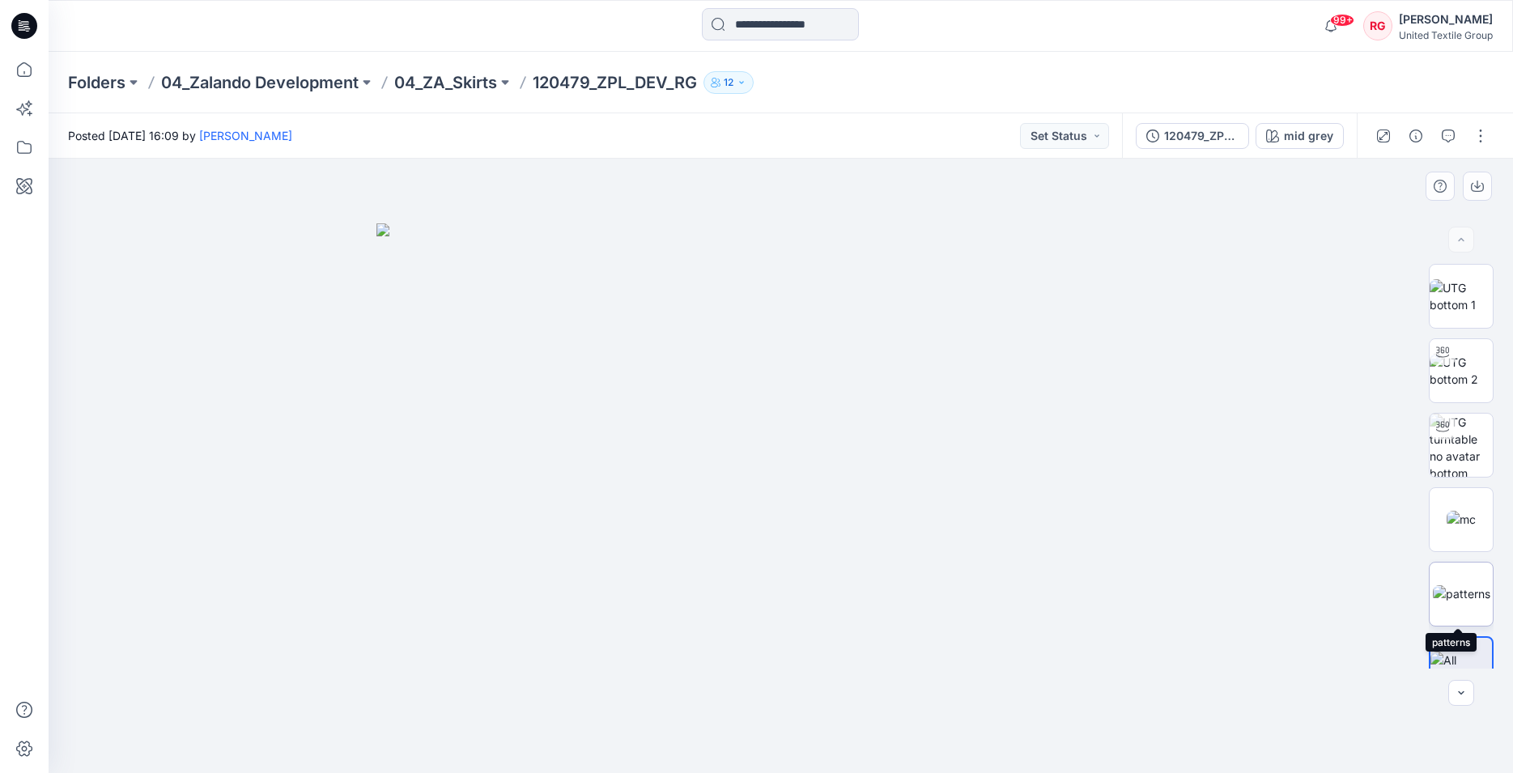
click at [1462, 585] on img at bounding box center [1461, 593] width 57 height 17
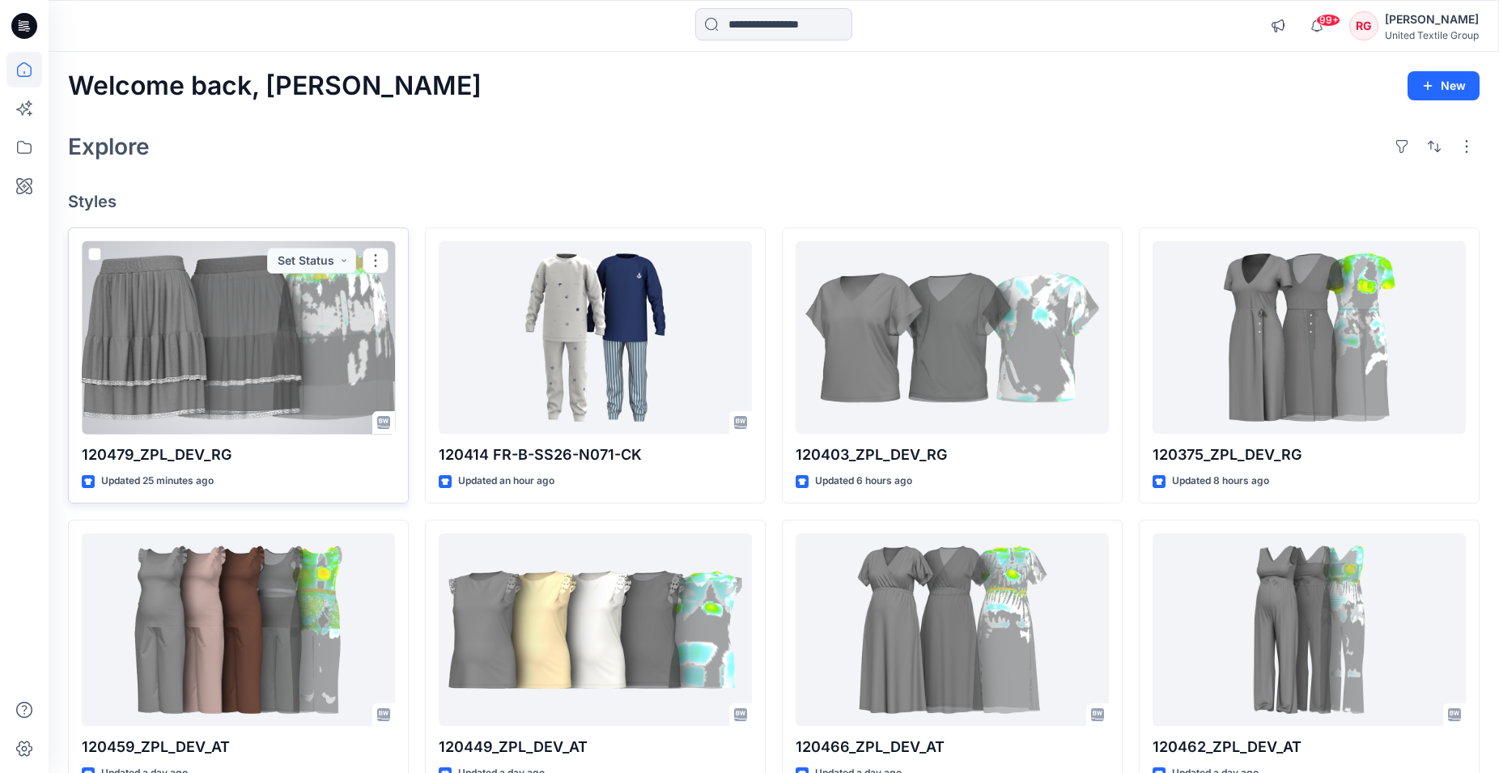
click at [237, 330] on div at bounding box center [238, 337] width 313 height 193
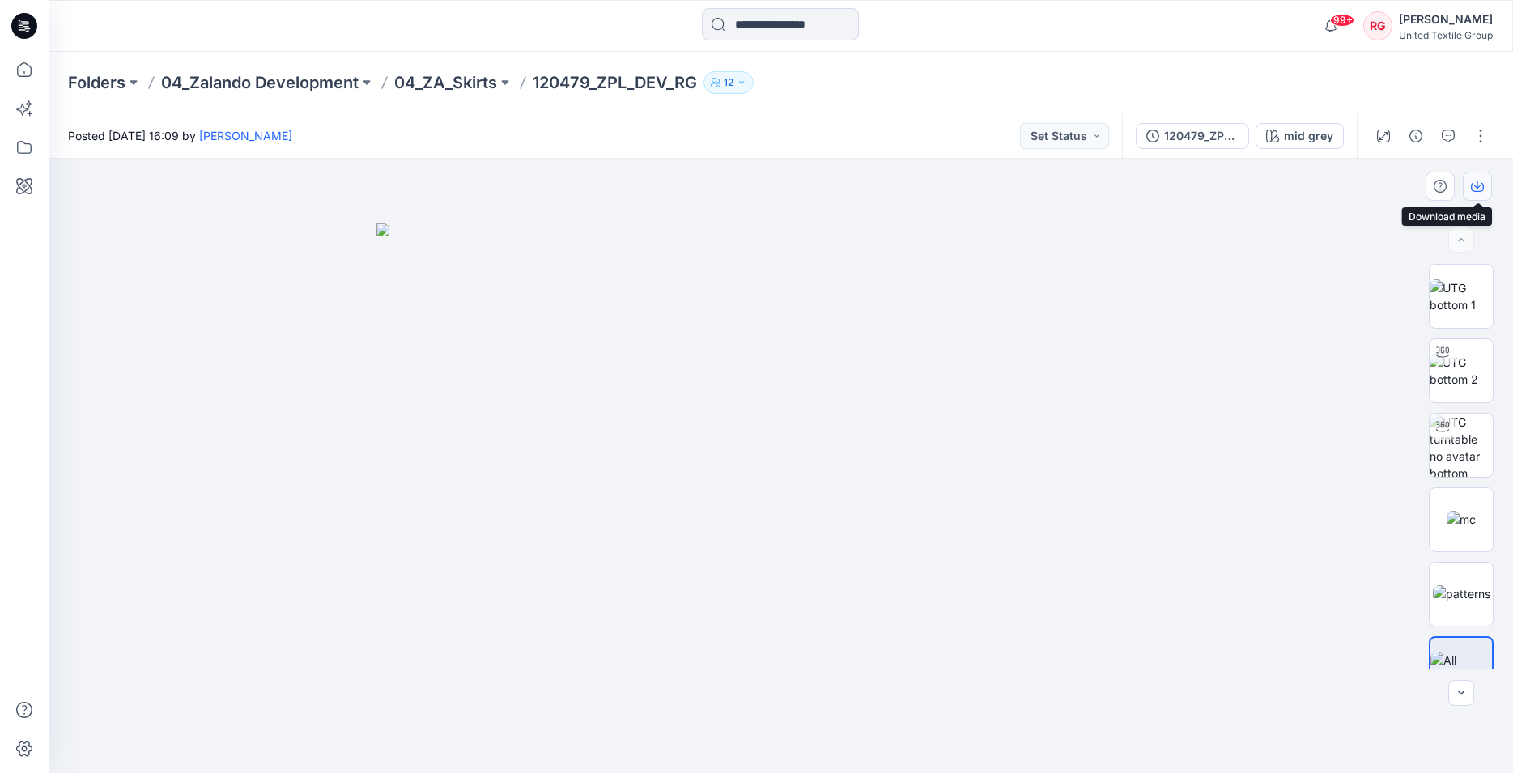
click at [1477, 187] on icon "button" at bounding box center [1477, 185] width 6 height 8
click at [1285, 422] on div at bounding box center [781, 466] width 1465 height 614
click at [1481, 138] on button "button" at bounding box center [1481, 136] width 26 height 26
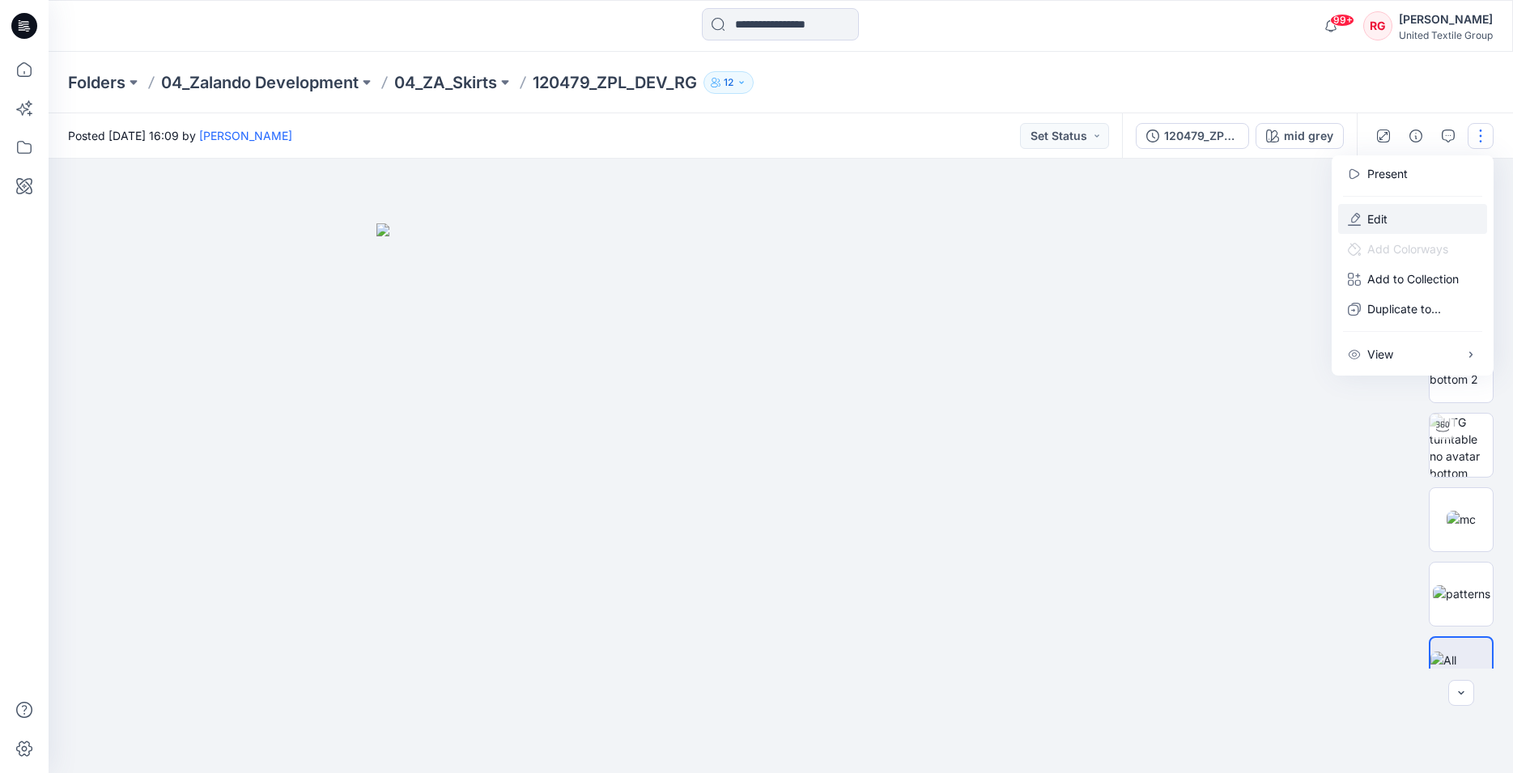
click at [1400, 215] on button "Edit" at bounding box center [1412, 219] width 149 height 30
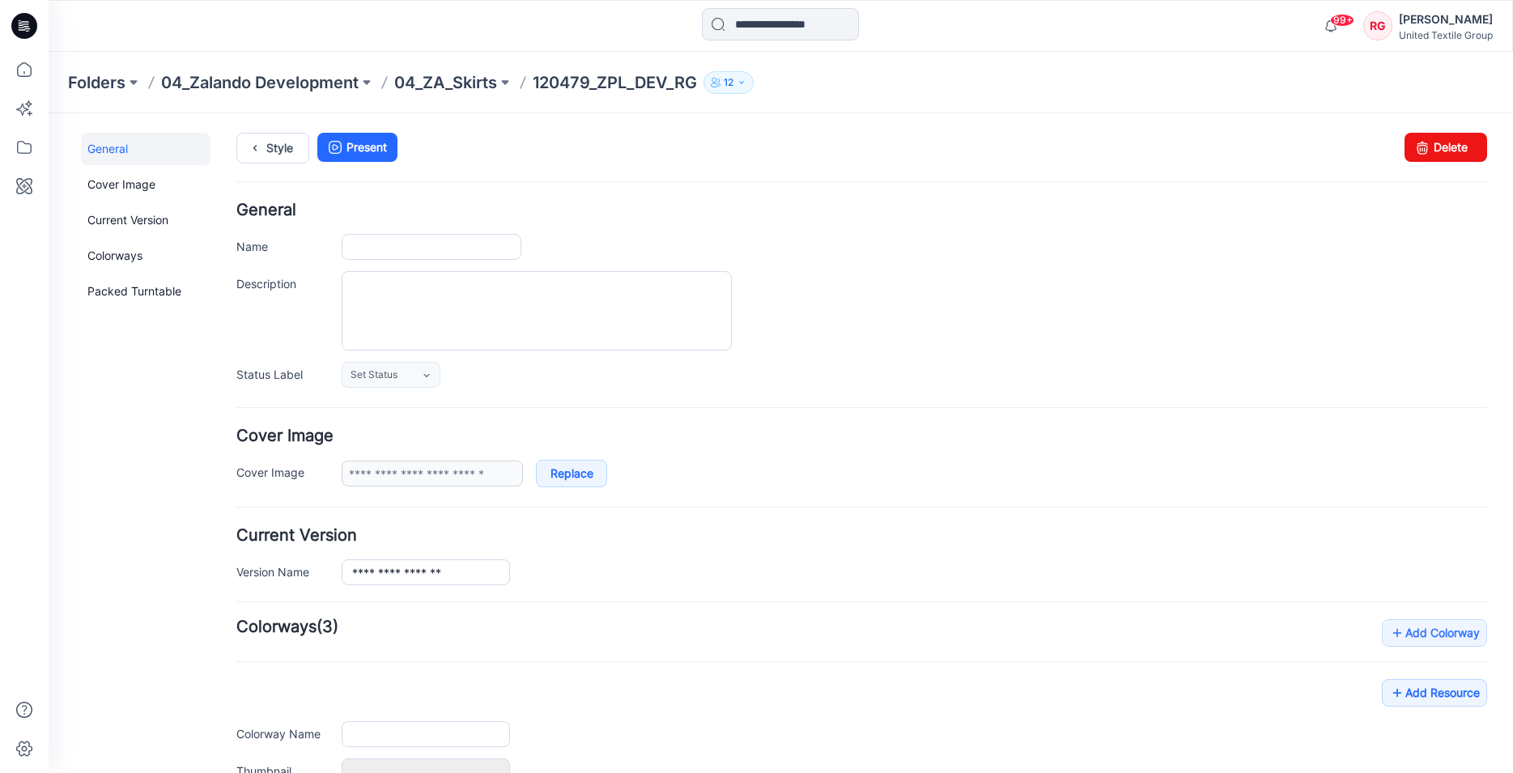
type input "**********"
type input "********"
type input "**********"
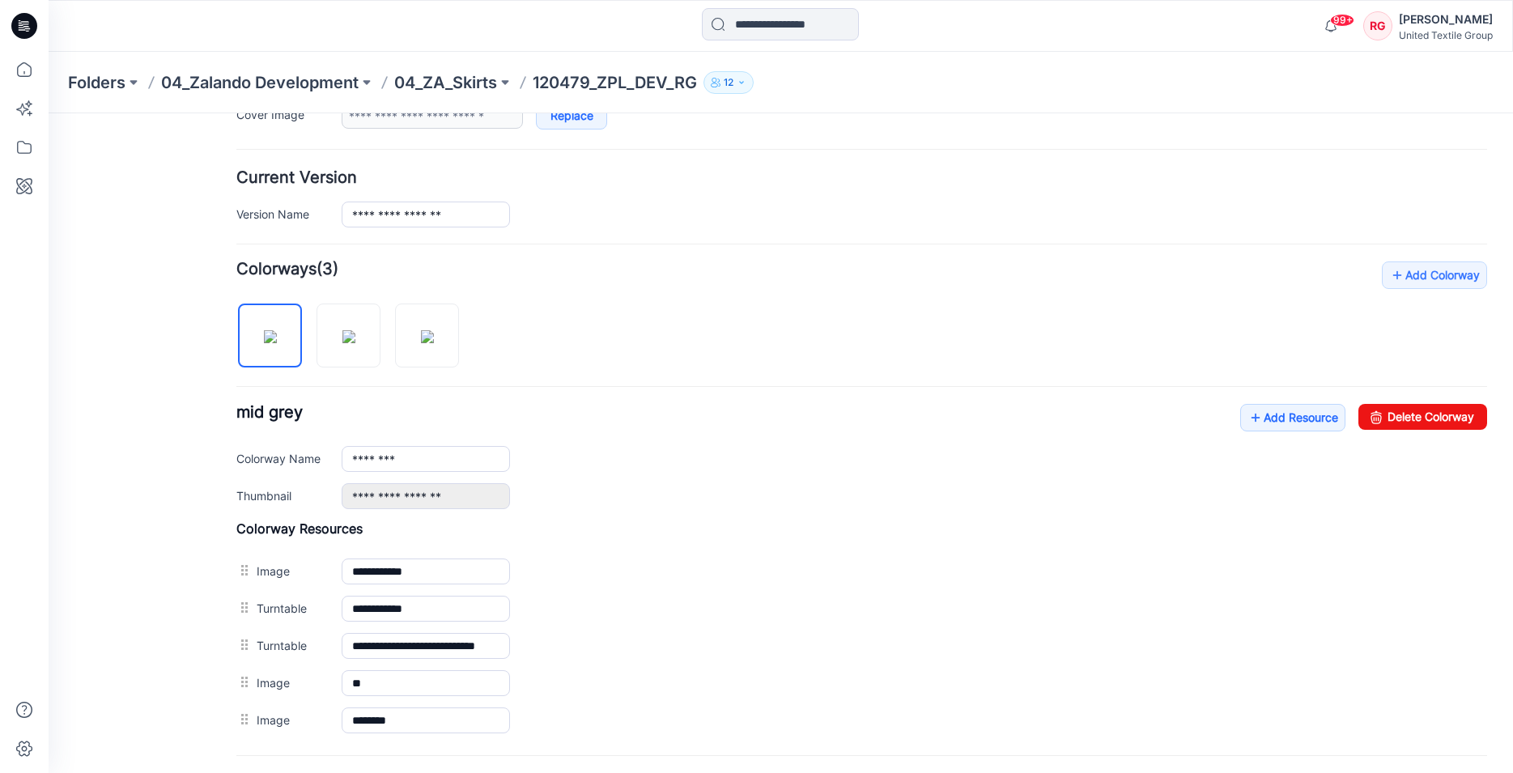
scroll to position [413, 0]
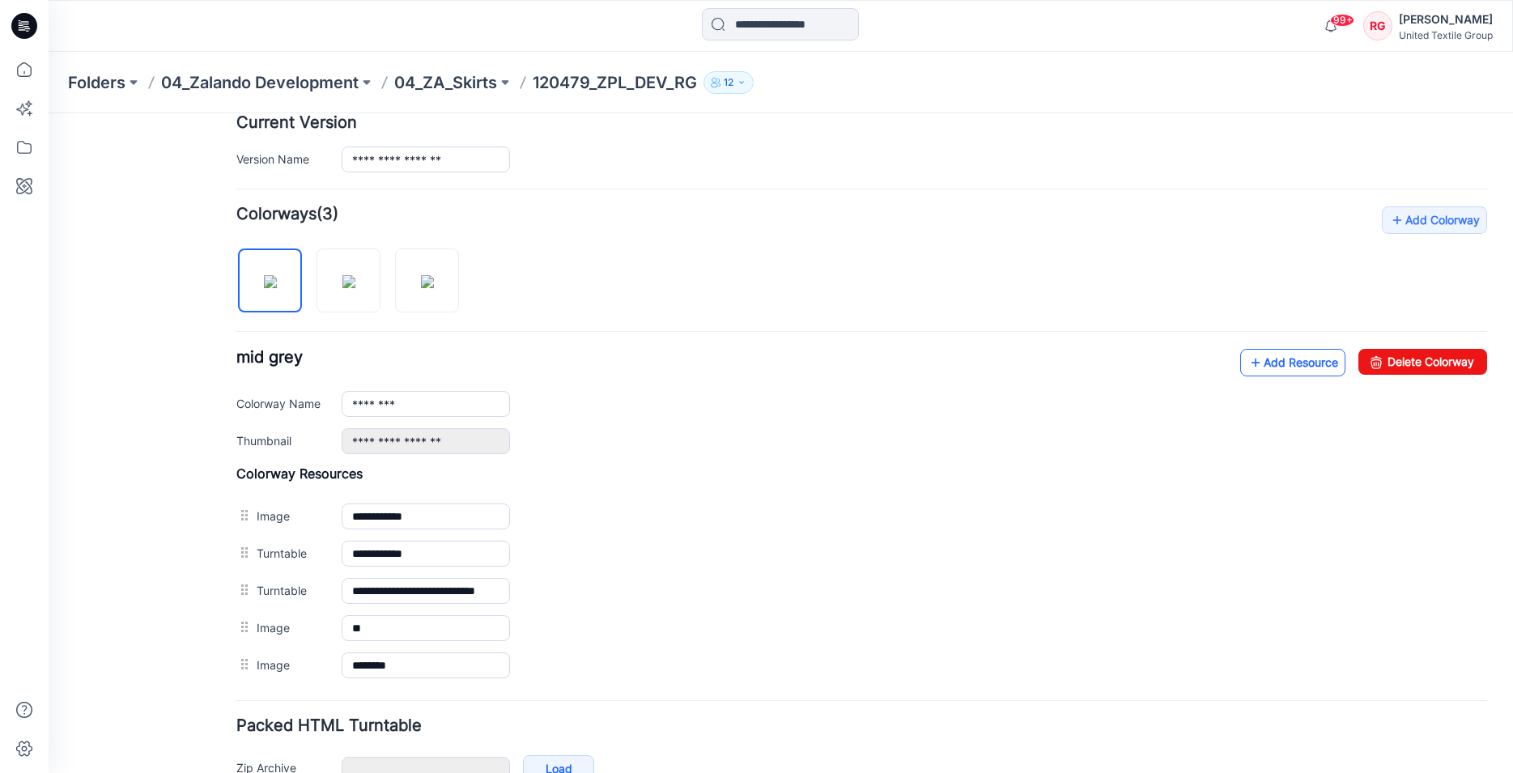
click at [1282, 359] on link "Add Resource" at bounding box center [1292, 363] width 105 height 28
